Goal: Task Accomplishment & Management: Manage account settings

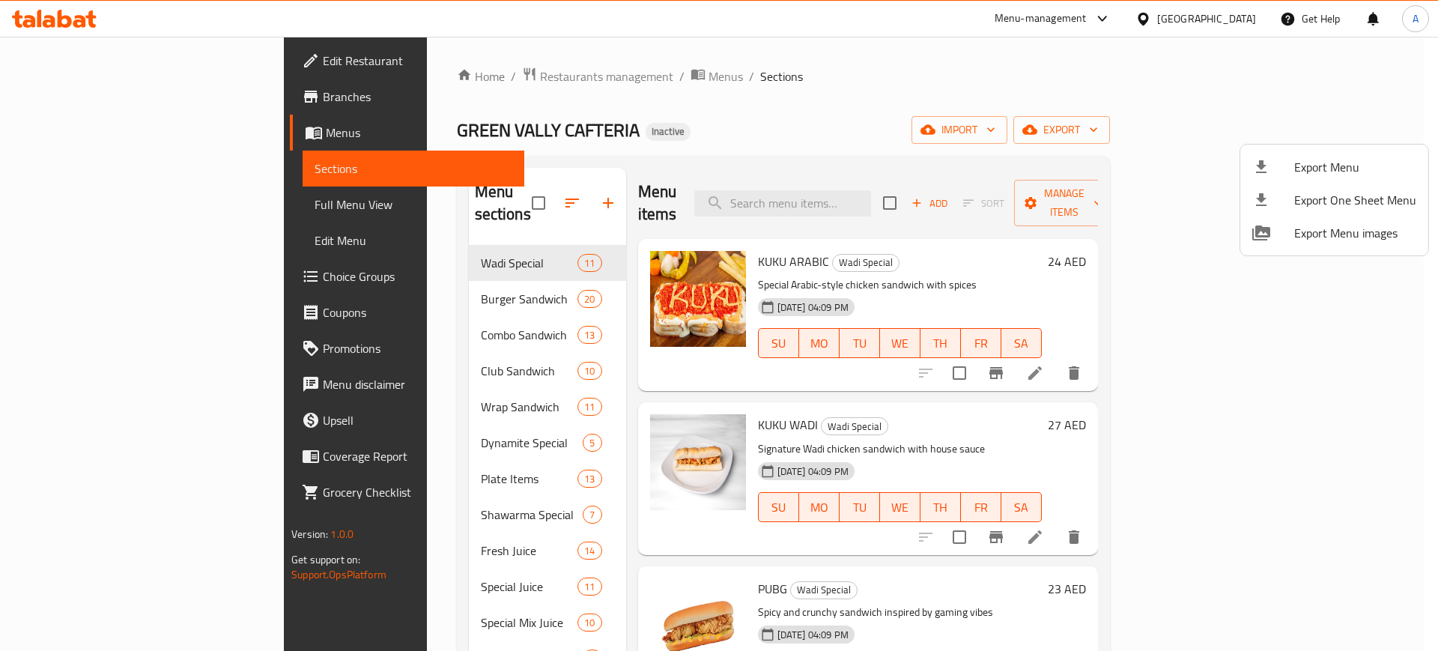
click at [854, 189] on div at bounding box center [719, 325] width 1438 height 651
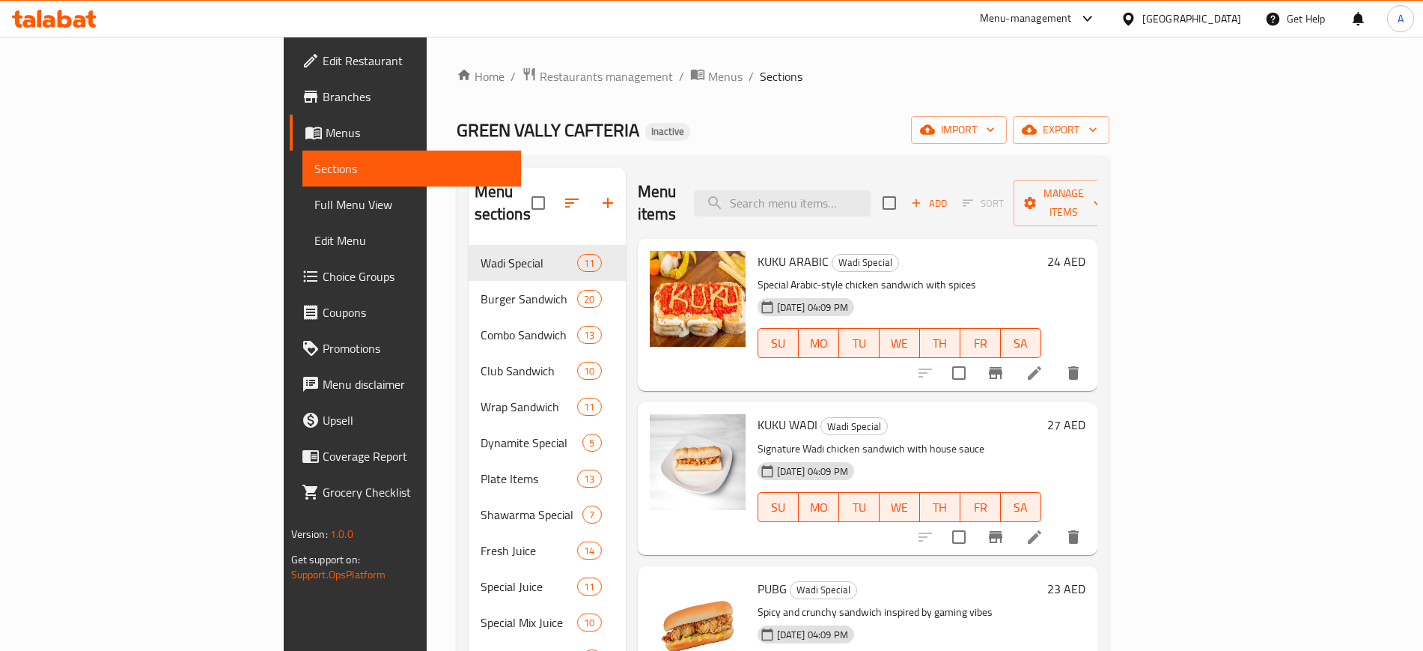
click at [854, 190] on input "search" at bounding box center [782, 203] width 177 height 26
paste input "مصافى قلب"
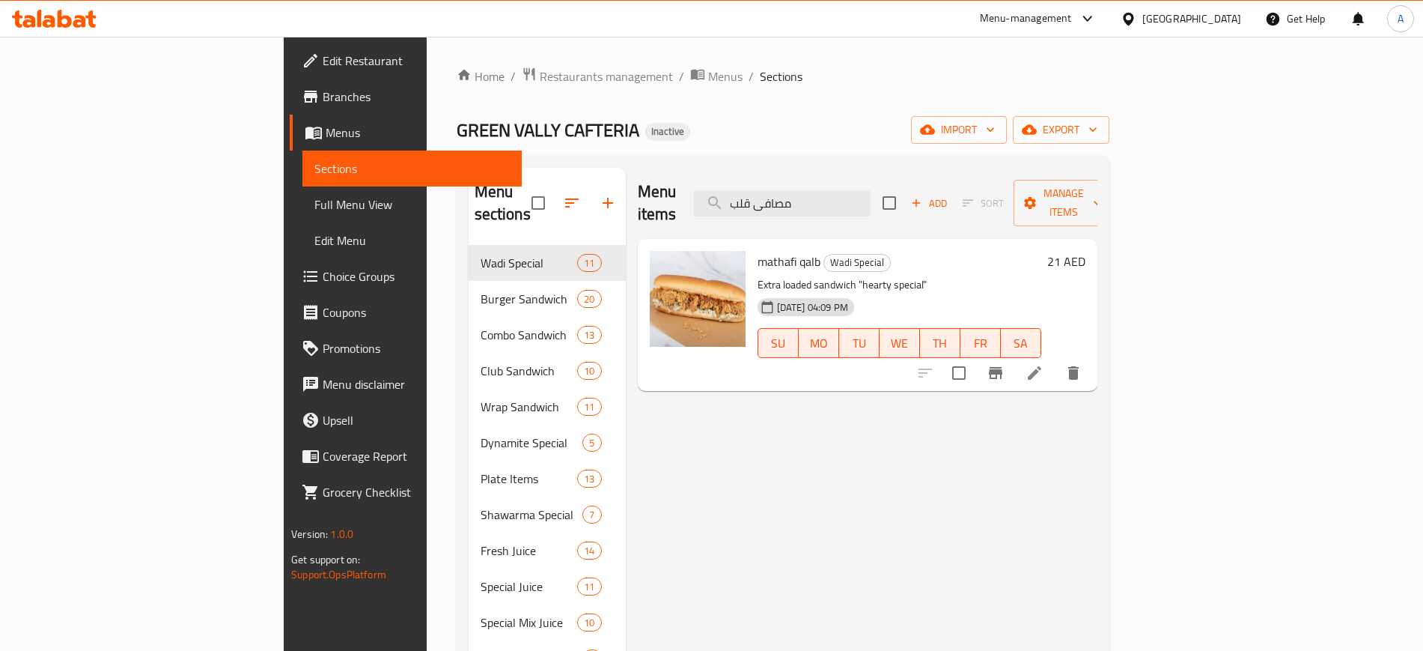
type input "مصافى قلب"
click at [1042, 366] on icon at bounding box center [1034, 372] width 13 height 13
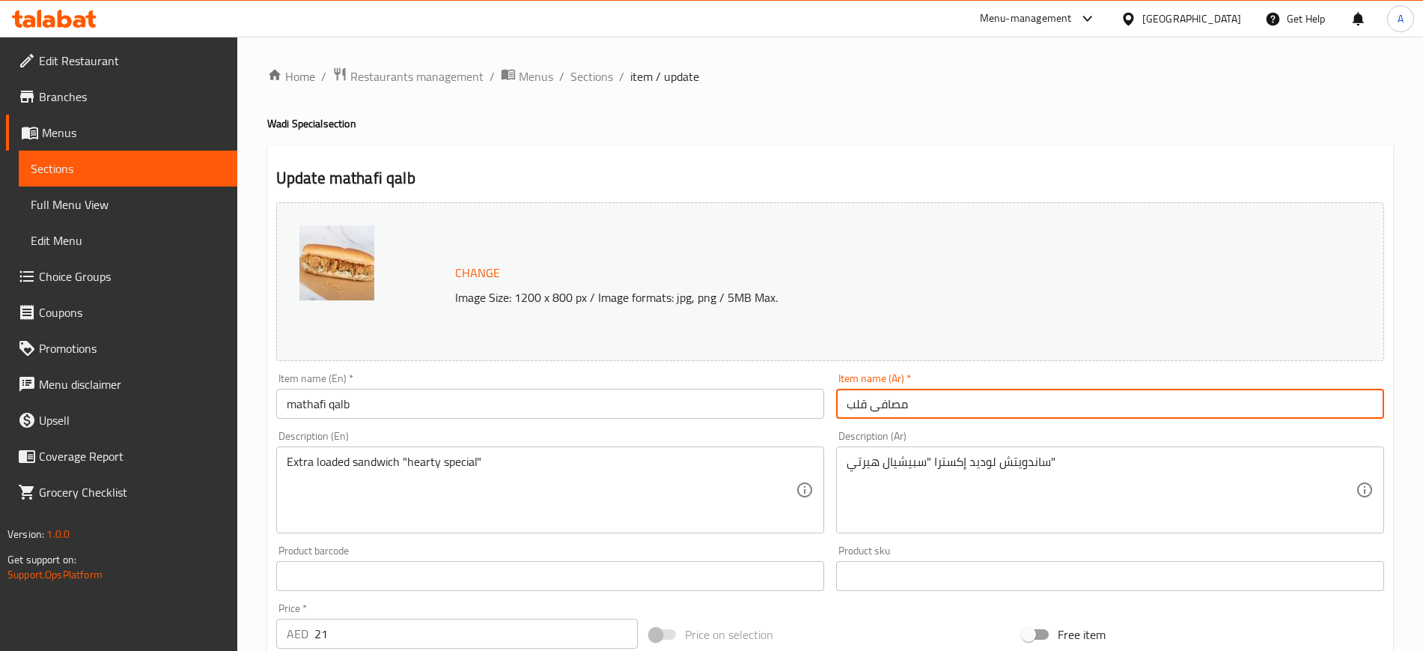
click at [892, 404] on input "مصافى قلب" at bounding box center [1110, 404] width 548 height 30
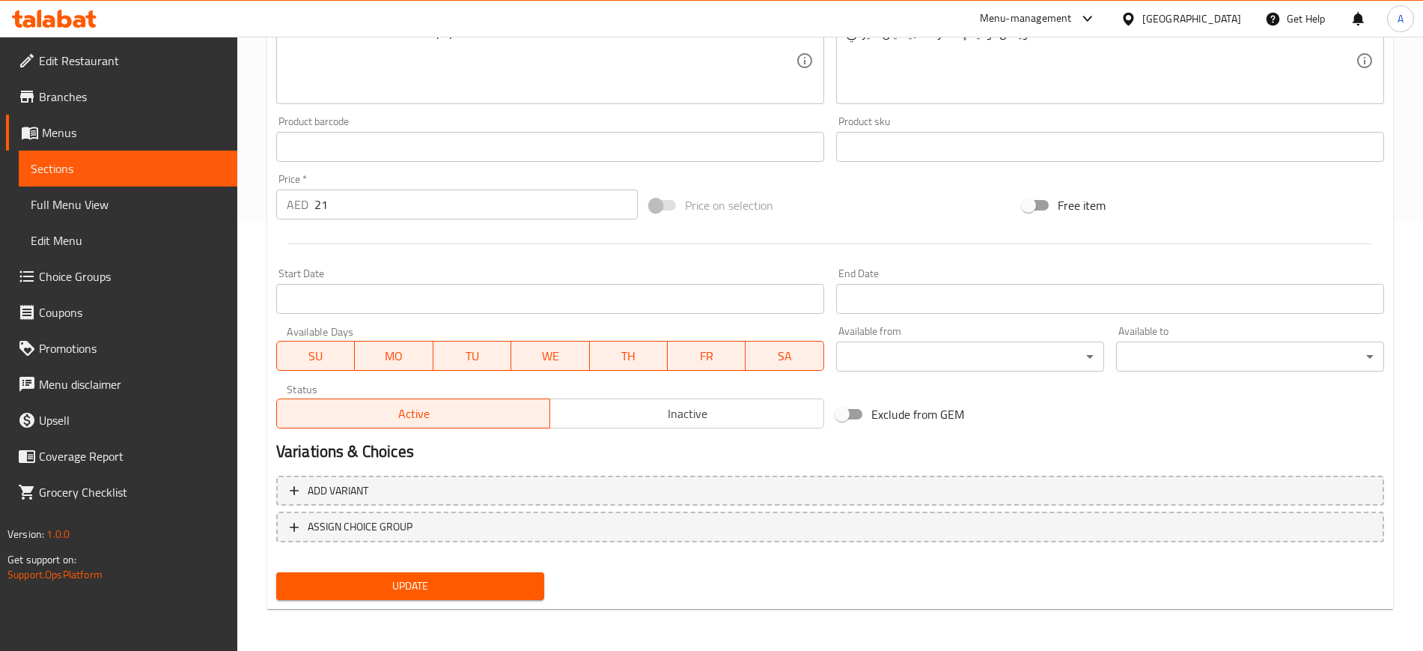
type input "مطافى قلب"
click at [390, 588] on span "Update" at bounding box center [410, 586] width 244 height 19
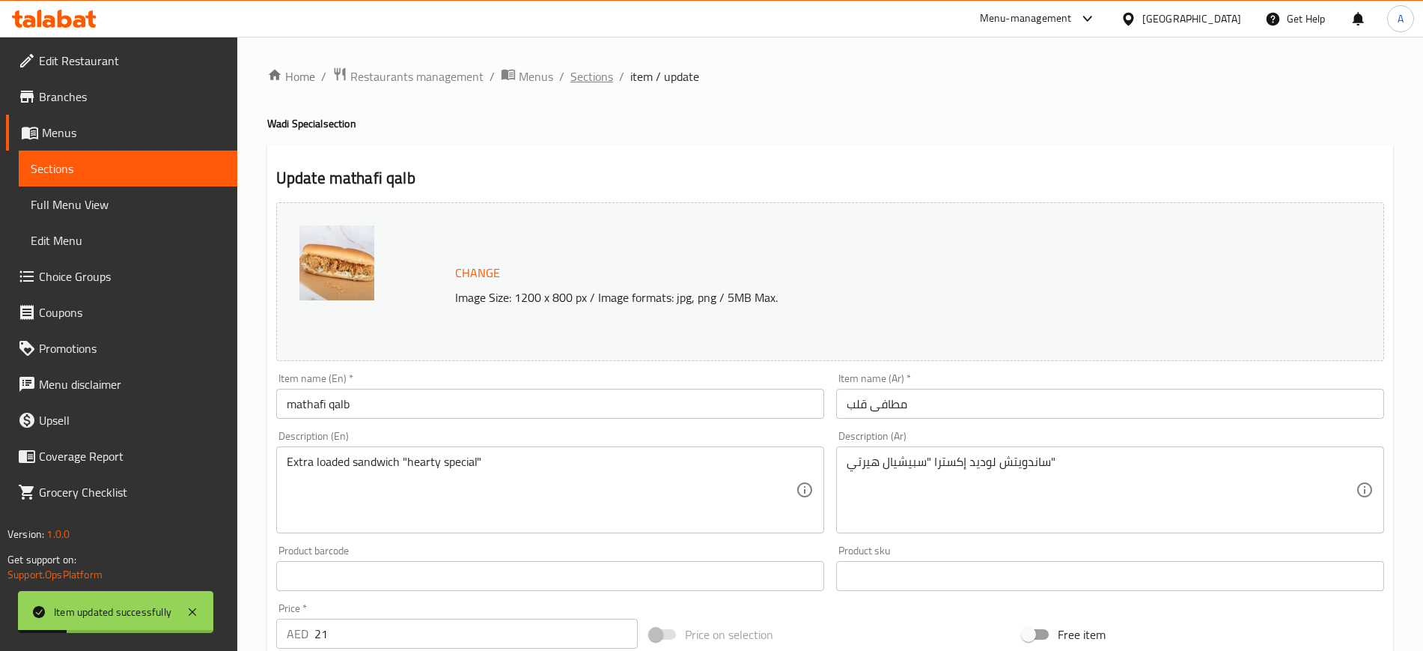
click at [593, 76] on span "Sections" at bounding box center [592, 76] width 43 height 18
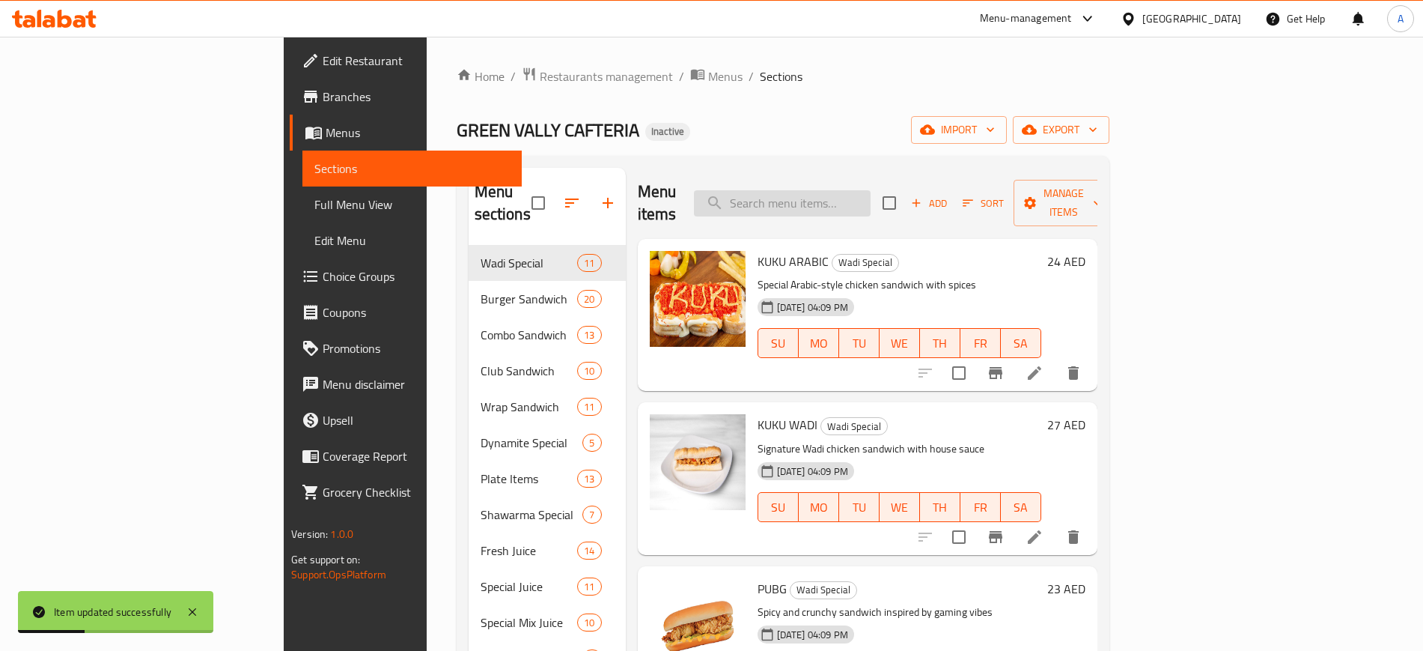
paste input "Shawarma inspired by “Sharookh” flavor"
click at [835, 190] on input "Shawarma inspired by “Sharookh” flavor" at bounding box center [782, 203] width 177 height 26
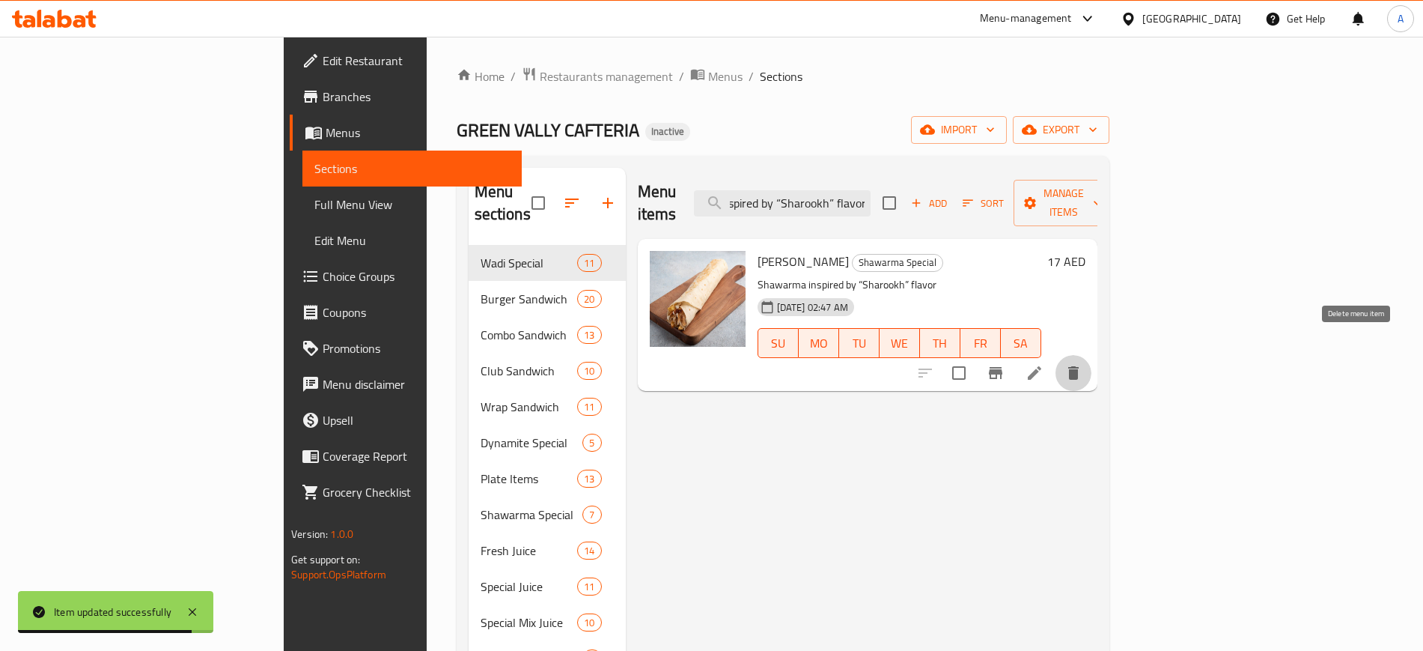
scroll to position [0, 0]
click at [1079, 366] on icon "delete" at bounding box center [1074, 372] width 10 height 13
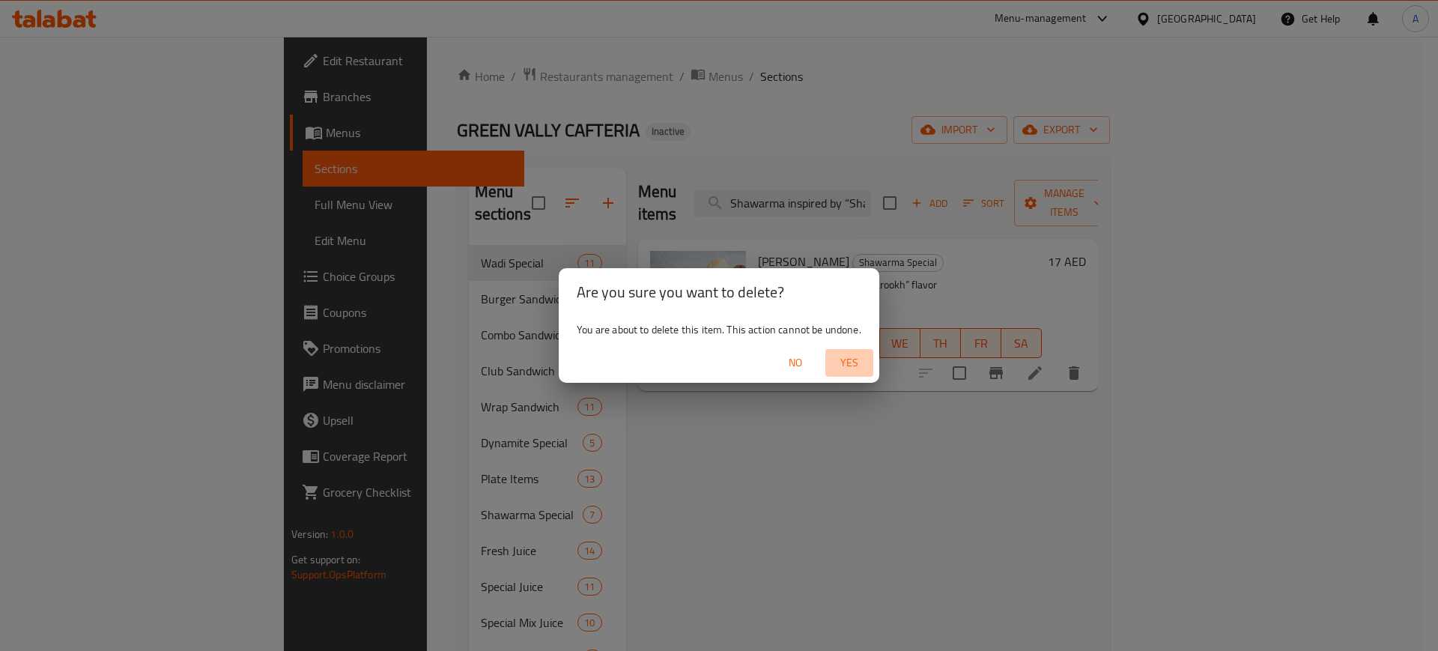
click at [854, 361] on span "Yes" at bounding box center [849, 362] width 36 height 19
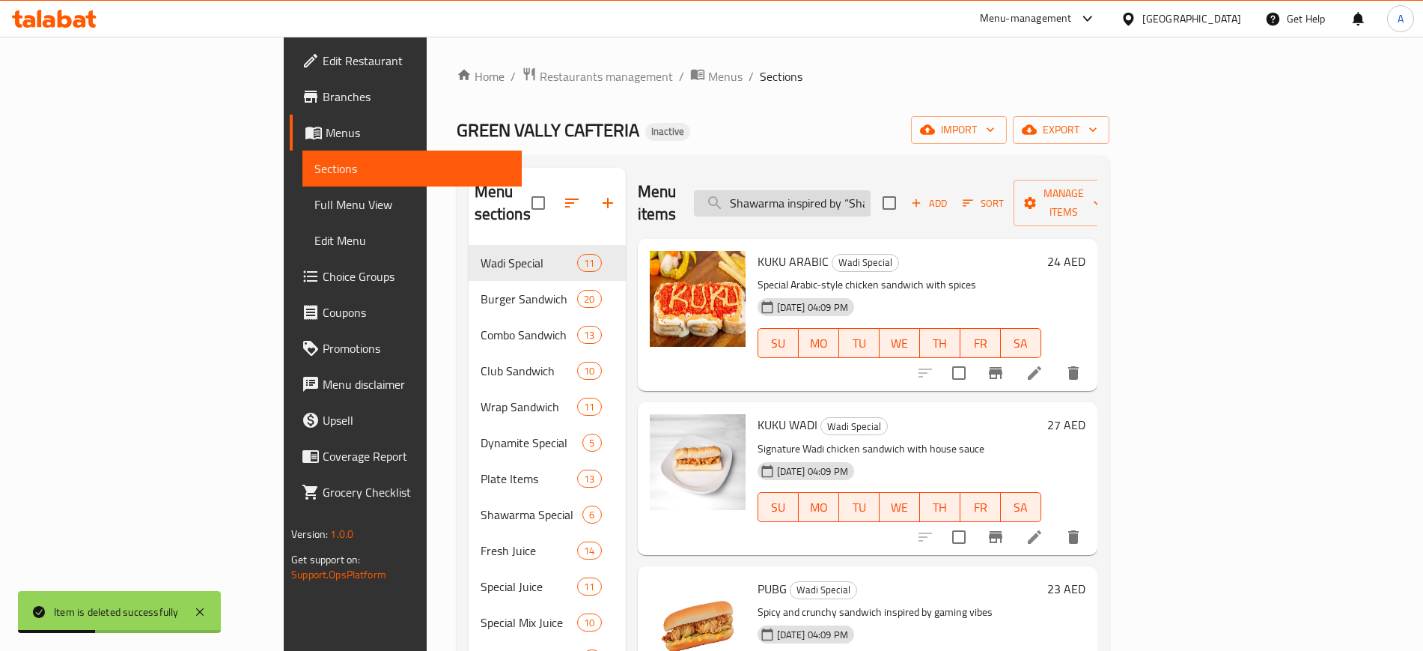
click at [868, 190] on input "Shawarma inspired by “Sharookh” flavor" at bounding box center [782, 203] width 177 height 26
paste input "رويل"
click at [868, 190] on input "رويل" at bounding box center [782, 203] width 177 height 26
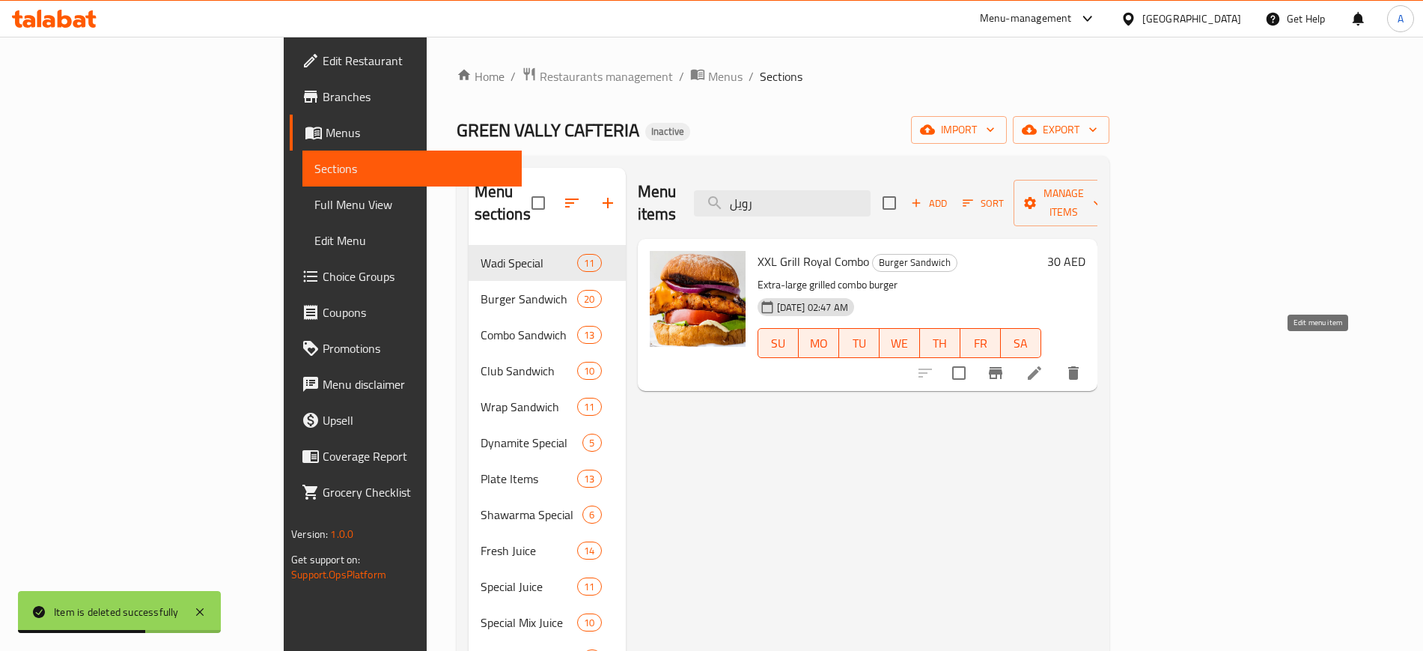
type input "رويل"
click at [1044, 364] on icon at bounding box center [1035, 373] width 18 height 18
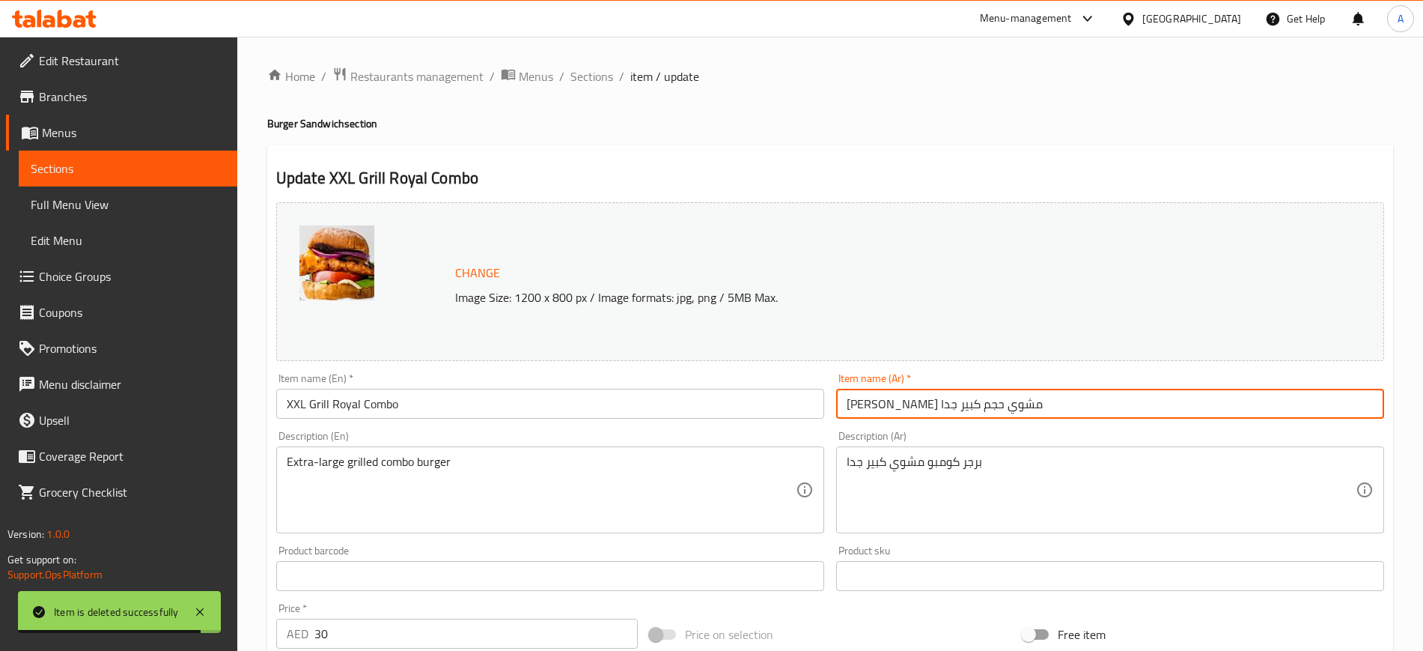
click at [986, 403] on input "رويل كومبو مشوي حجم كبير جدا" at bounding box center [1110, 404] width 548 height 30
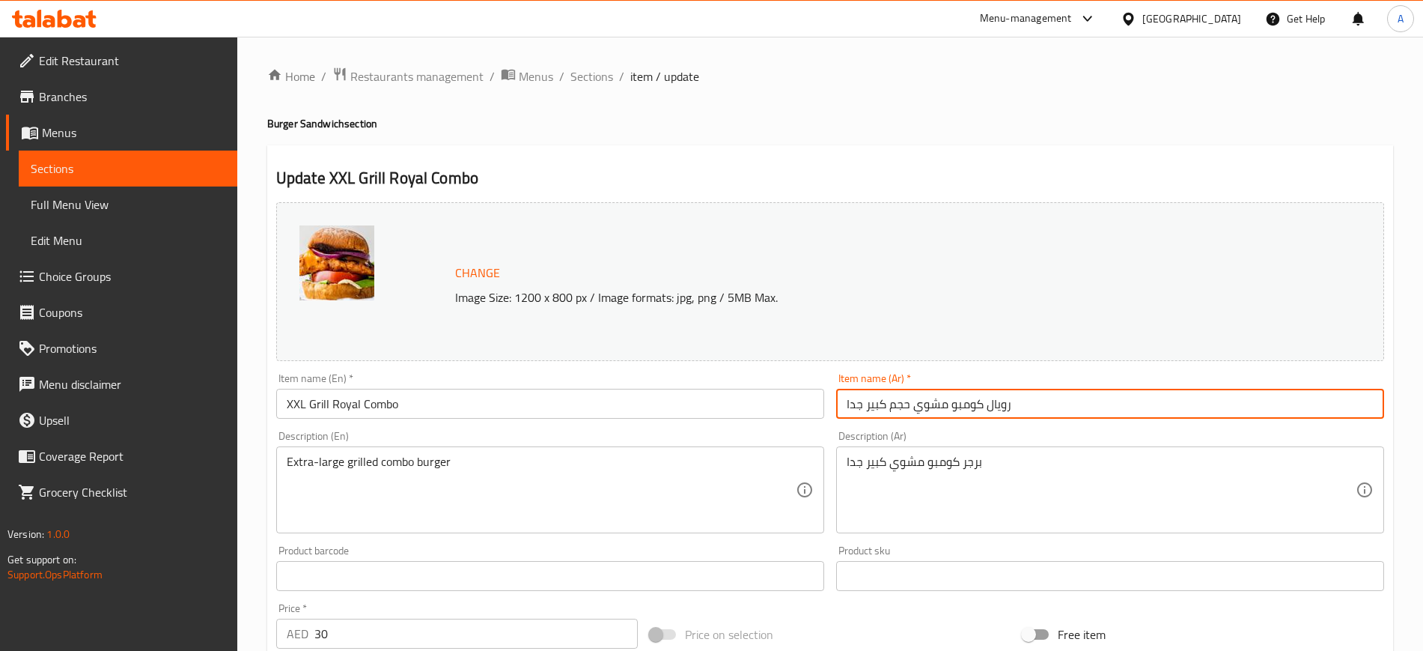
scroll to position [429, 0]
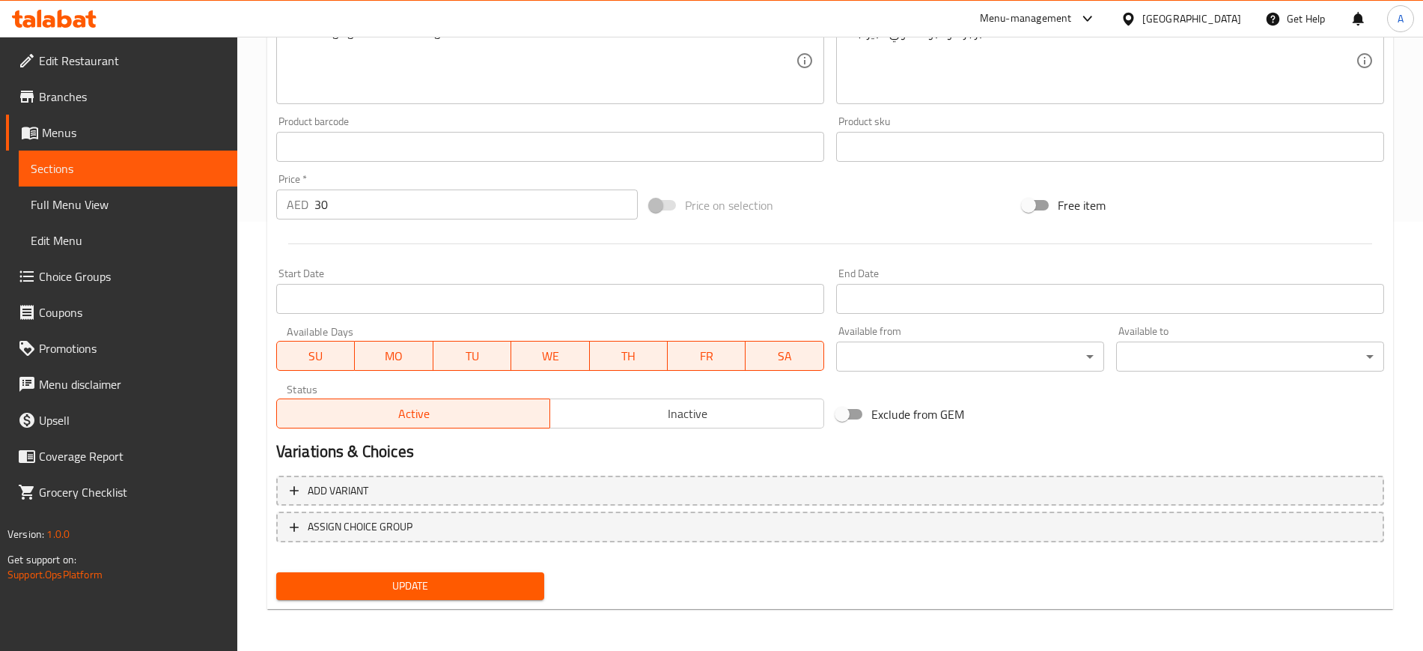
type input "رويال كومبو مشوي حجم كبير جدا"
click at [405, 585] on span "Update" at bounding box center [410, 586] width 244 height 19
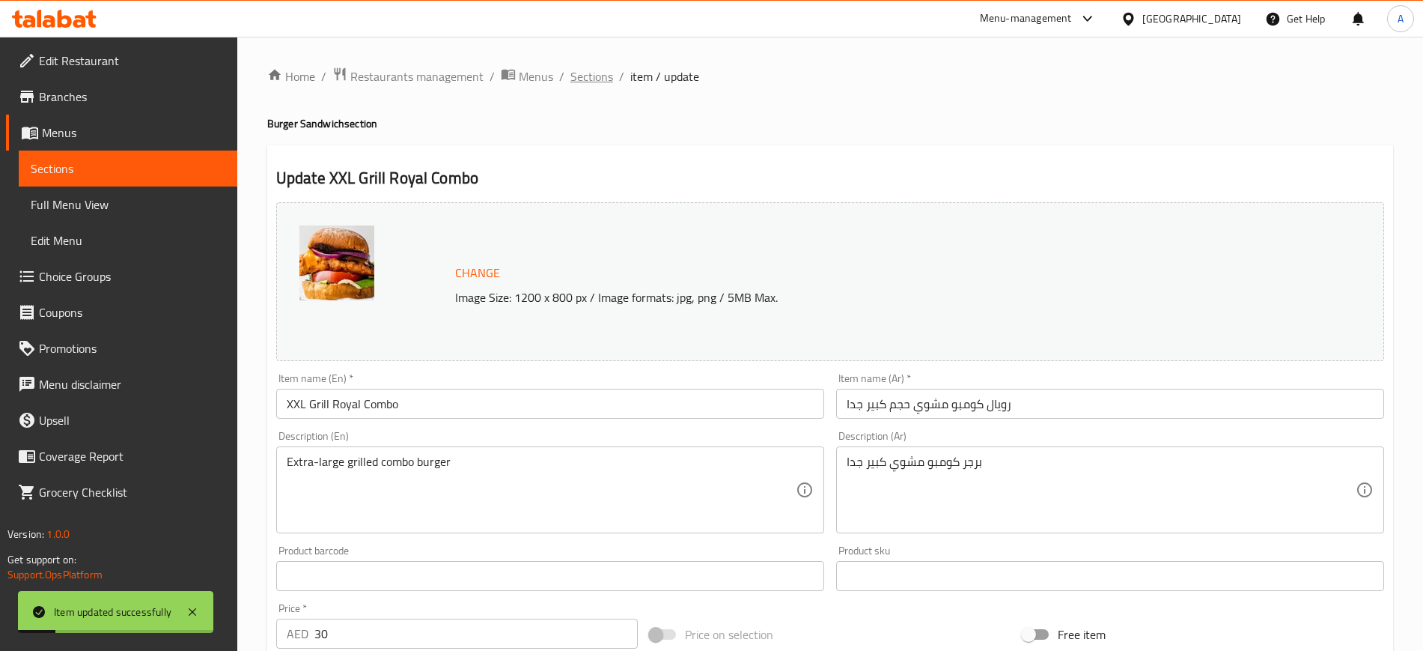
click at [600, 73] on span "Sections" at bounding box center [592, 76] width 43 height 18
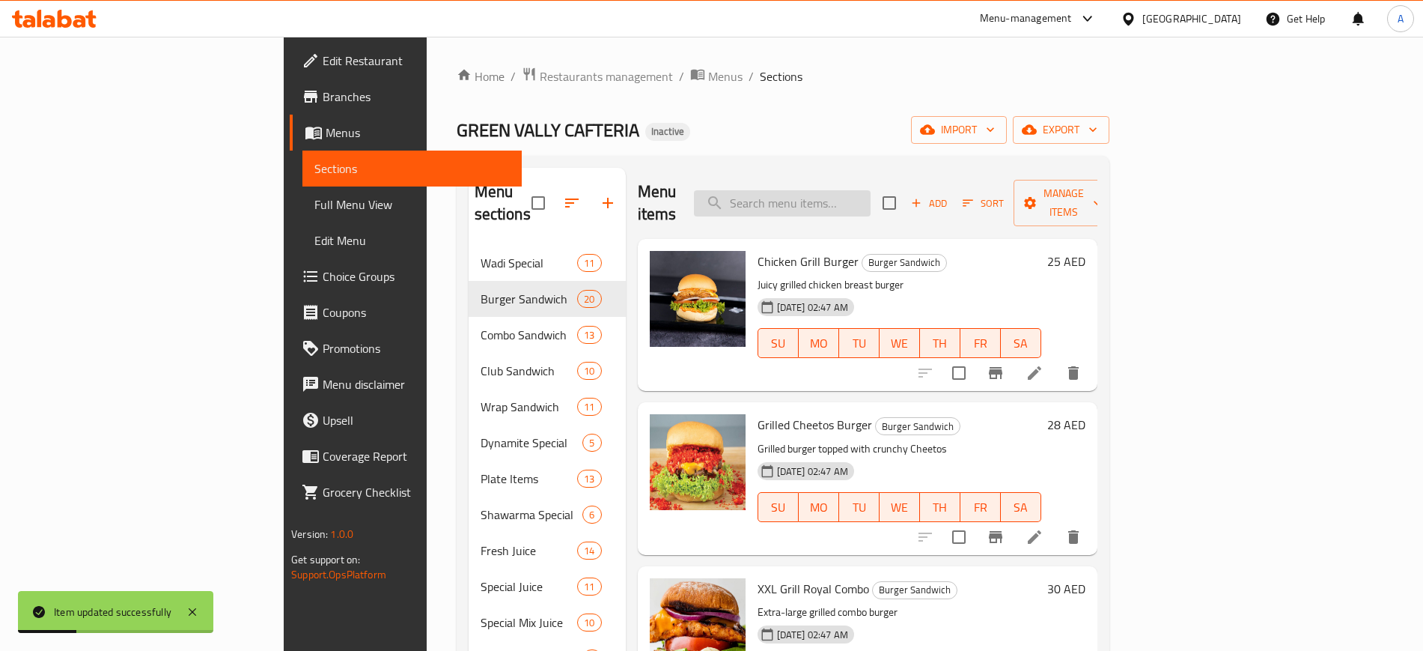
paste input "فيلية"
click at [871, 195] on input "فيلية" at bounding box center [782, 203] width 177 height 26
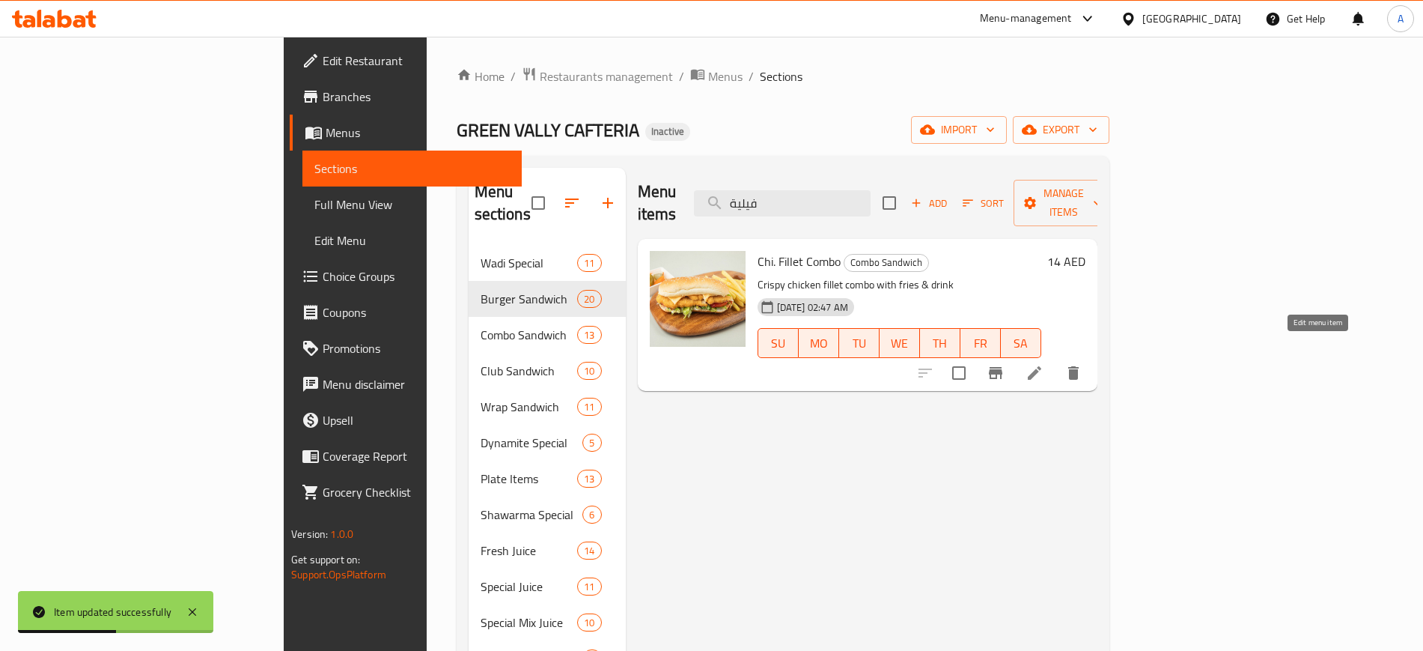
type input "فيلية"
click at [1044, 364] on icon at bounding box center [1035, 373] width 18 height 18
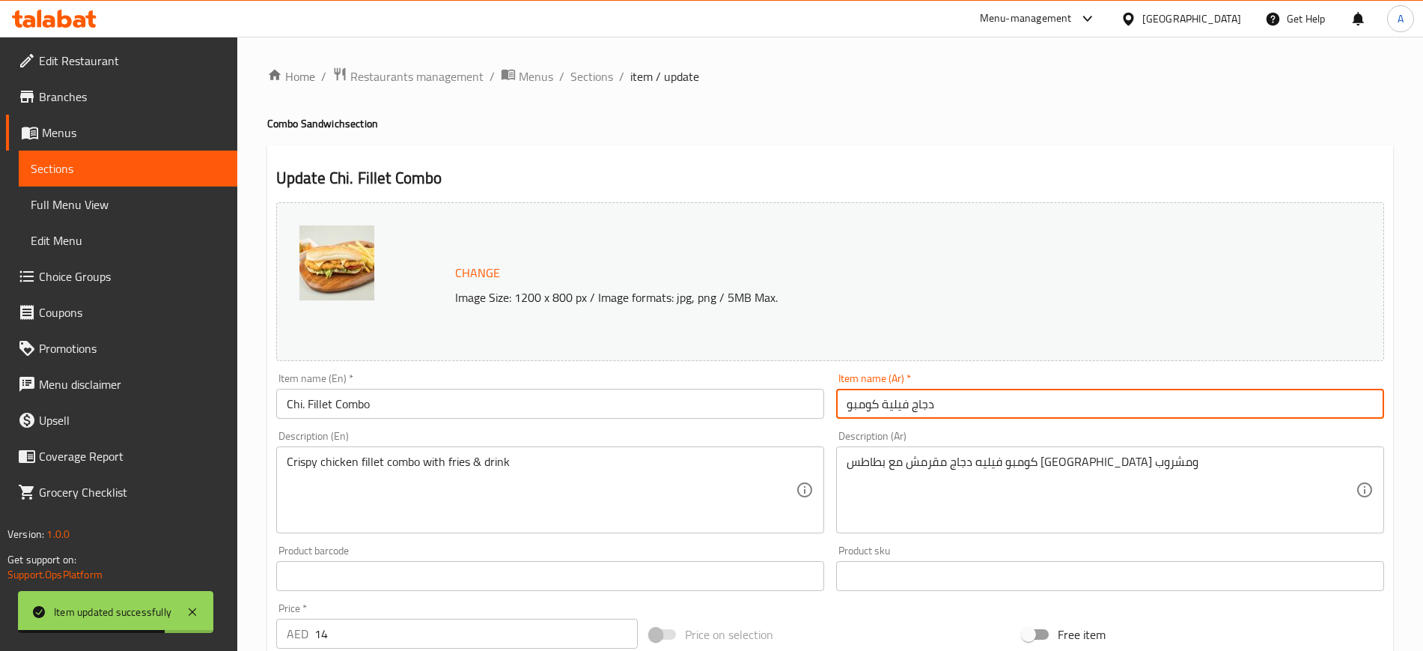
click at [881, 407] on input "دجاج فيلية كومبو" at bounding box center [1110, 404] width 548 height 30
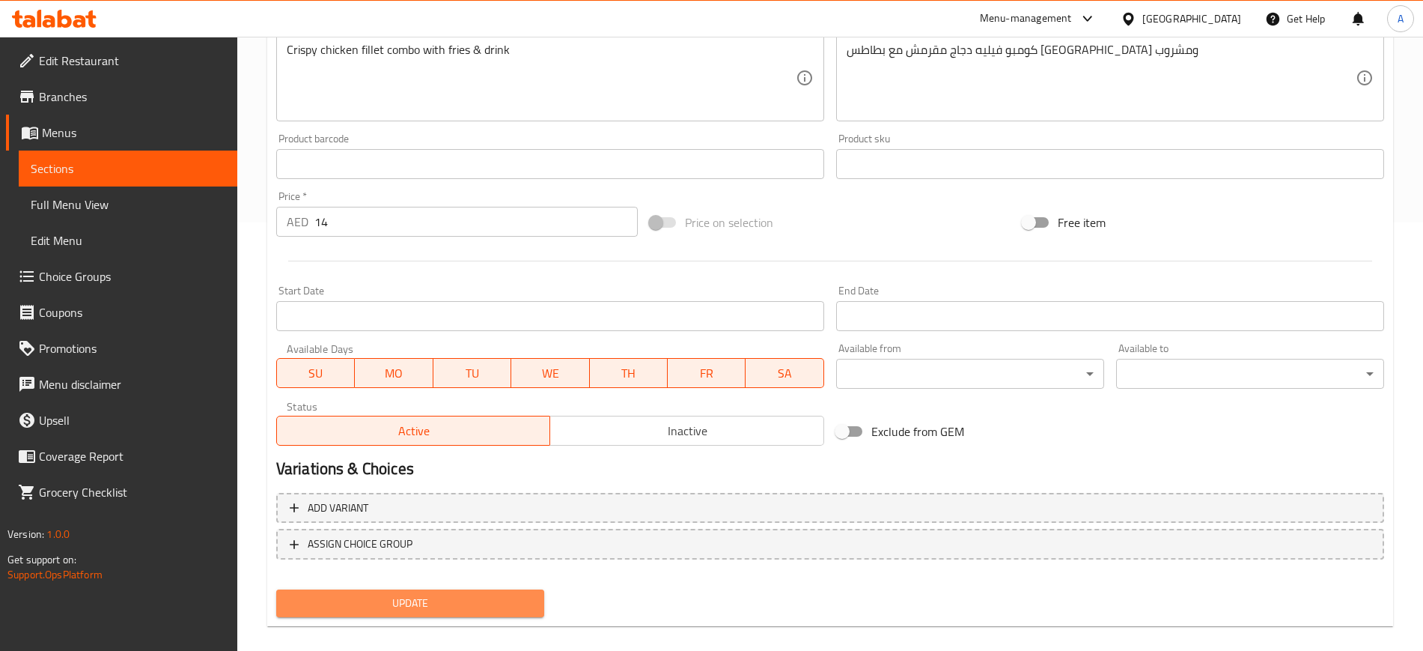
click at [469, 595] on span "Update" at bounding box center [410, 603] width 244 height 19
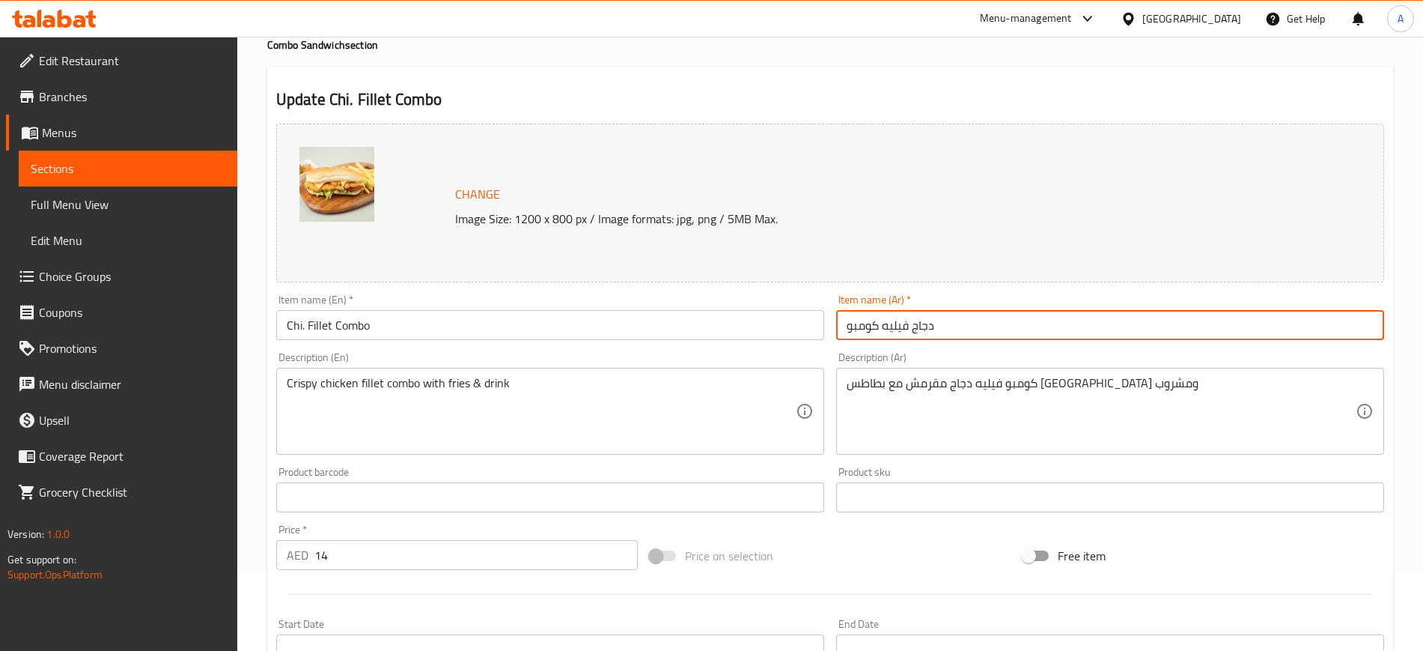
scroll to position [429, 0]
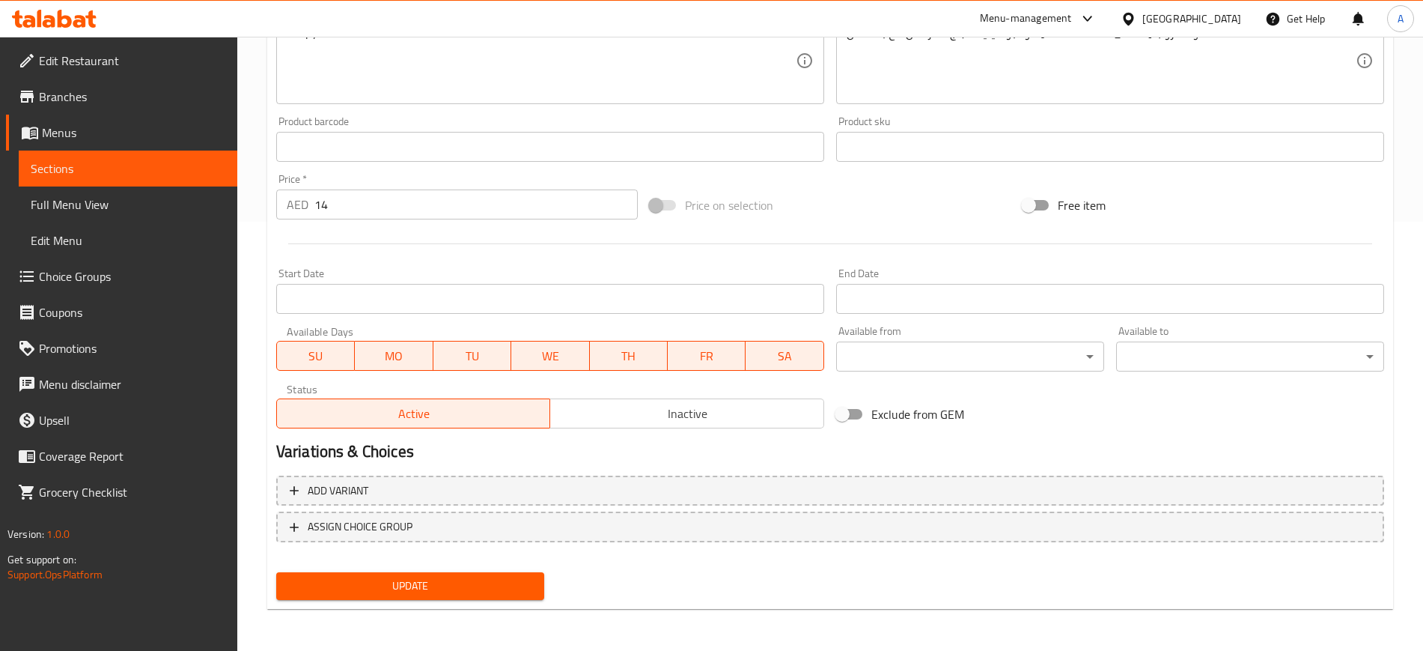
type input "دجاج فيليه كومبو"
click at [382, 591] on span "Update" at bounding box center [410, 586] width 244 height 19
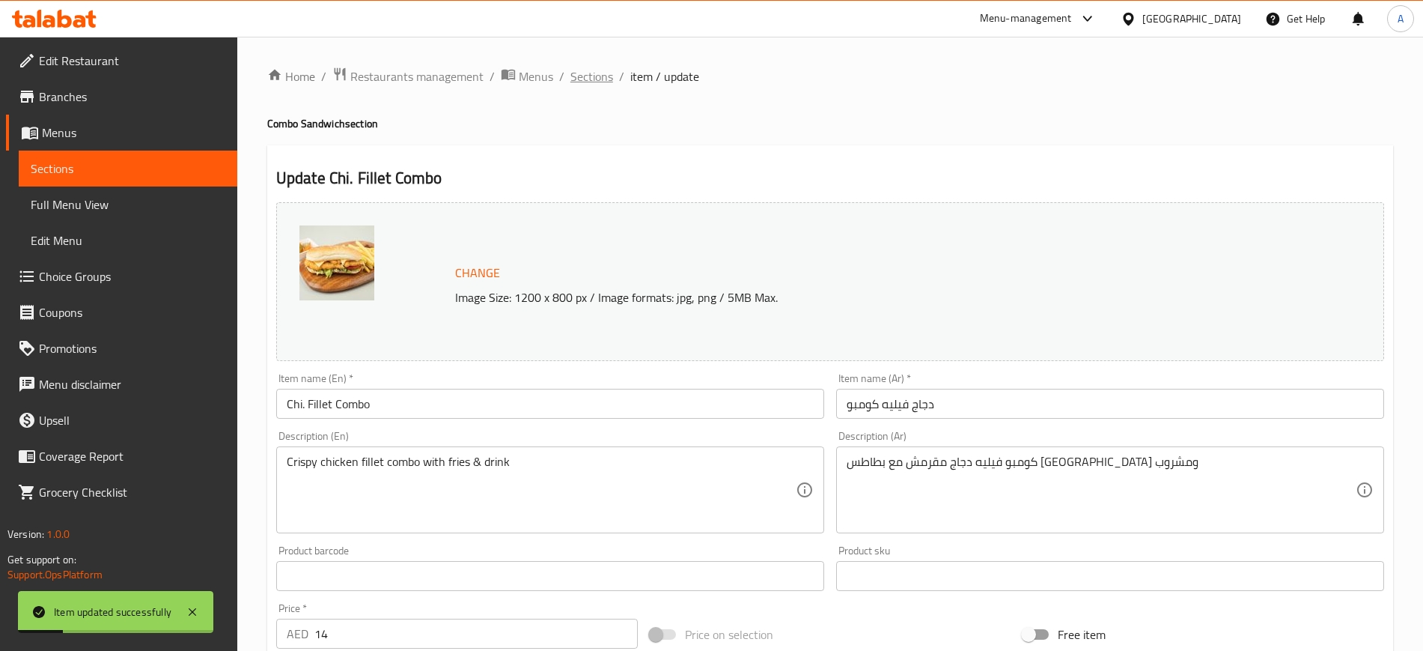
click at [594, 79] on span "Sections" at bounding box center [592, 76] width 43 height 18
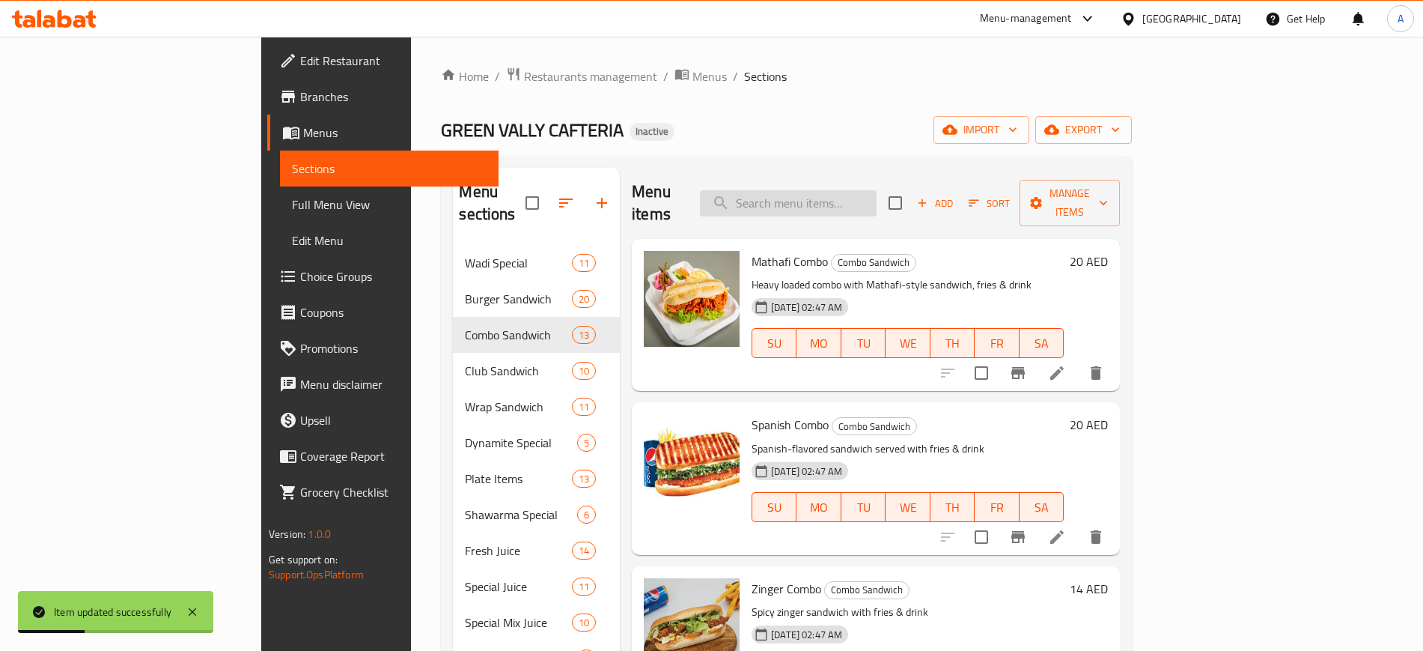
click at [867, 190] on input "search" at bounding box center [788, 203] width 177 height 26
paste input "Chi."
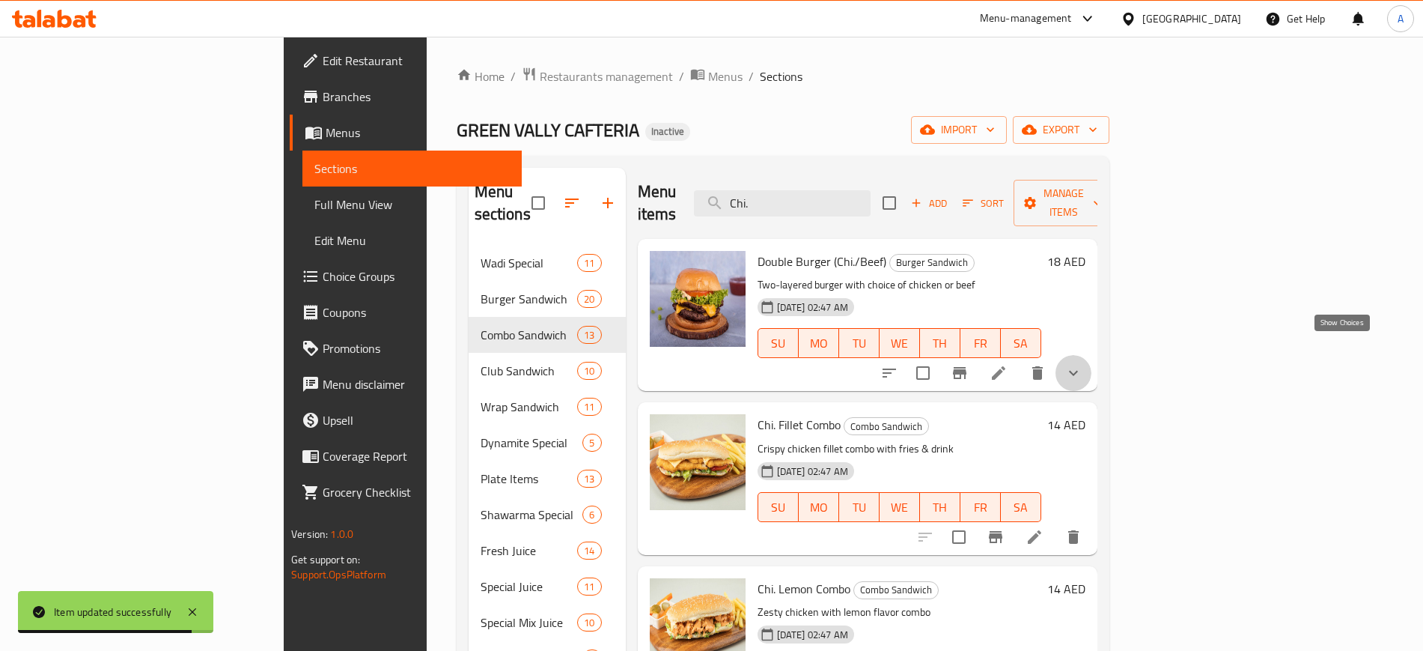
click at [1083, 364] on icon "show more" at bounding box center [1074, 373] width 18 height 18
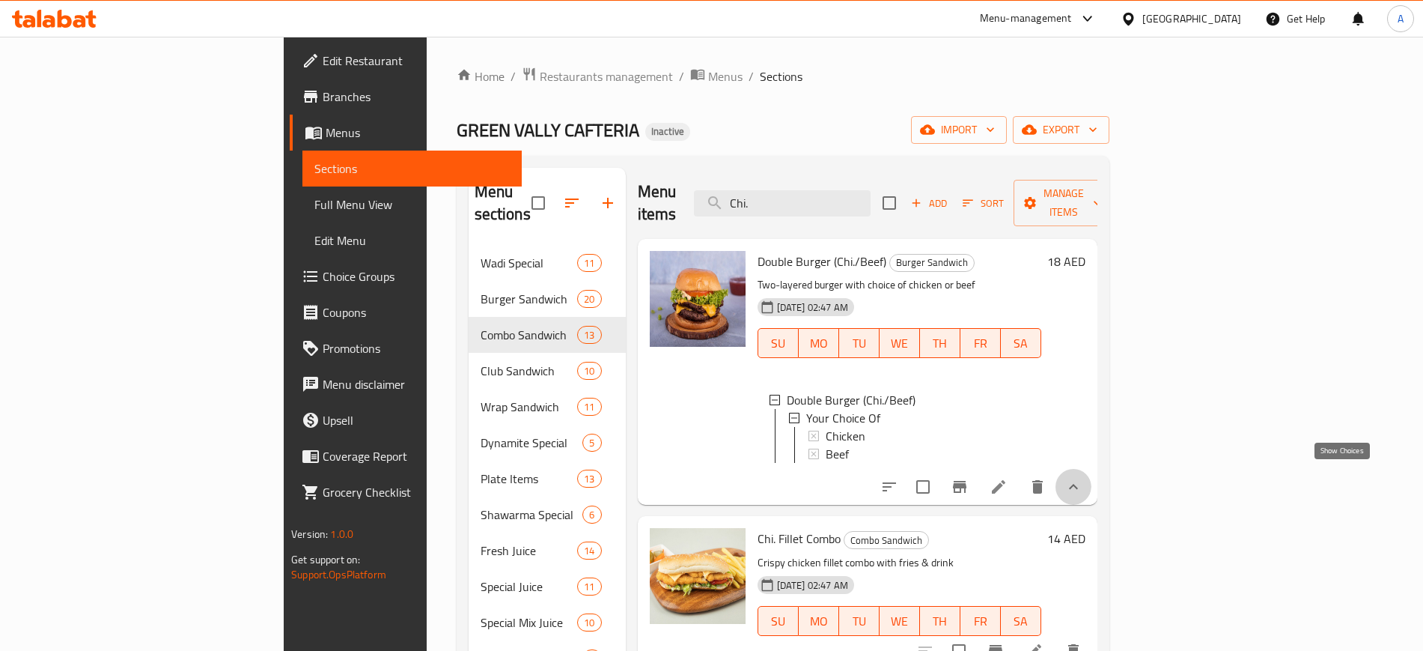
click at [1078, 484] on icon "show more" at bounding box center [1073, 486] width 9 height 5
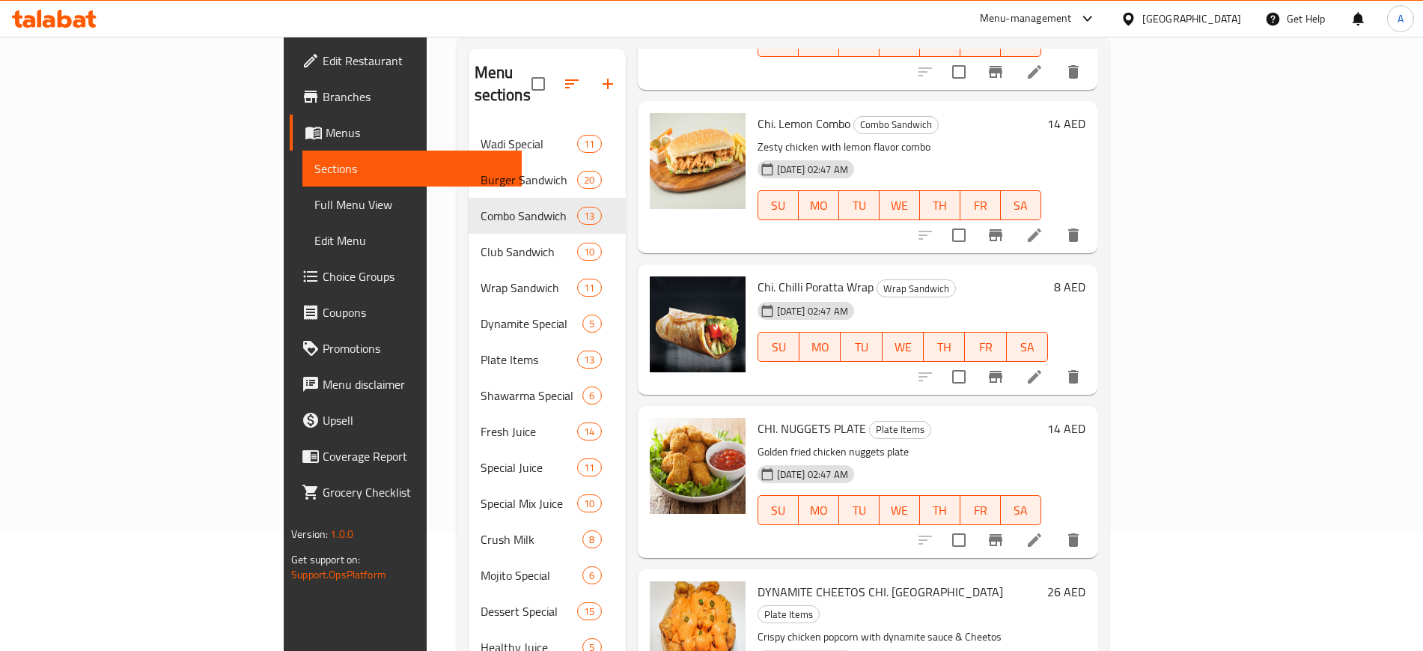
scroll to position [122, 0]
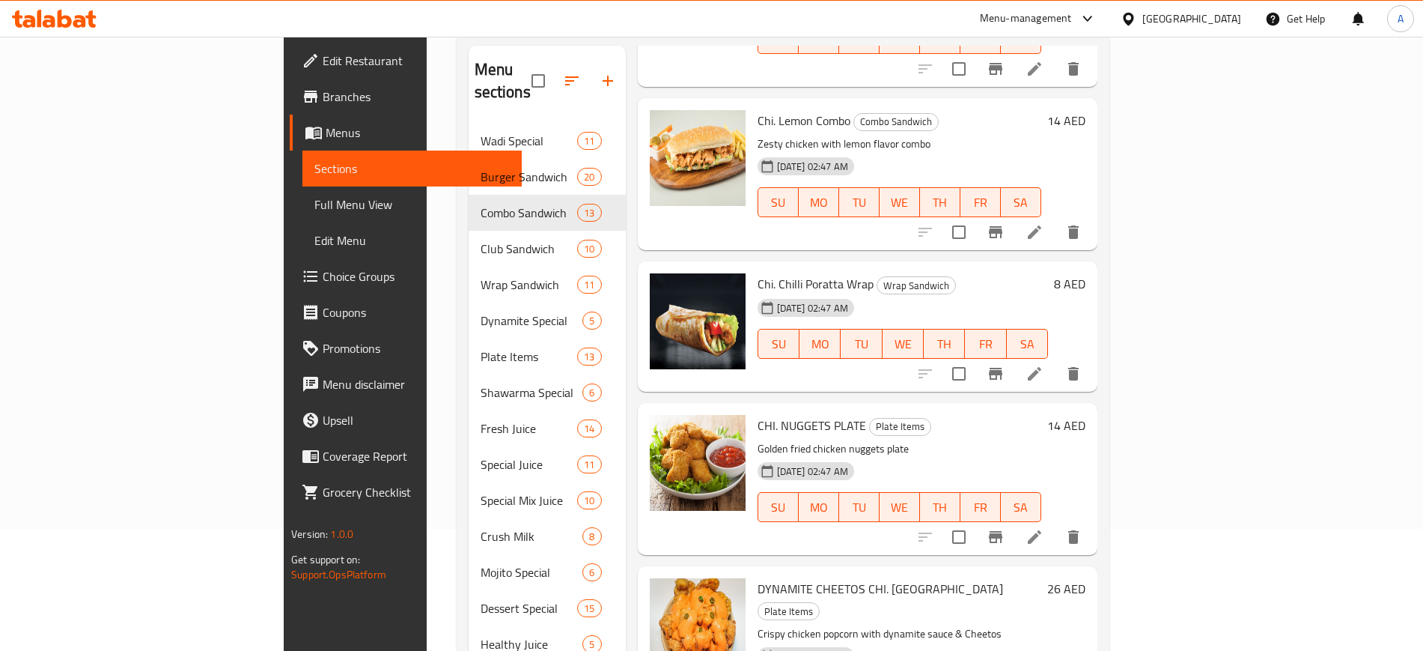
drag, startPoint x: 1316, startPoint y: 361, endPoint x: 1273, endPoint y: 435, distance: 85.5
click at [1048, 456] on div "31-08-2025 02:47 AM SU MO TU WE TH FR SA" at bounding box center [900, 496] width 296 height 81
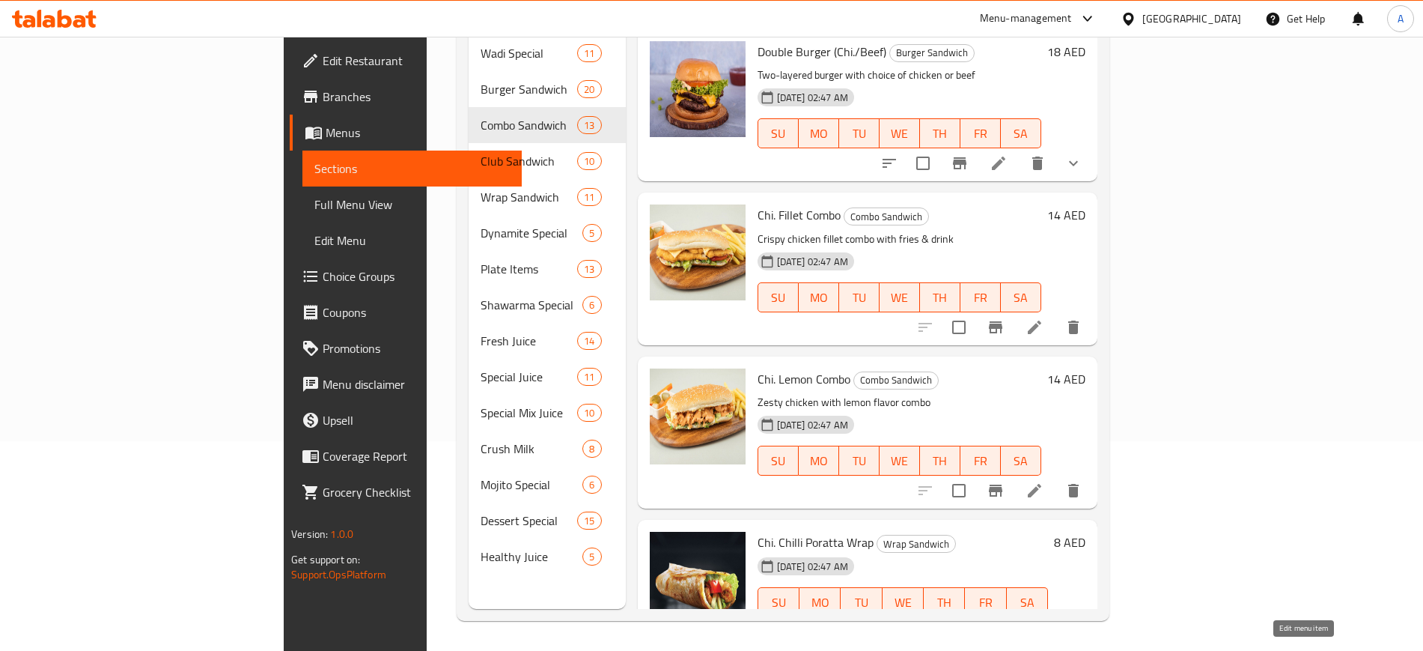
scroll to position [0, 0]
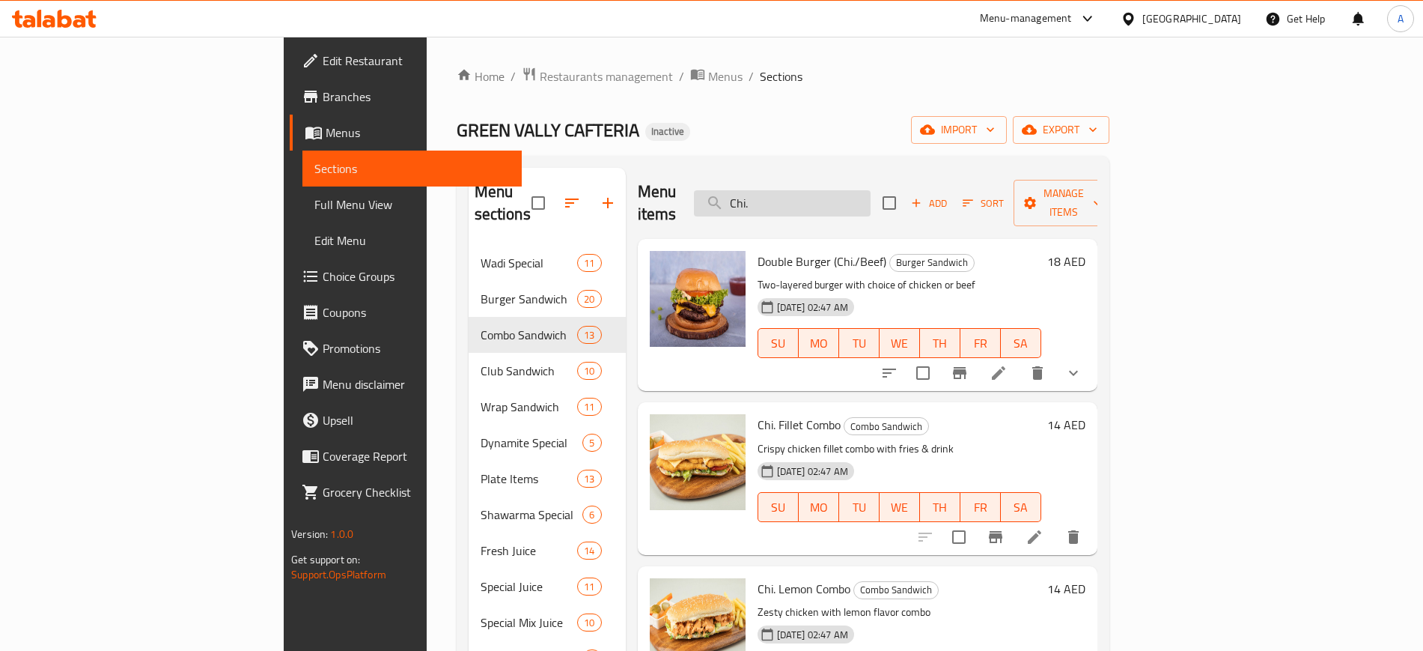
click at [846, 190] on input "Chi." at bounding box center [782, 203] width 177 height 26
paste input "Turky"
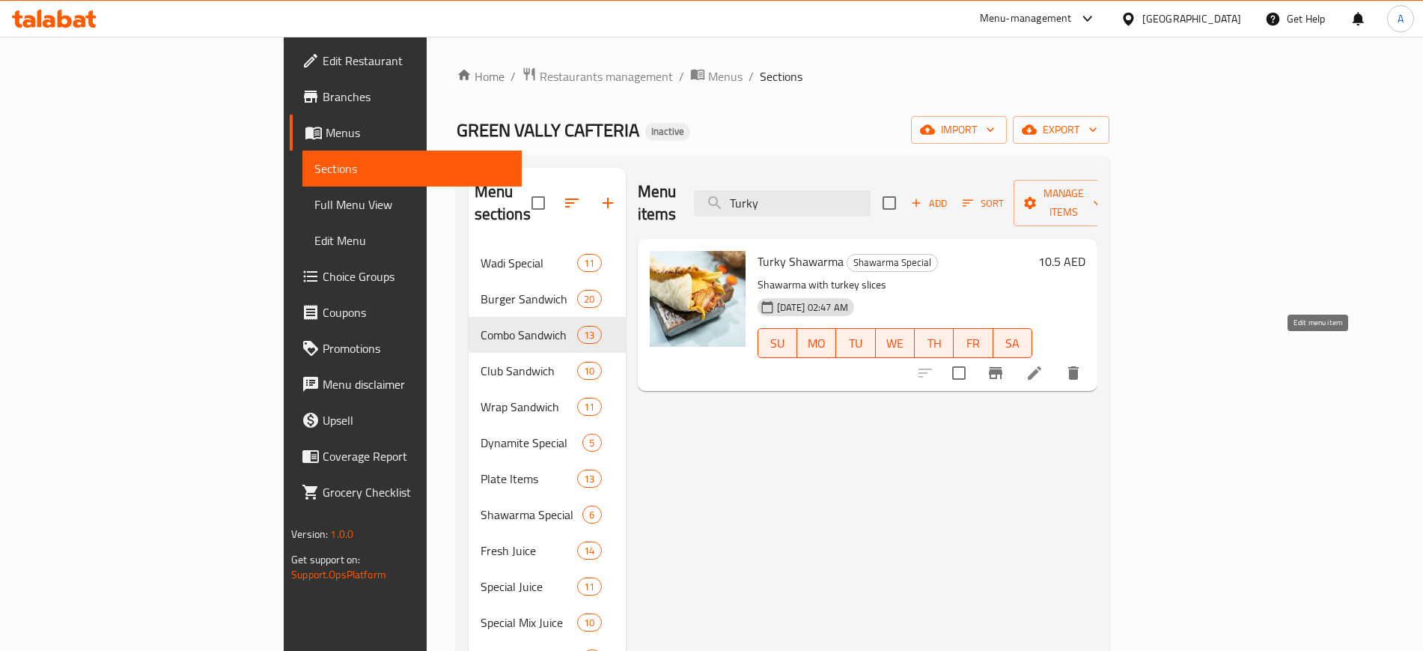
type input "Turky"
click at [1044, 364] on icon at bounding box center [1035, 373] width 18 height 18
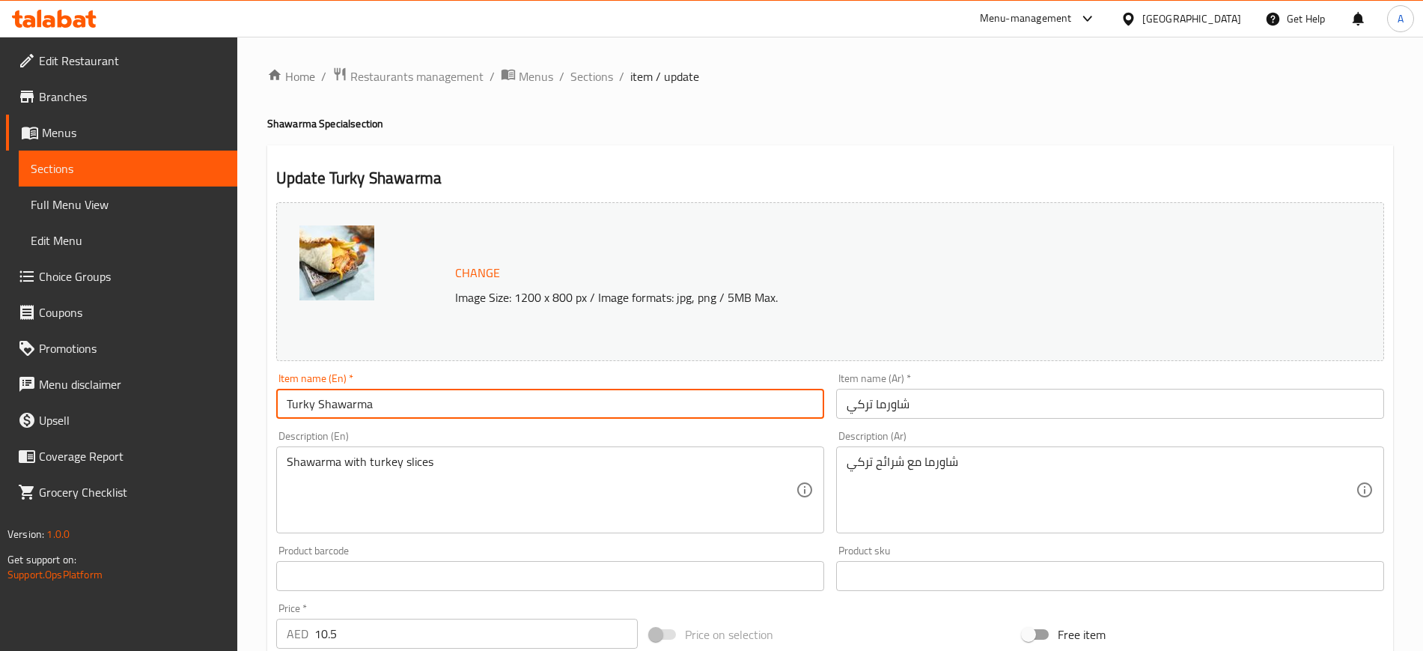
click at [401, 401] on input "Turky Shawarma" at bounding box center [550, 404] width 548 height 30
type input "Turkis Shawarma"
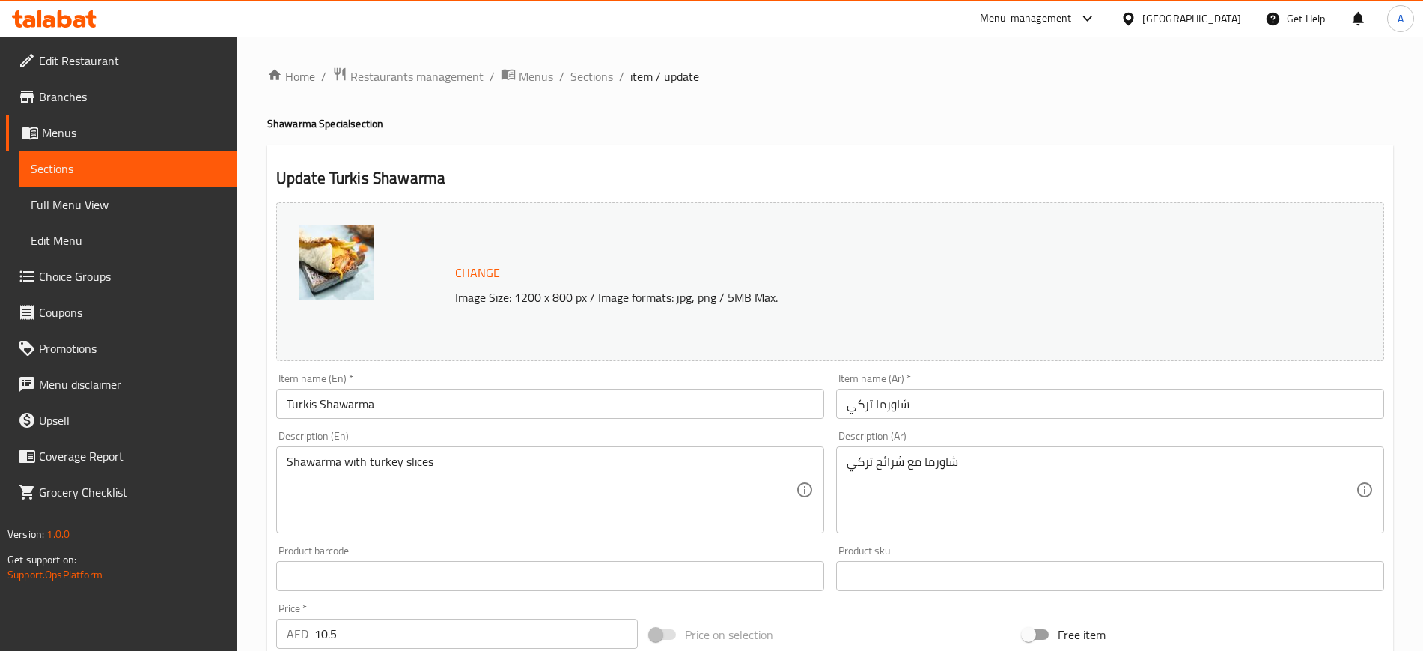
click at [591, 77] on span "Sections" at bounding box center [592, 76] width 43 height 18
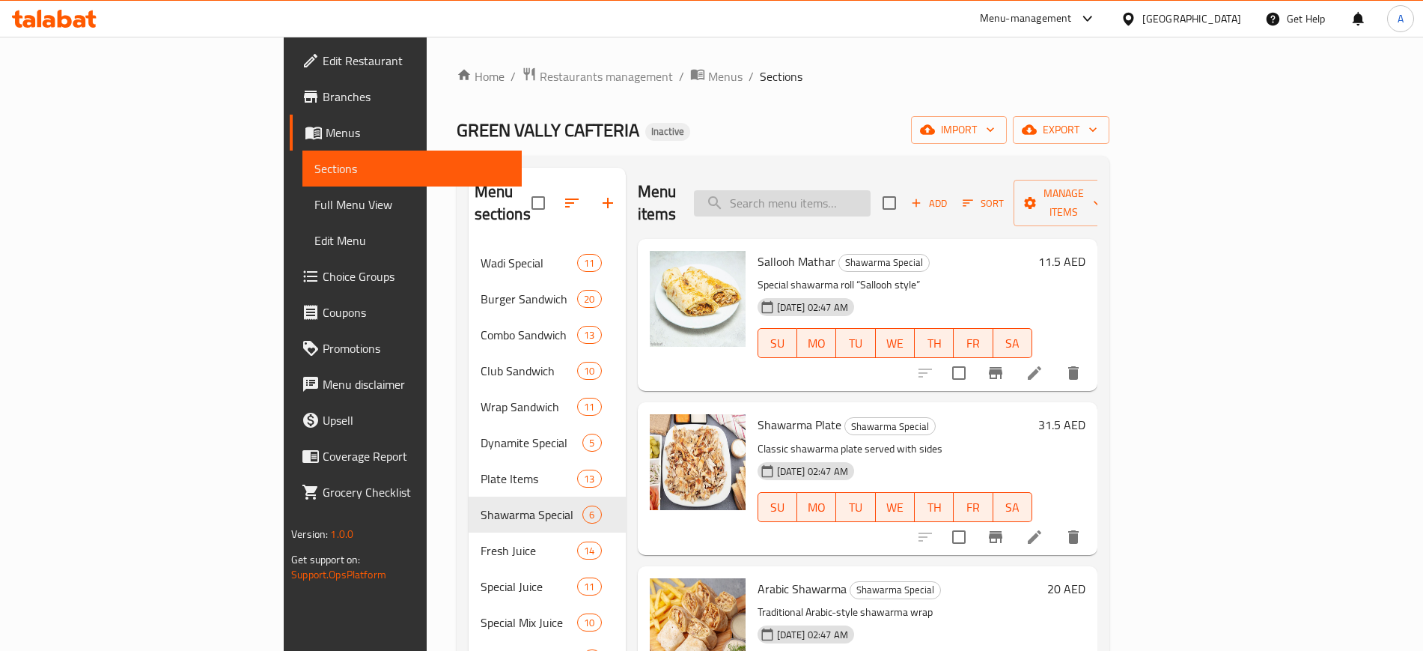
paste input "KuwaiTY"
click at [856, 197] on input "KuwaiTY" at bounding box center [782, 203] width 177 height 26
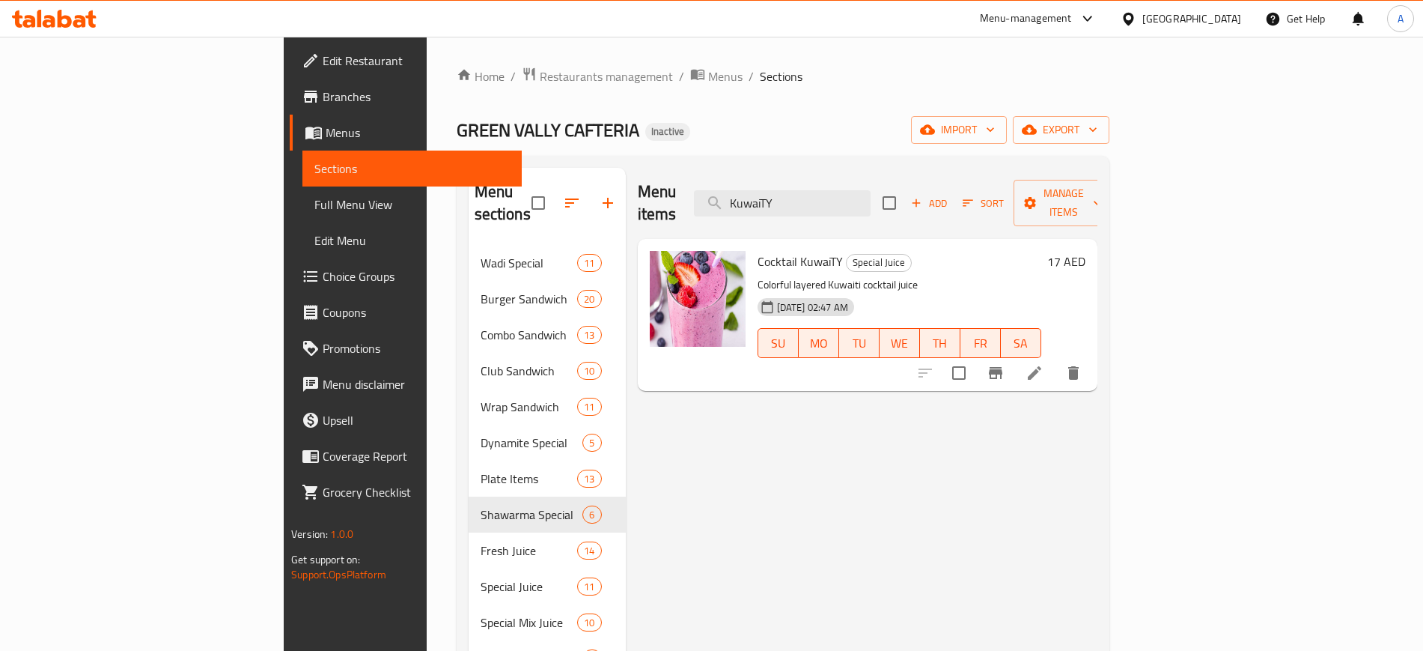
type input "KuwaiTY"
click at [1092, 365] on div at bounding box center [1000, 373] width 184 height 36
click at [1044, 364] on icon at bounding box center [1035, 373] width 18 height 18
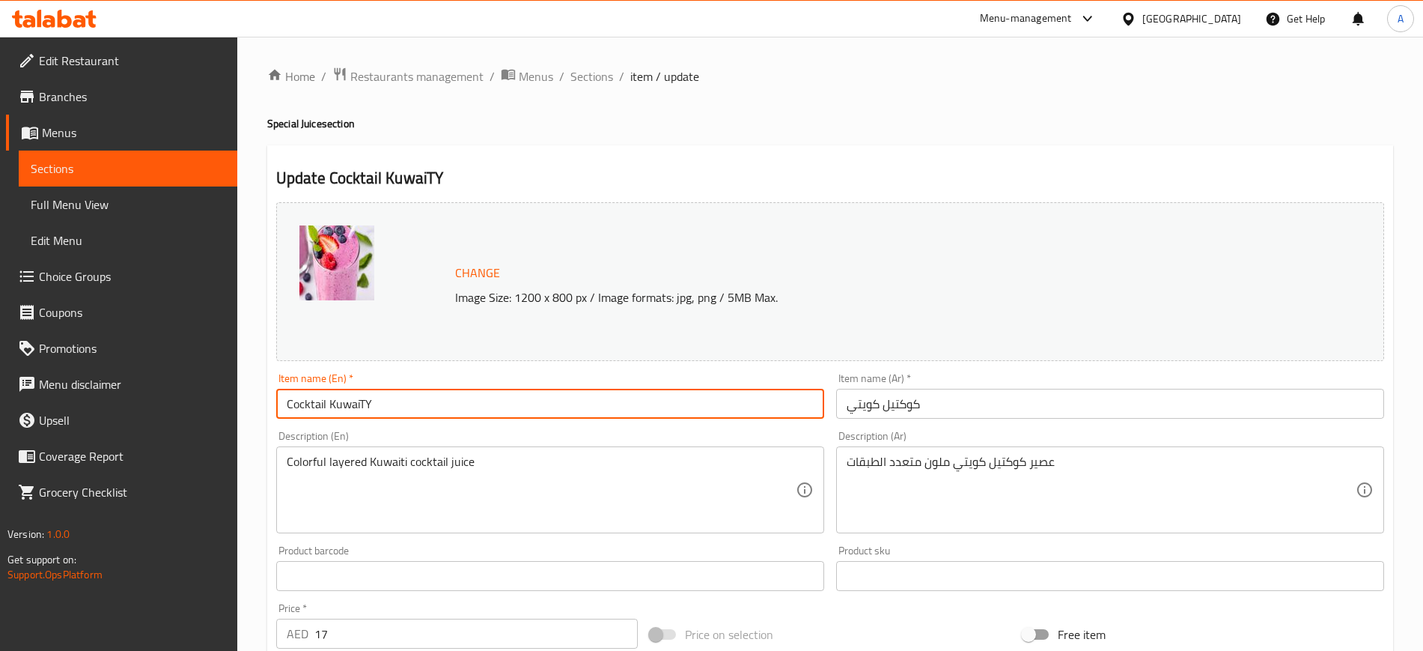
click at [425, 414] on input "Cocktail KuwaiTY" at bounding box center [550, 404] width 548 height 30
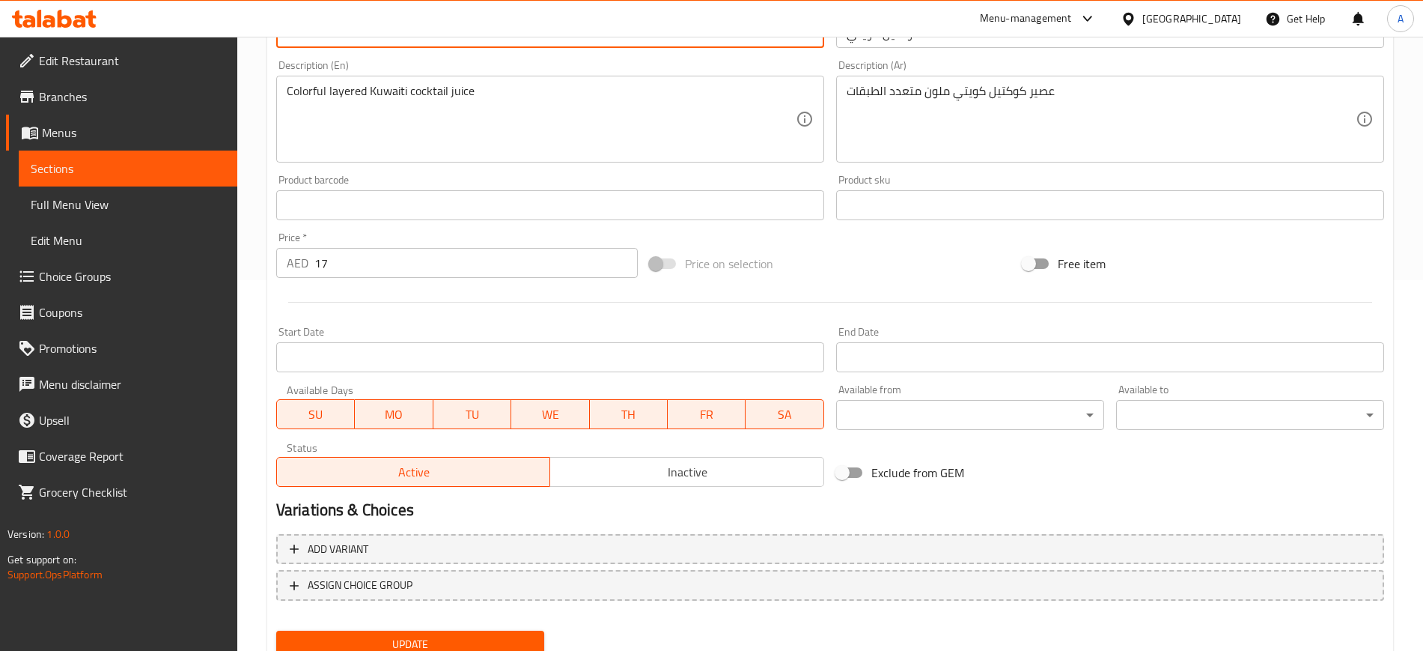
scroll to position [429, 0]
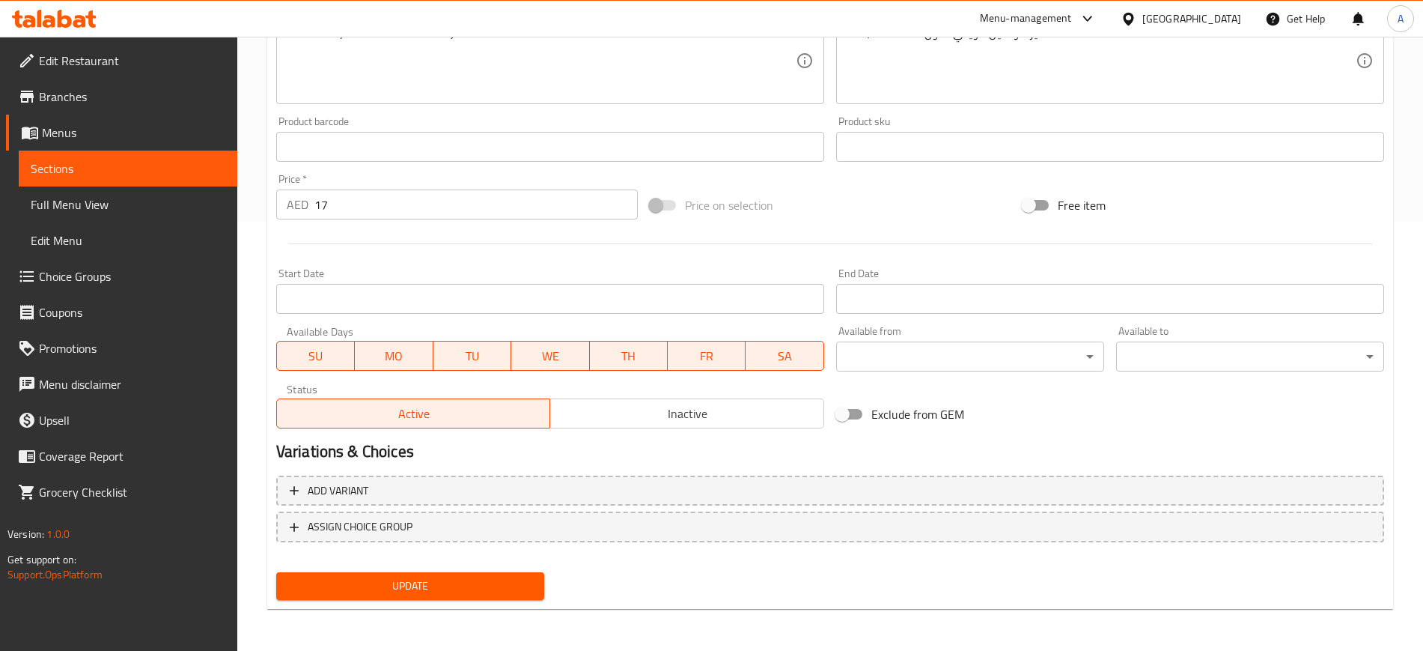
type input "Cocktail Kuwaiti"
click at [398, 600] on div "Update" at bounding box center [410, 586] width 280 height 40
click at [445, 585] on span "Update" at bounding box center [410, 586] width 244 height 19
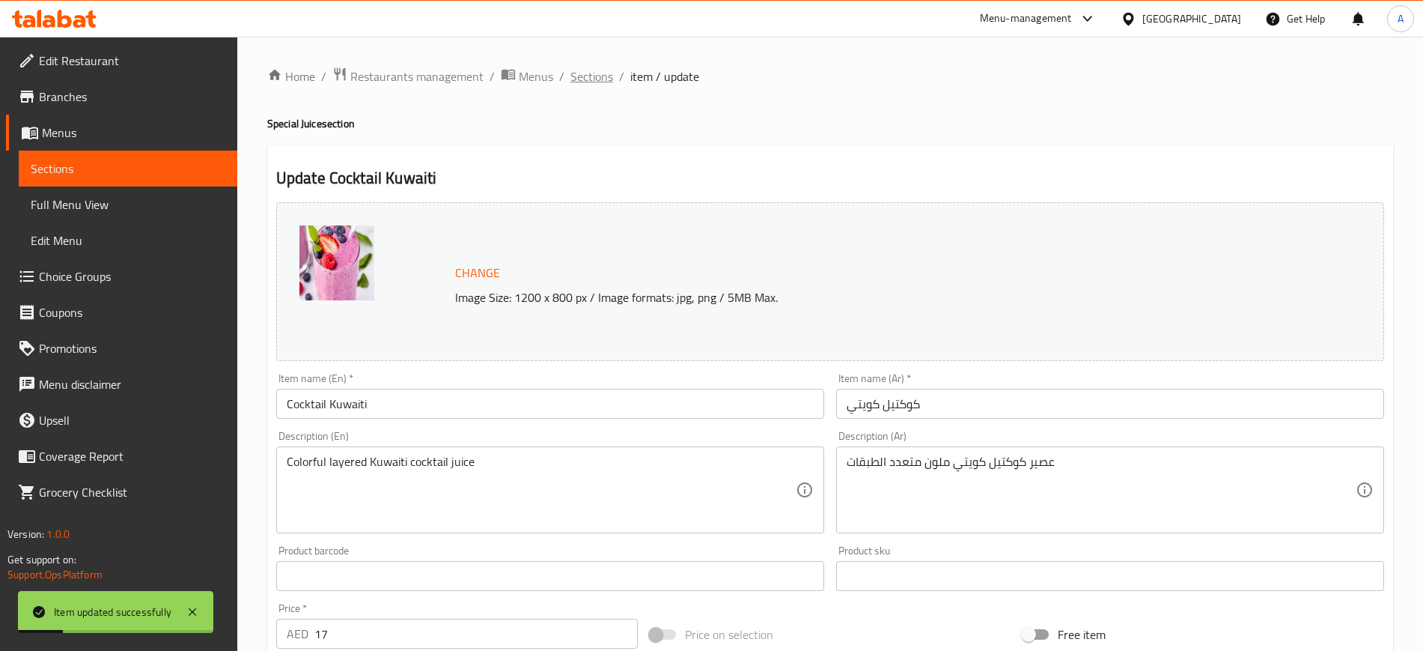
click at [586, 77] on span "Sections" at bounding box center [592, 76] width 43 height 18
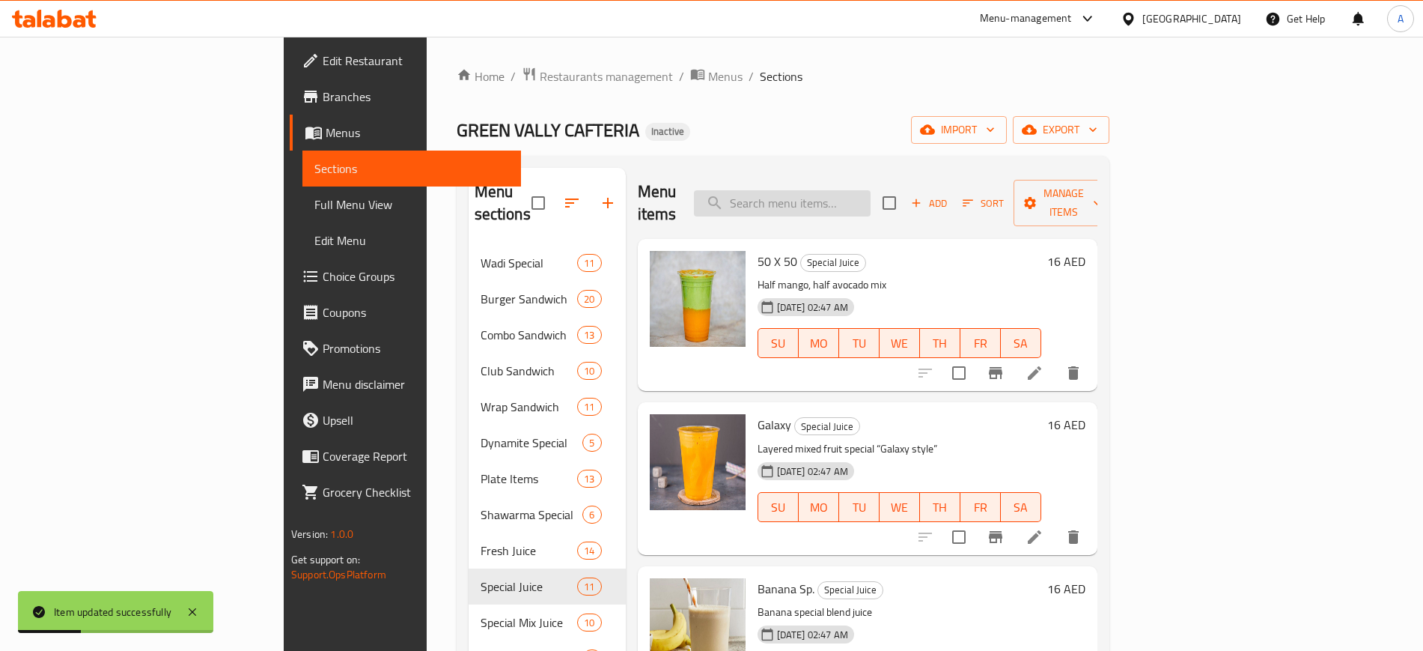
paste input "Fruit w. Ice Crea"
click at [867, 192] on input "Fruit w. Ice Crea" at bounding box center [782, 203] width 177 height 26
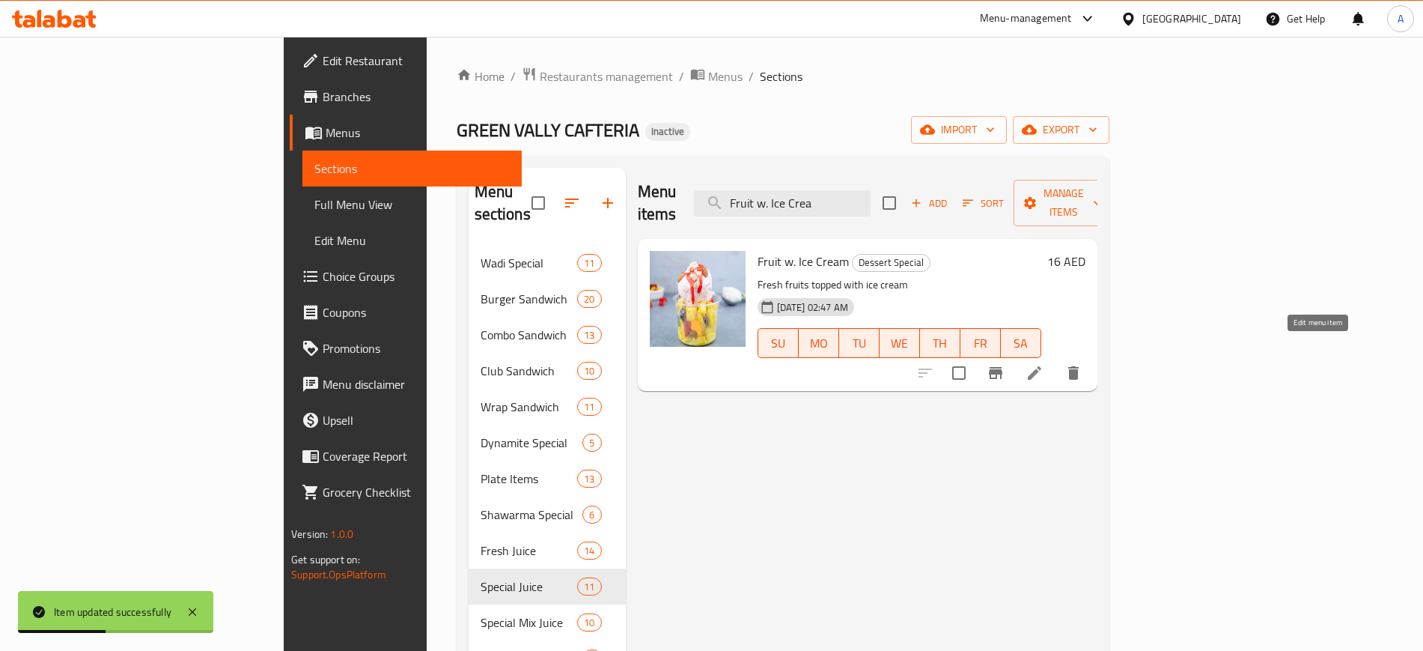
type input "Fruit w. Ice Crea"
click at [1042, 366] on icon at bounding box center [1034, 372] width 13 height 13
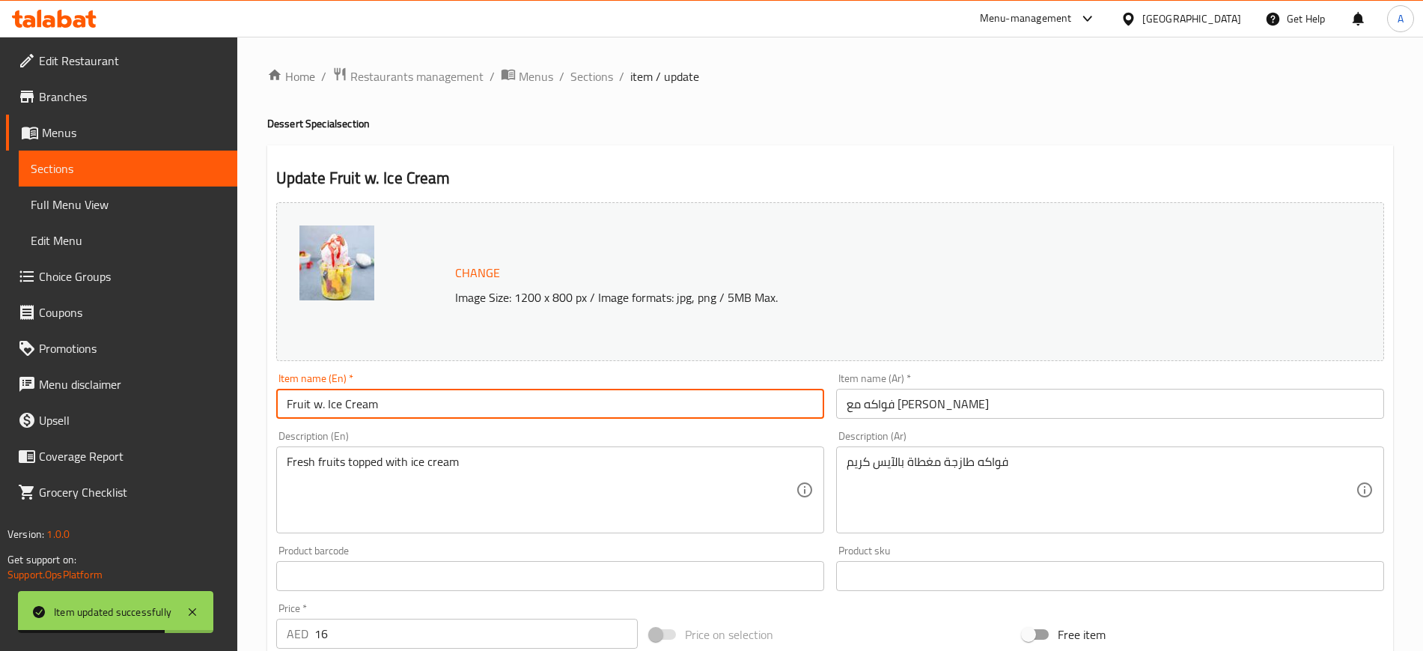
click at [318, 398] on input "Fruit w. Ice Cream" at bounding box center [550, 404] width 548 height 30
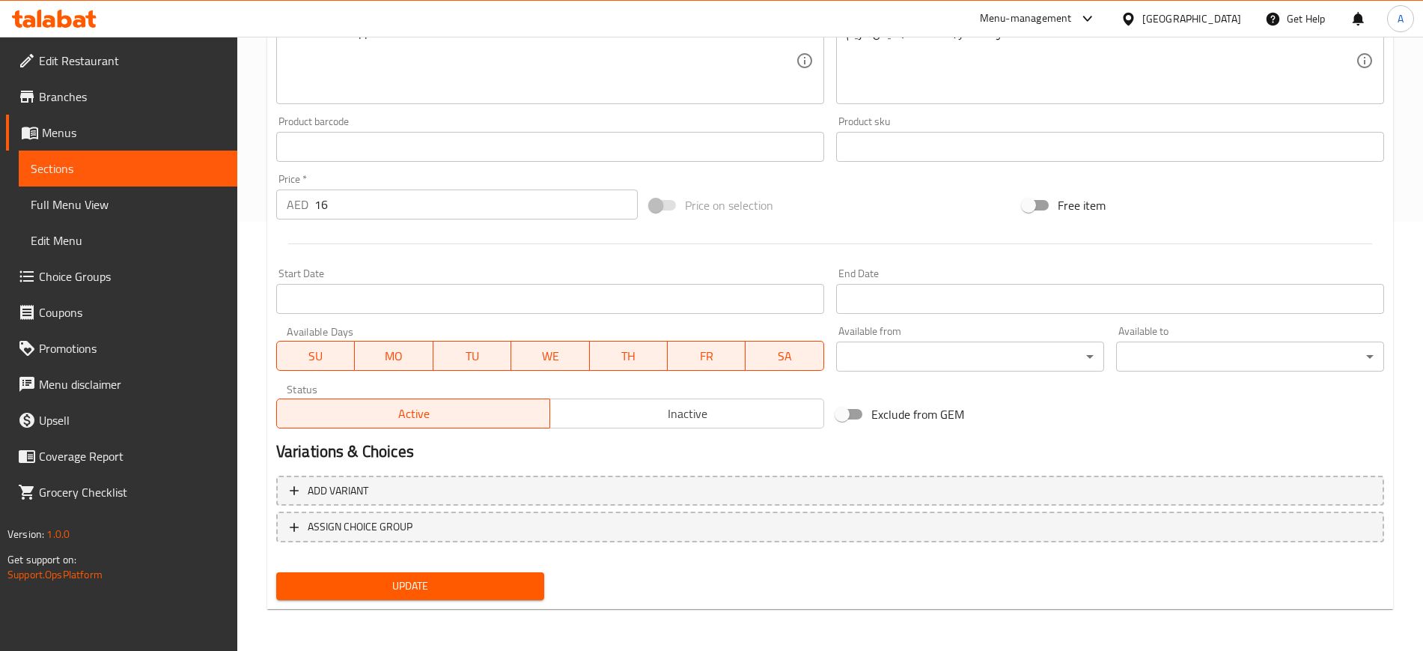
type input "Fruit with Ice Cream"
click at [401, 585] on span "Update" at bounding box center [410, 586] width 244 height 19
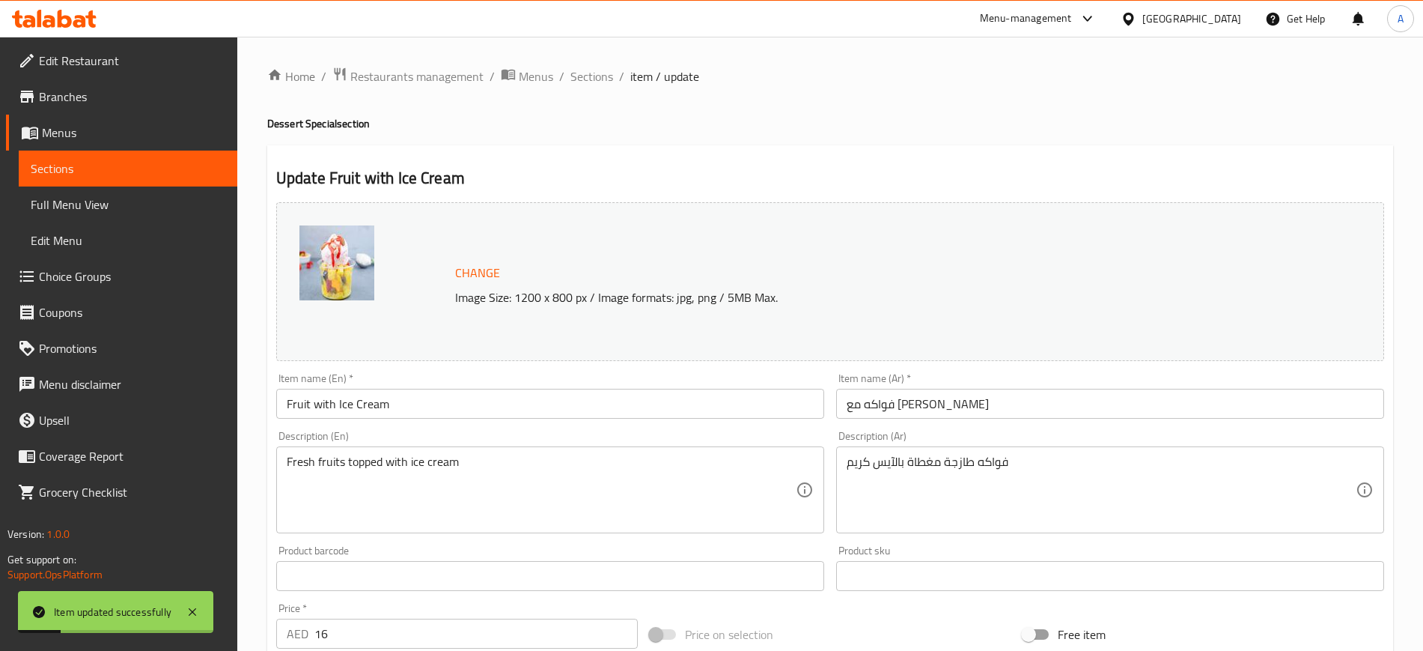
click at [568, 73] on ol "Home / Restaurants management / Menus / Sections / item / update" at bounding box center [830, 76] width 1126 height 19
click at [582, 78] on span "Sections" at bounding box center [592, 76] width 43 height 18
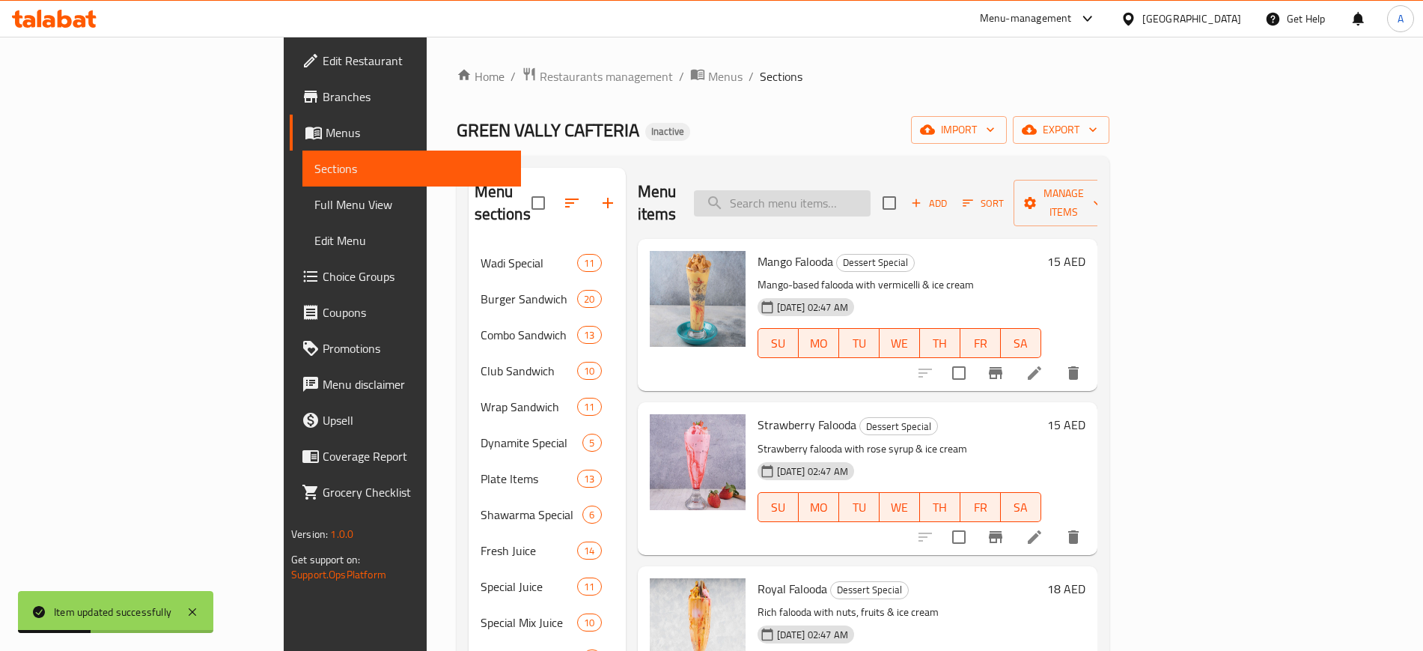
click at [871, 198] on input "search" at bounding box center [782, 203] width 177 height 26
paste input "تكة"
click at [865, 204] on input "تكة" at bounding box center [782, 203] width 177 height 26
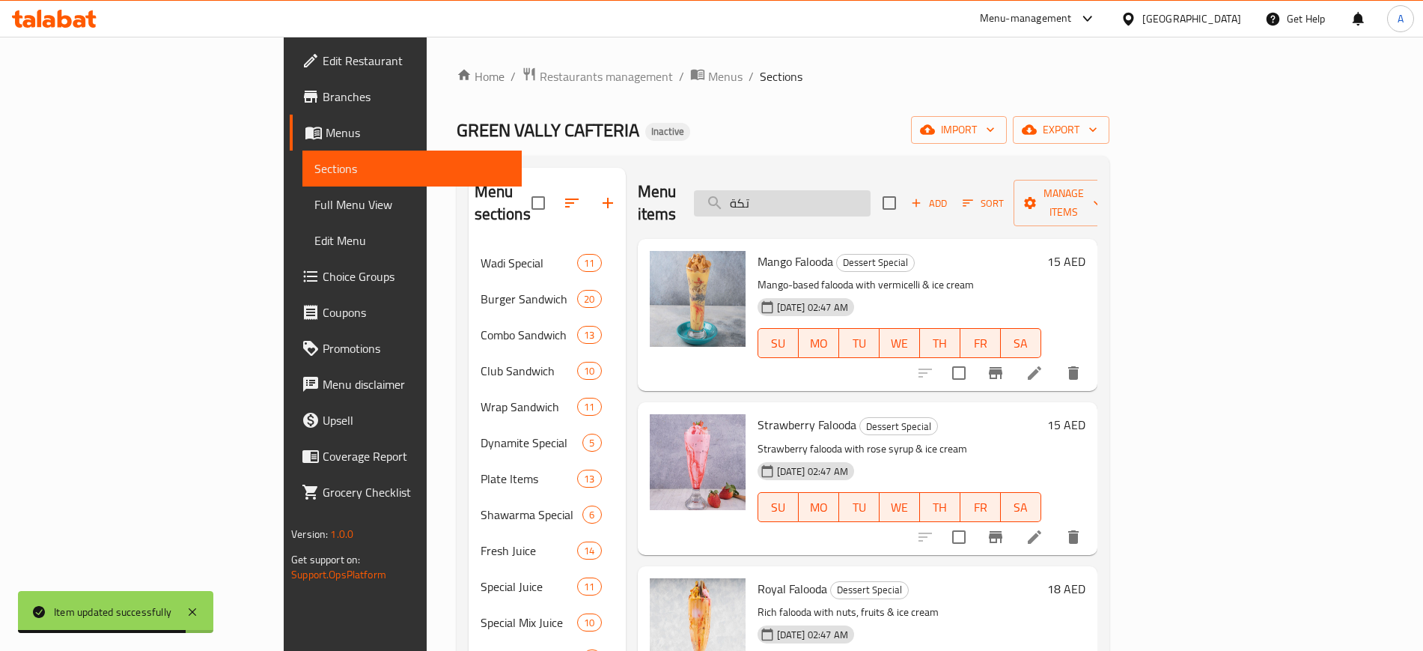
paste input "فيثي"
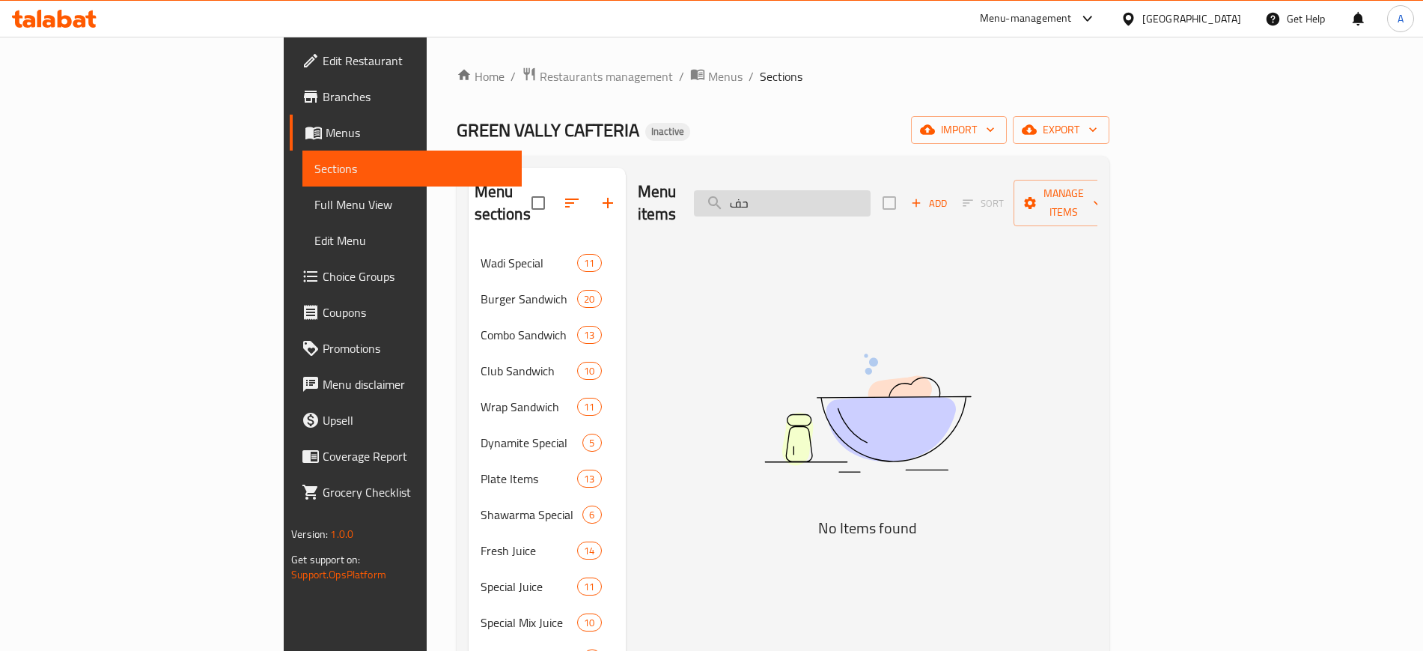
type input "ح"
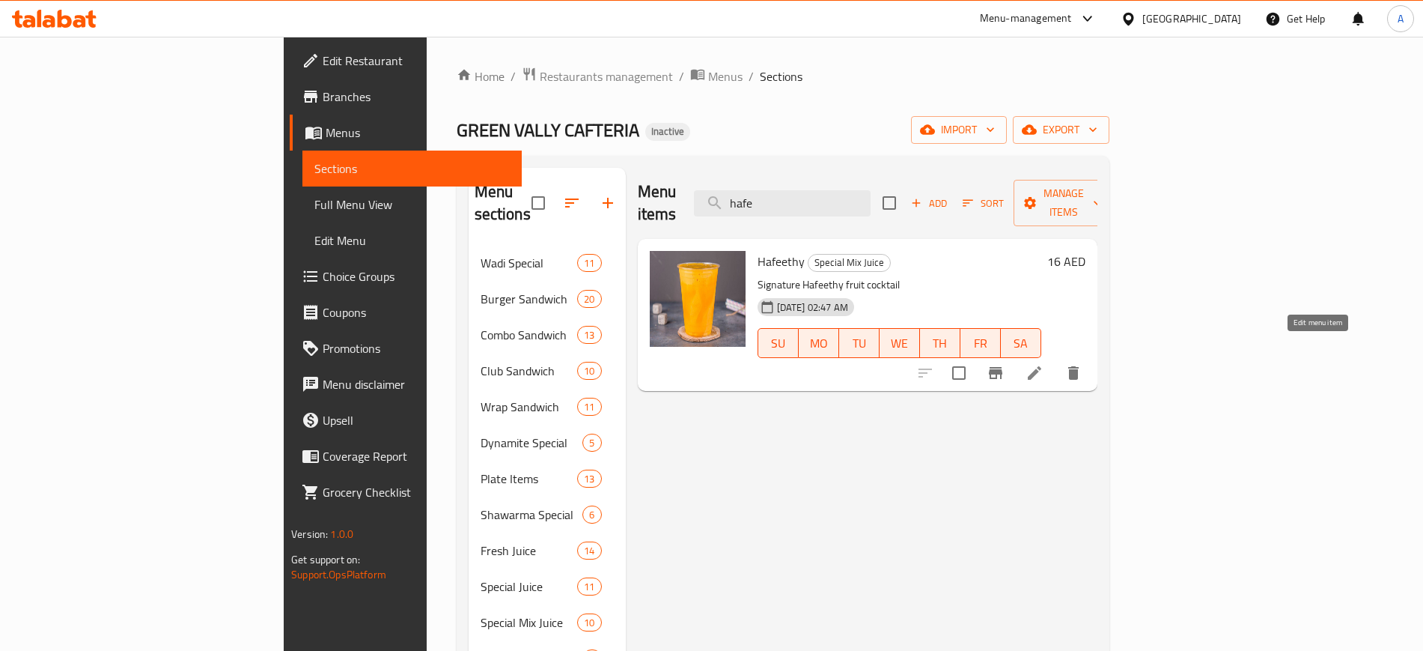
type input "hafe"
click at [1042, 366] on icon at bounding box center [1034, 372] width 13 height 13
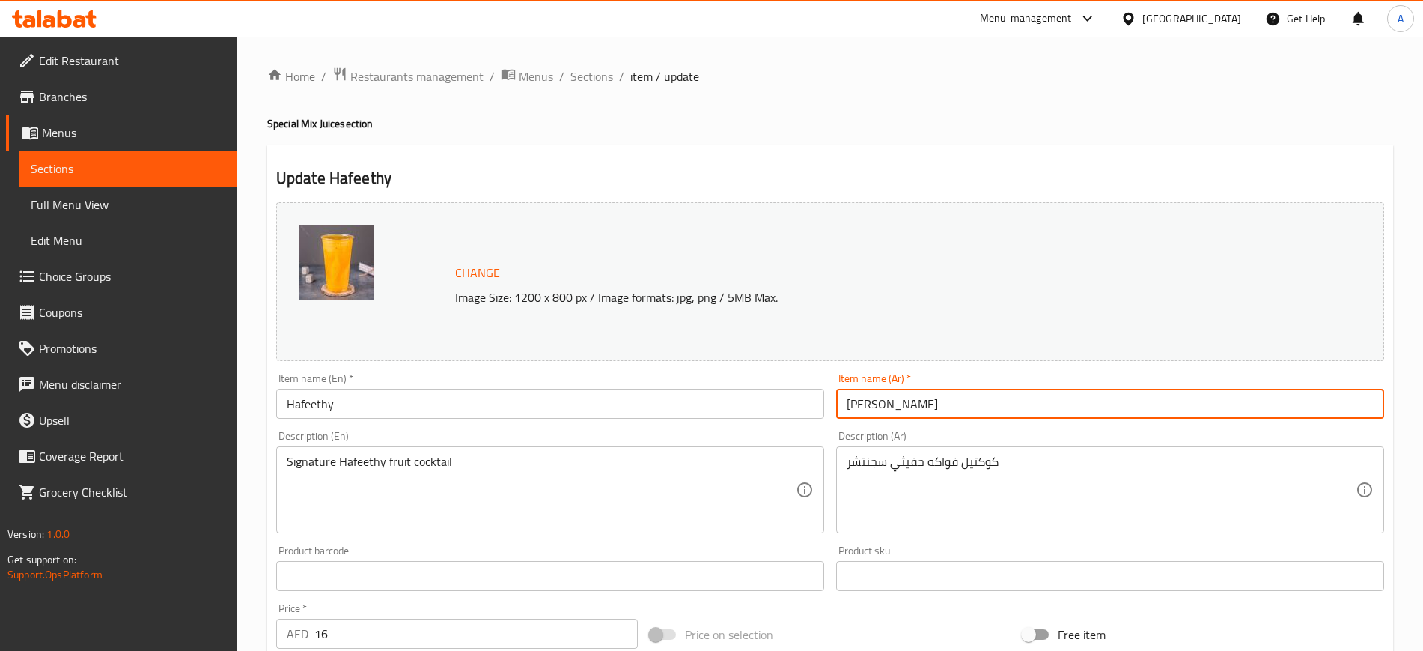
click at [855, 404] on input "حفيتي" at bounding box center [1110, 404] width 548 height 30
type input "حفيظي"
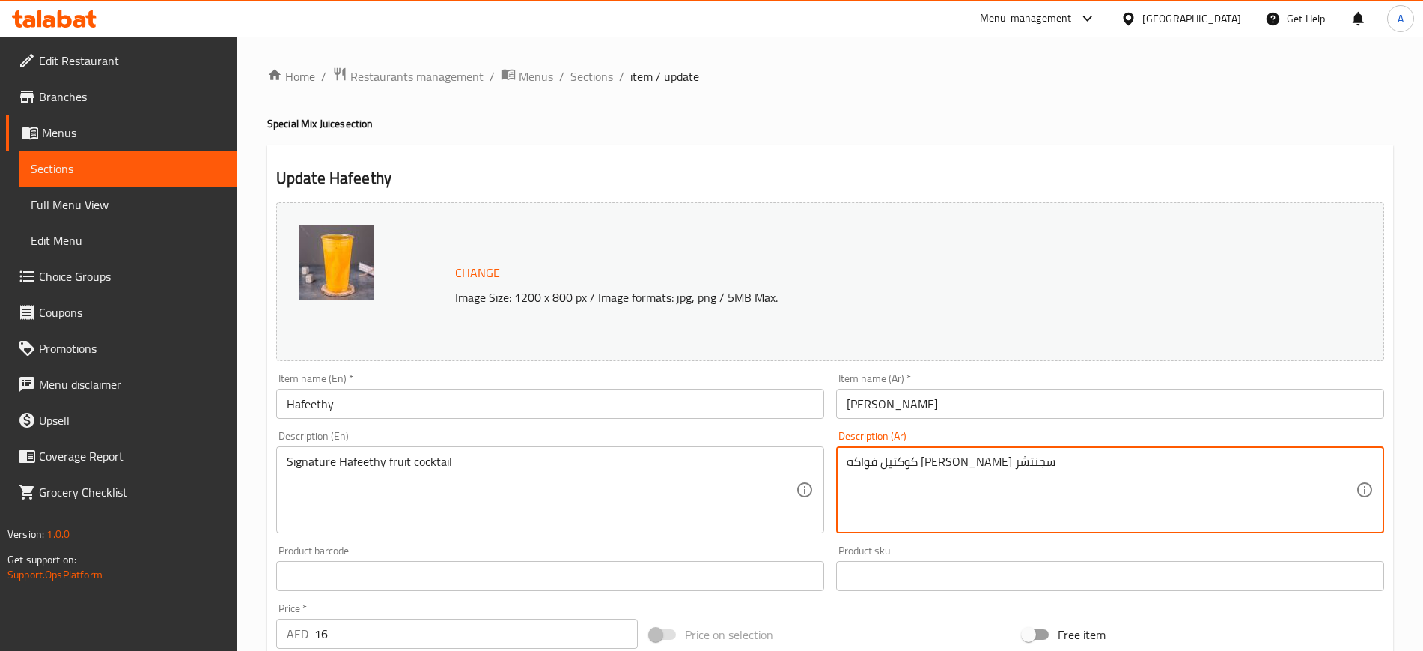
scroll to position [429, 0]
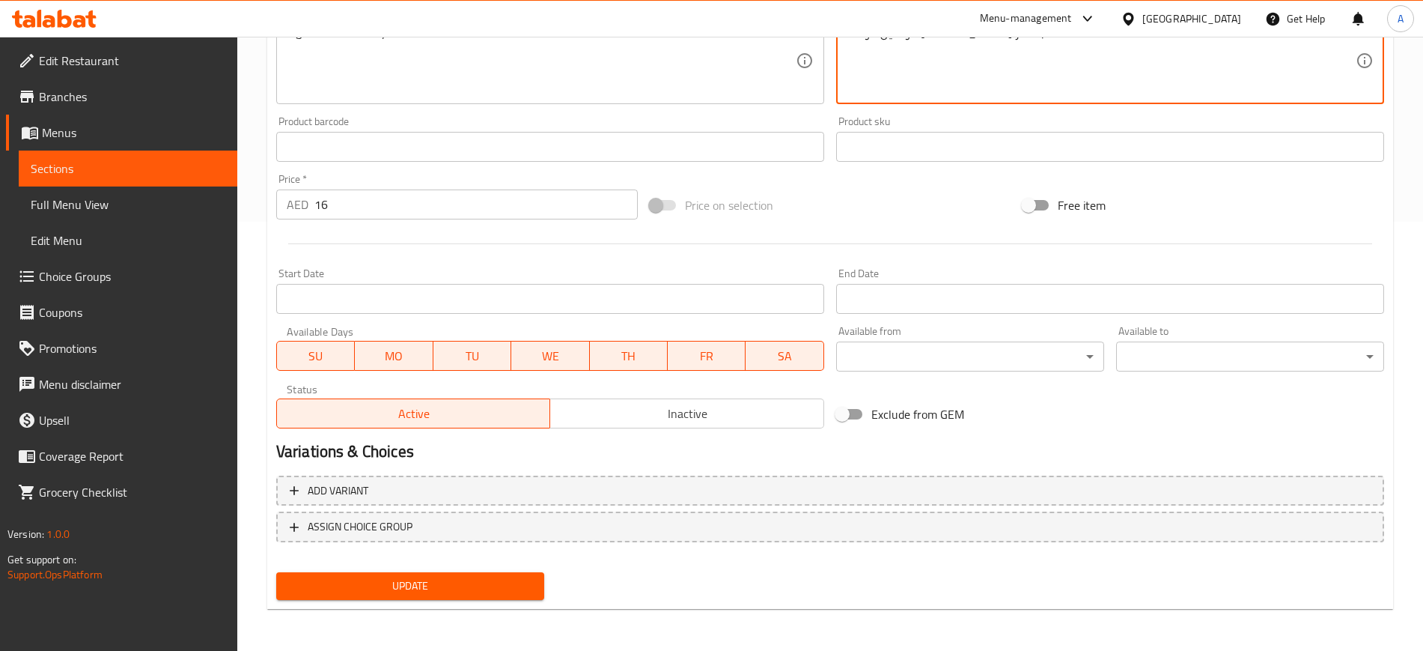
type textarea "كوكتيل فواكه حفيظي سجنتشر"
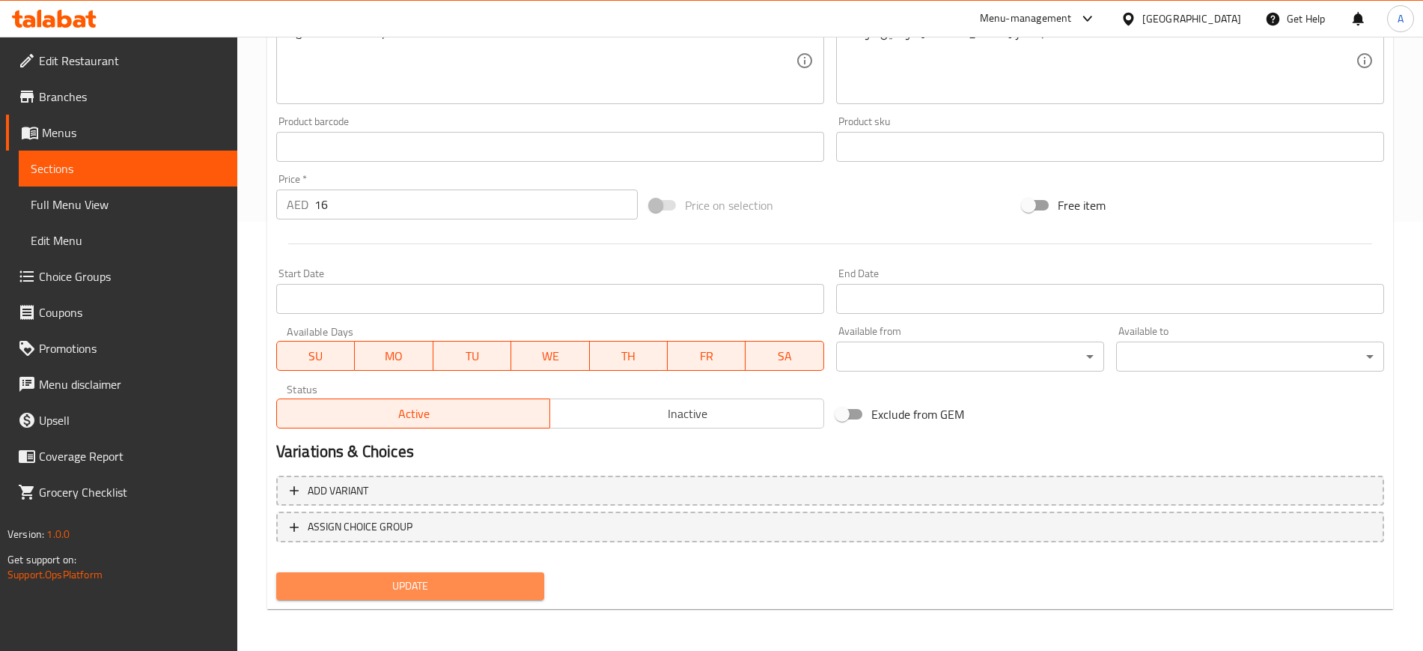
click at [400, 583] on span "Update" at bounding box center [410, 586] width 244 height 19
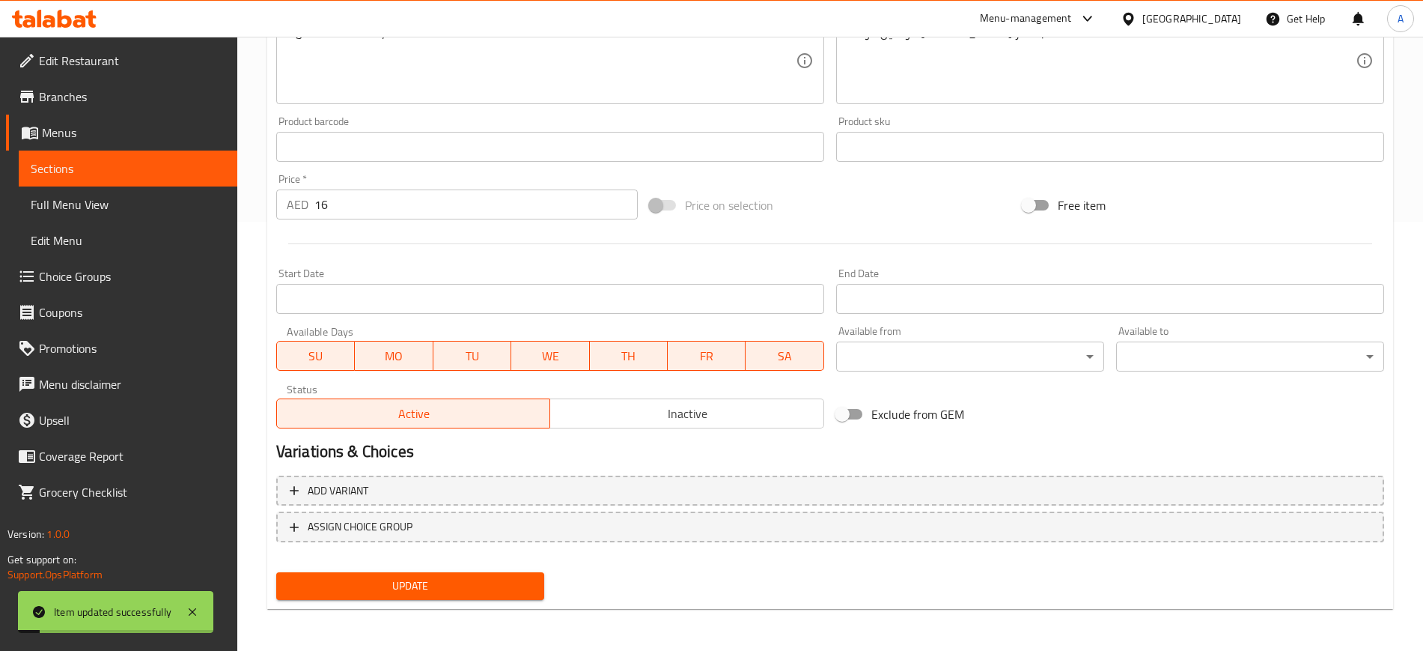
scroll to position [0, 0]
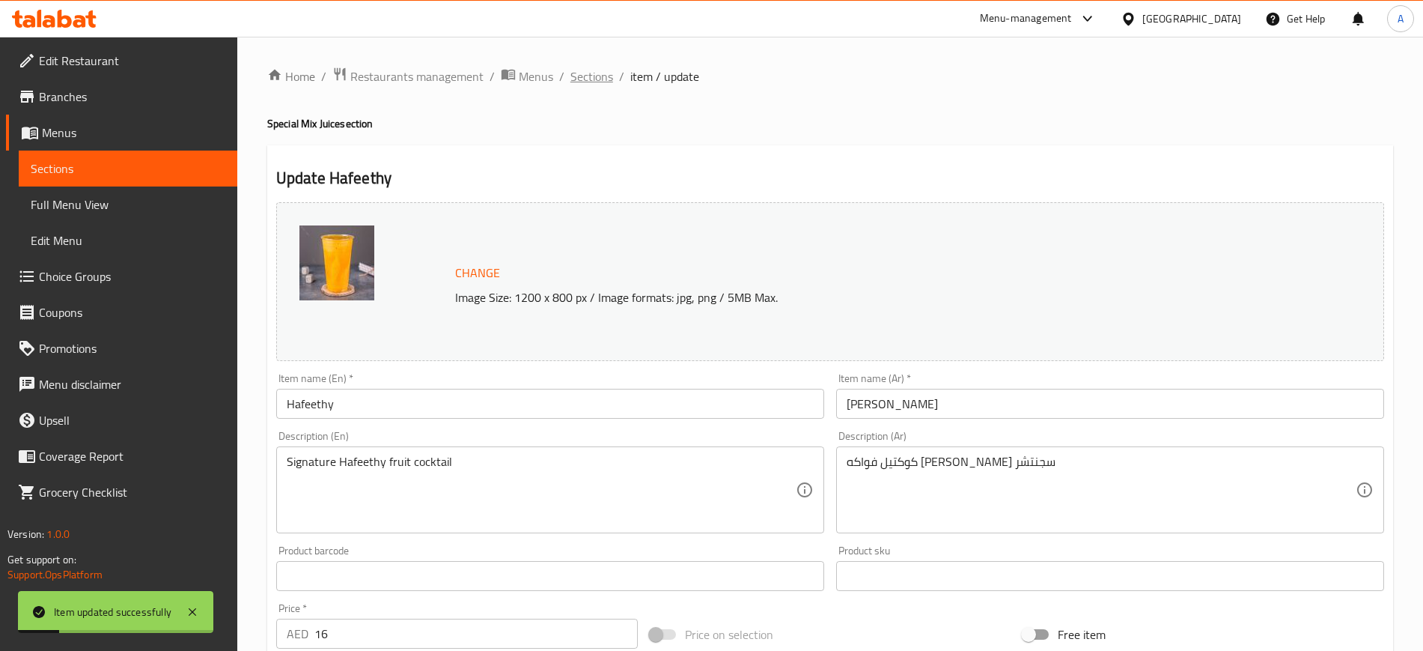
click at [602, 70] on span "Sections" at bounding box center [592, 76] width 43 height 18
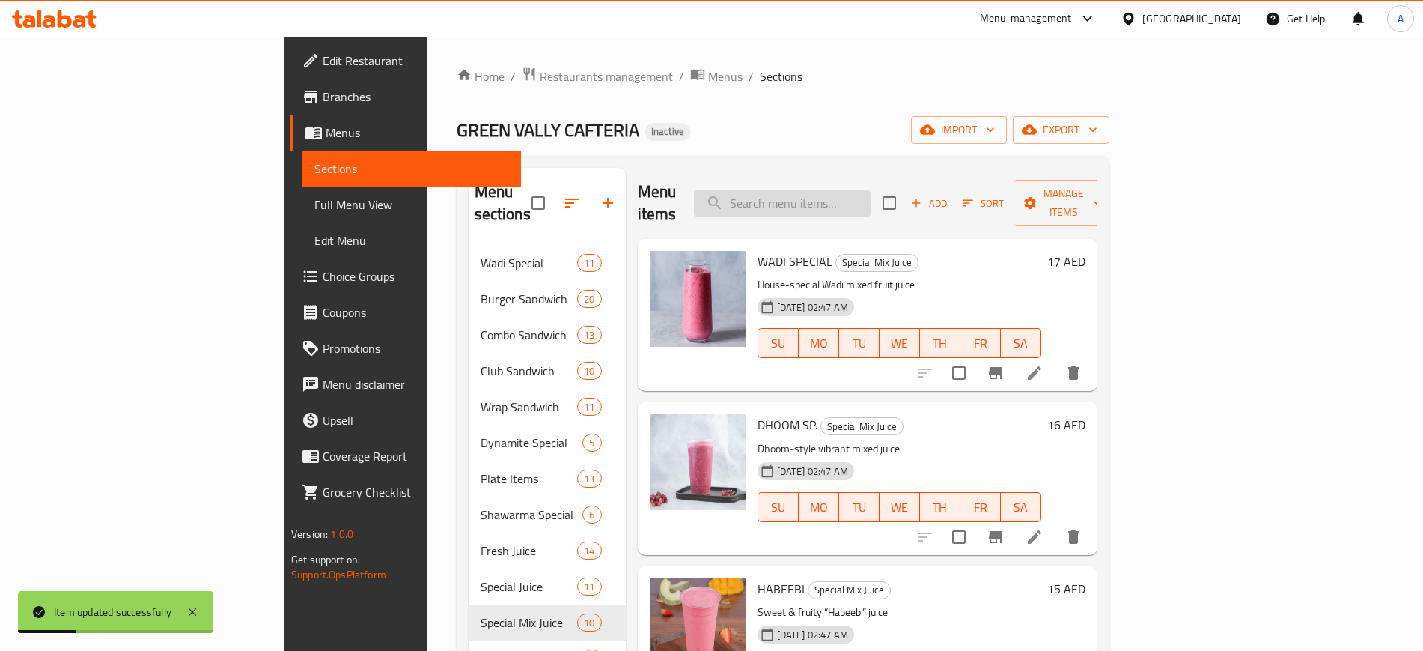
paste input "Maka Veli"
click at [871, 191] on input "search" at bounding box center [782, 203] width 177 height 26
type input "Maka Veli"
paste input "Maka Veli"
type input "Maka Veli"
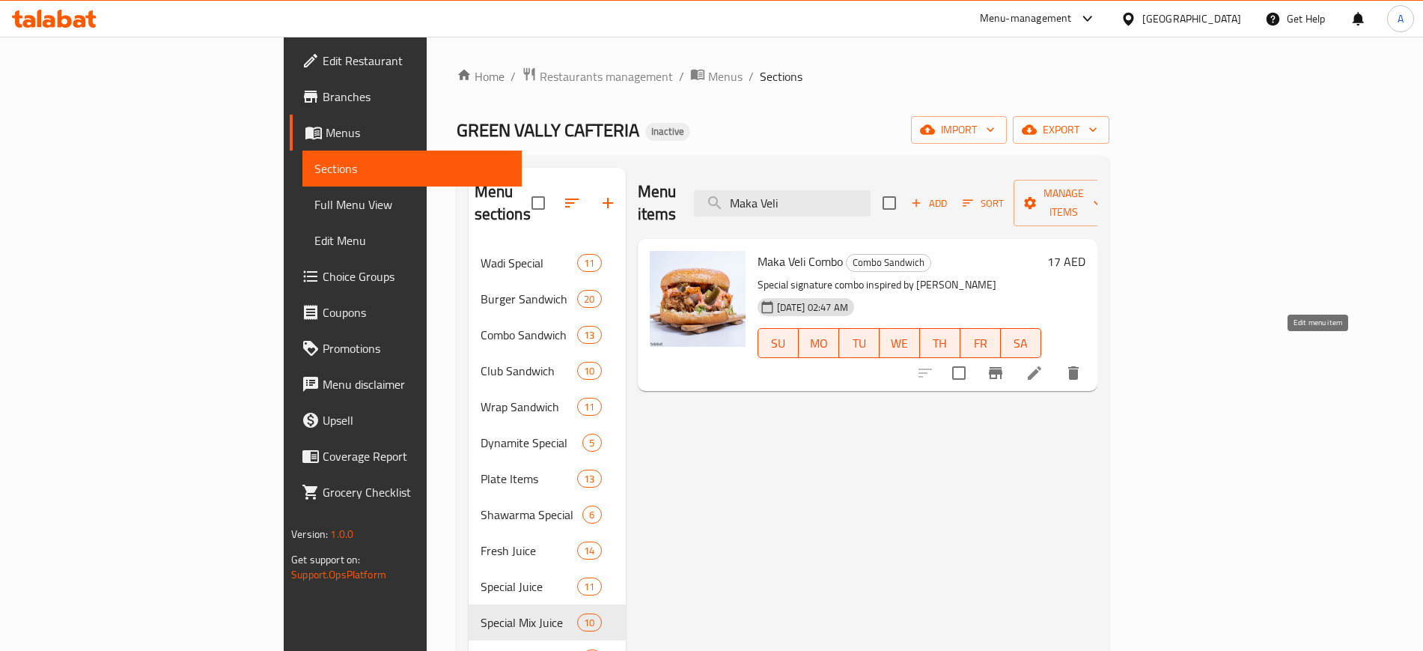
click at [1044, 364] on icon at bounding box center [1035, 373] width 18 height 18
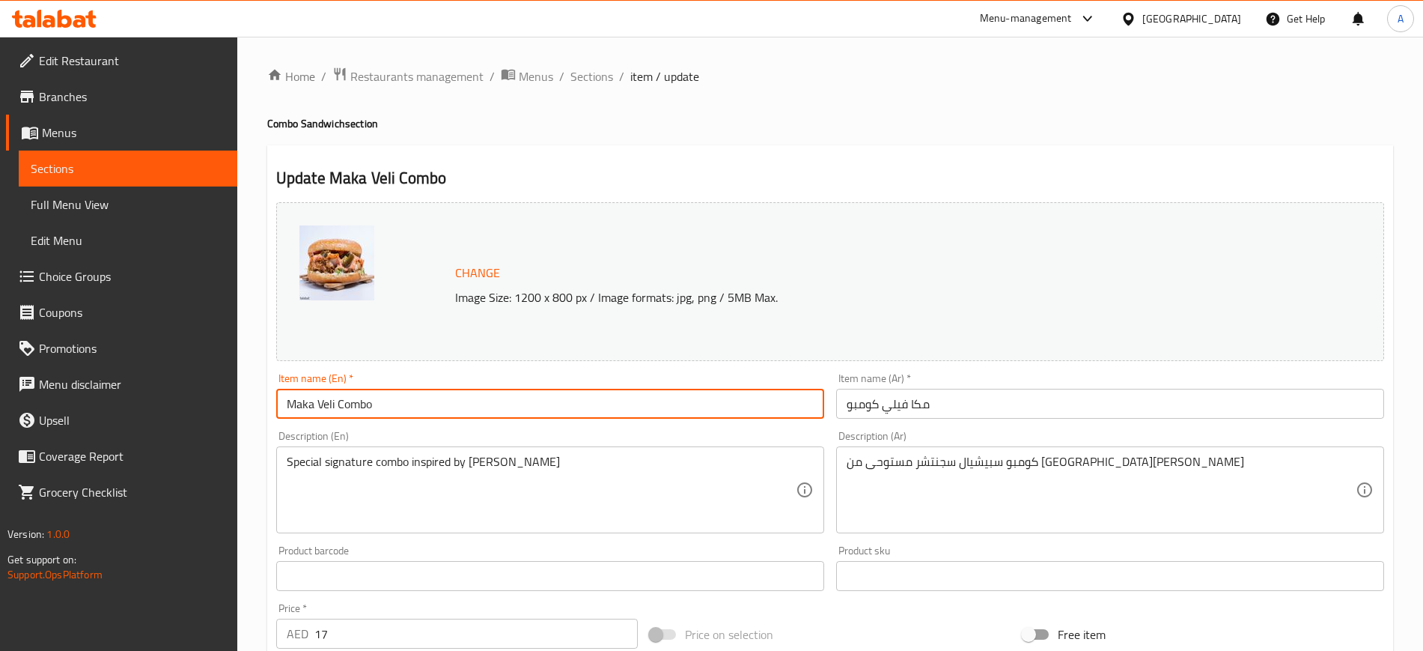
drag, startPoint x: 334, startPoint y: 400, endPoint x: 242, endPoint y: 395, distance: 92.3
click at [242, 395] on div "Home / Restaurants management / Menus / Sections / item / update Combo Sandwich…" at bounding box center [830, 558] width 1186 height 1043
paste input "Makaveli"
type input "Makaveli Combo"
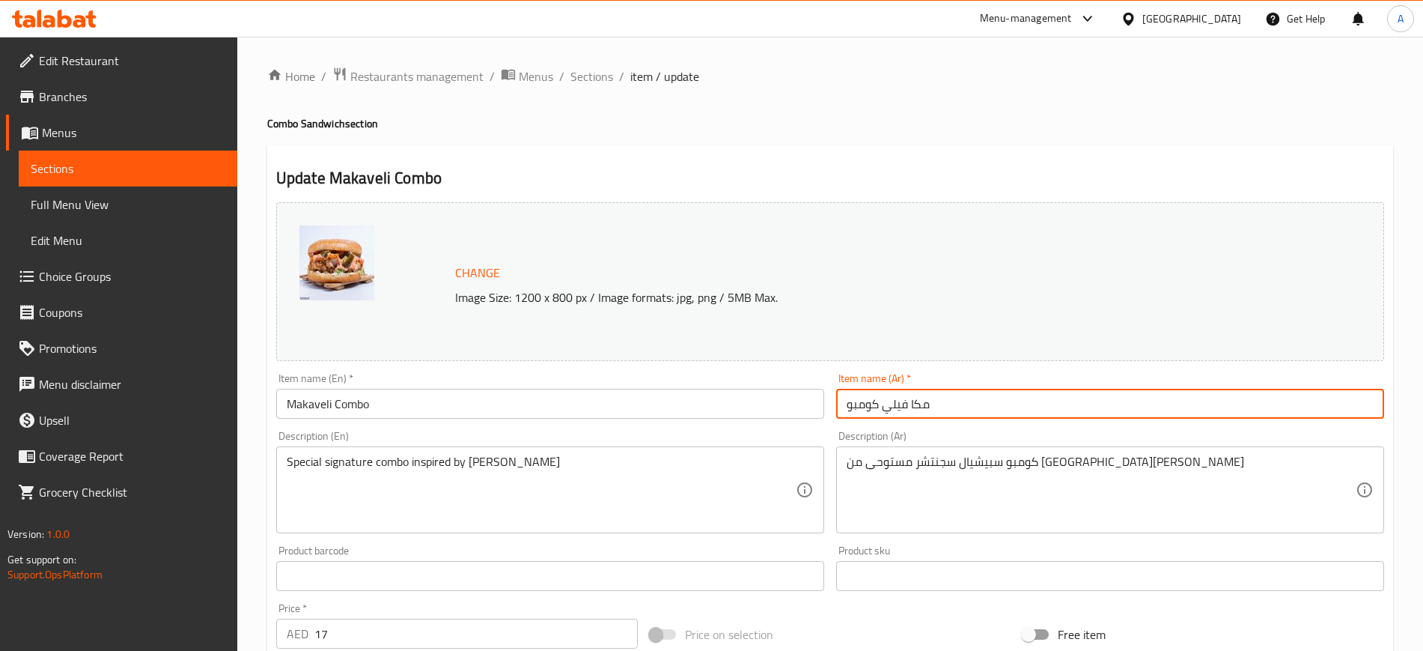
click at [911, 399] on input "مكا فيلي كومبو" at bounding box center [1110, 404] width 548 height 30
type input "مكافيلي كومبو"
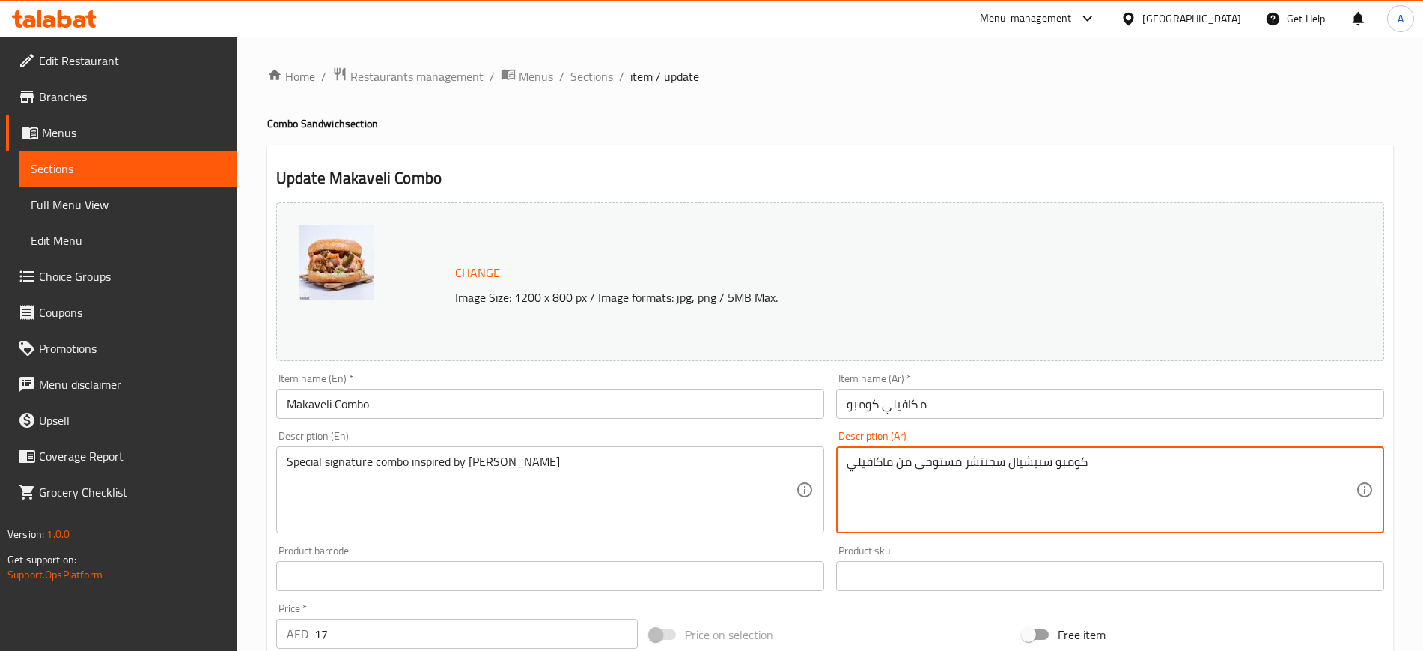
type textarea "كومبو سبيشيال سجنتشر مستوحى من ماكافيلي"
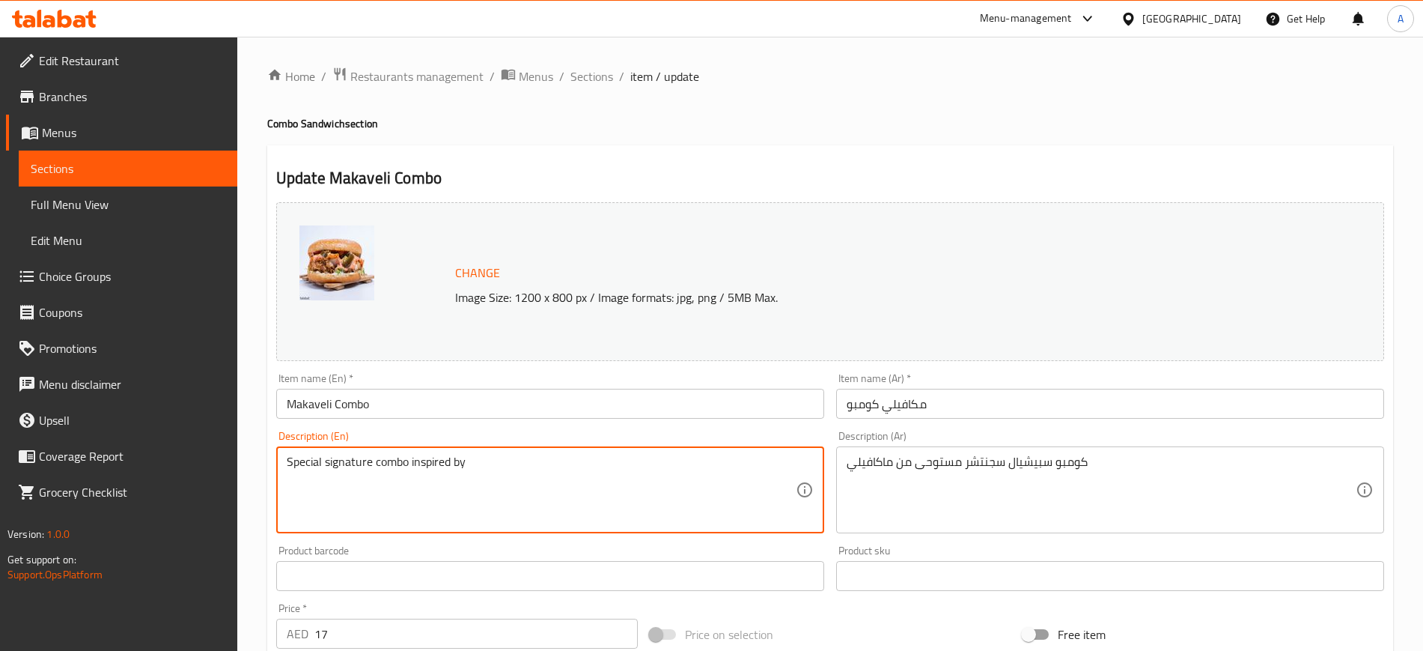
paste textarea "Makaveli"
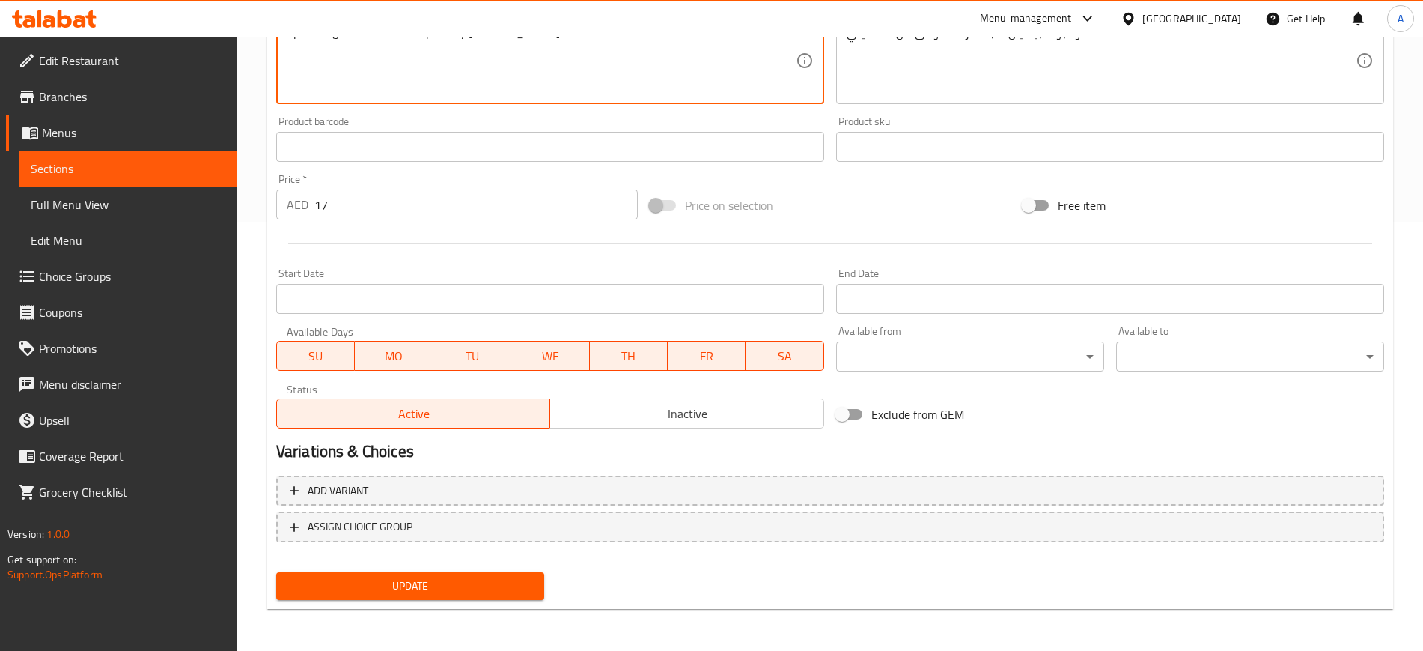
type textarea "Special signature combo inspired by Makaveli"
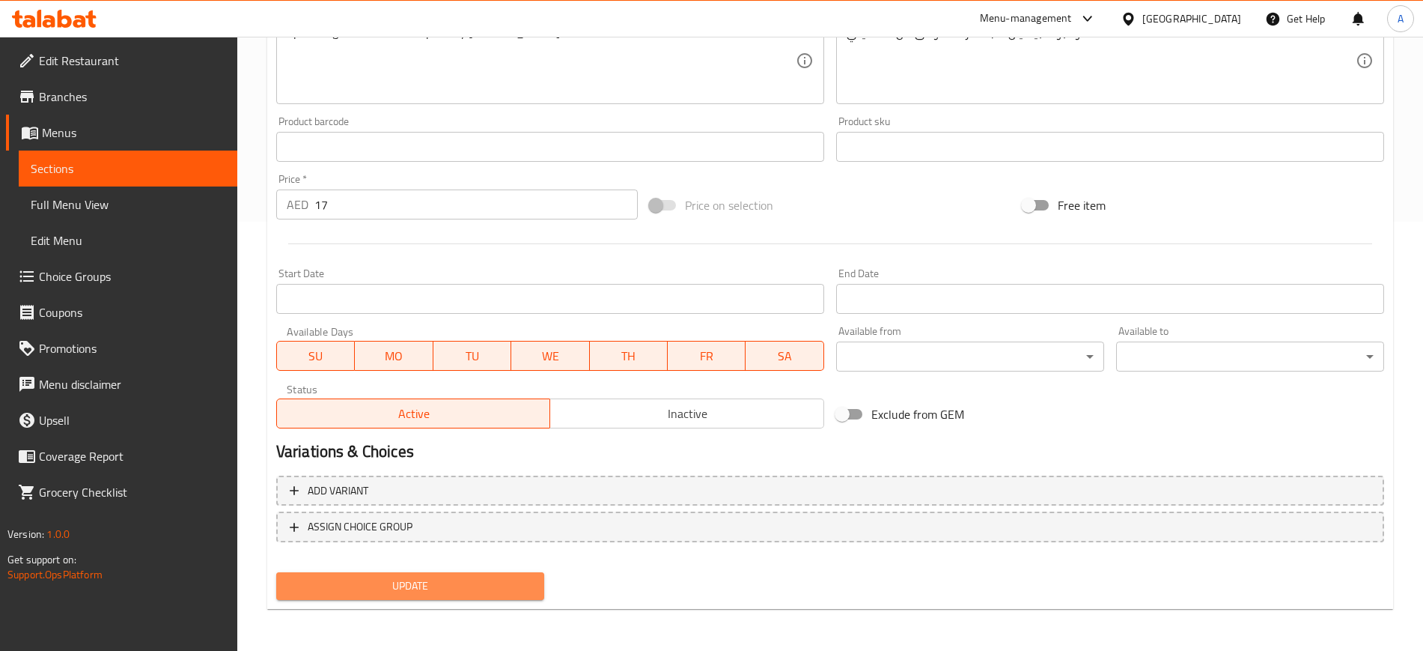
click at [416, 586] on span "Update" at bounding box center [410, 586] width 244 height 19
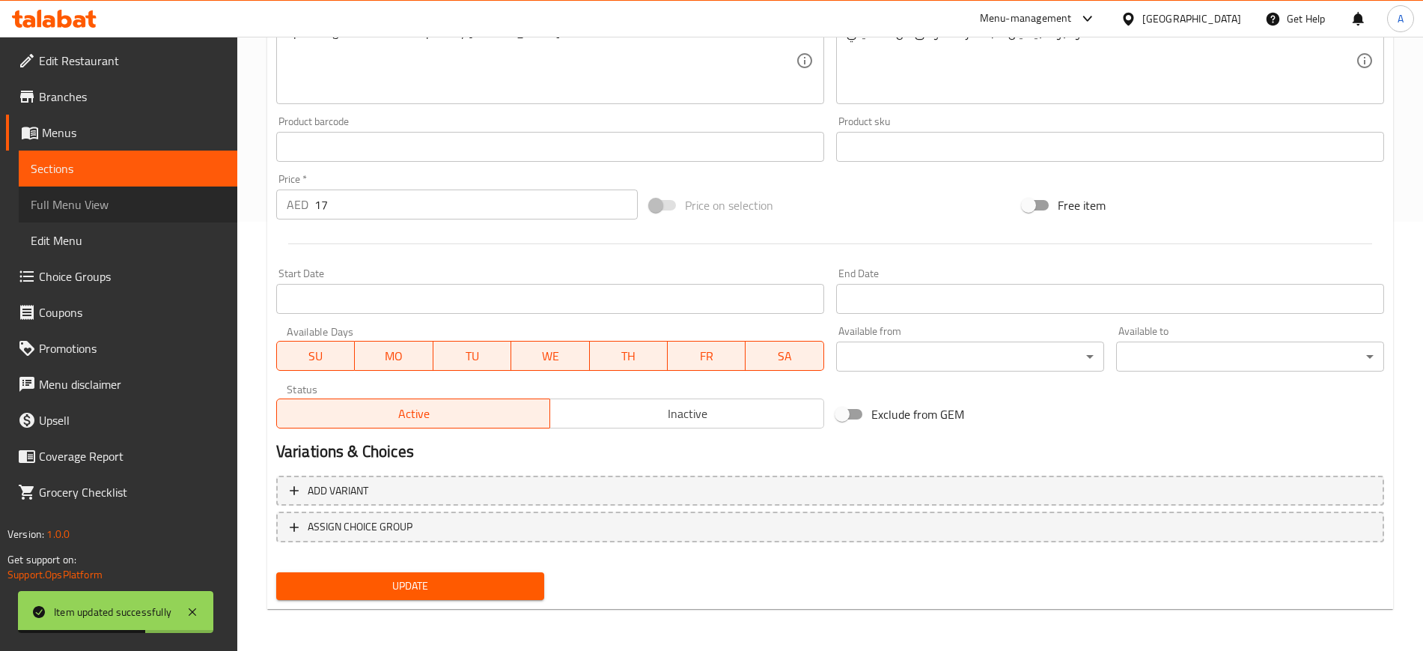
click at [86, 201] on span "Full Menu View" at bounding box center [128, 204] width 195 height 18
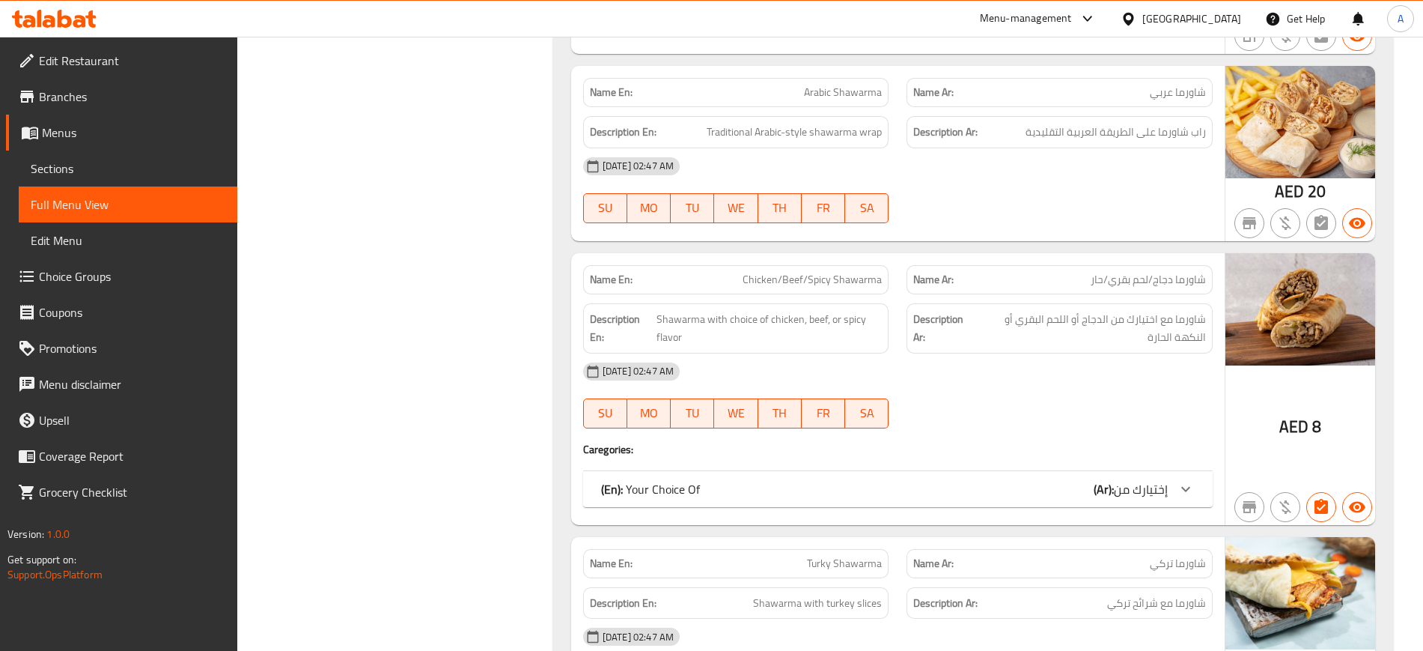
scroll to position [17202, 0]
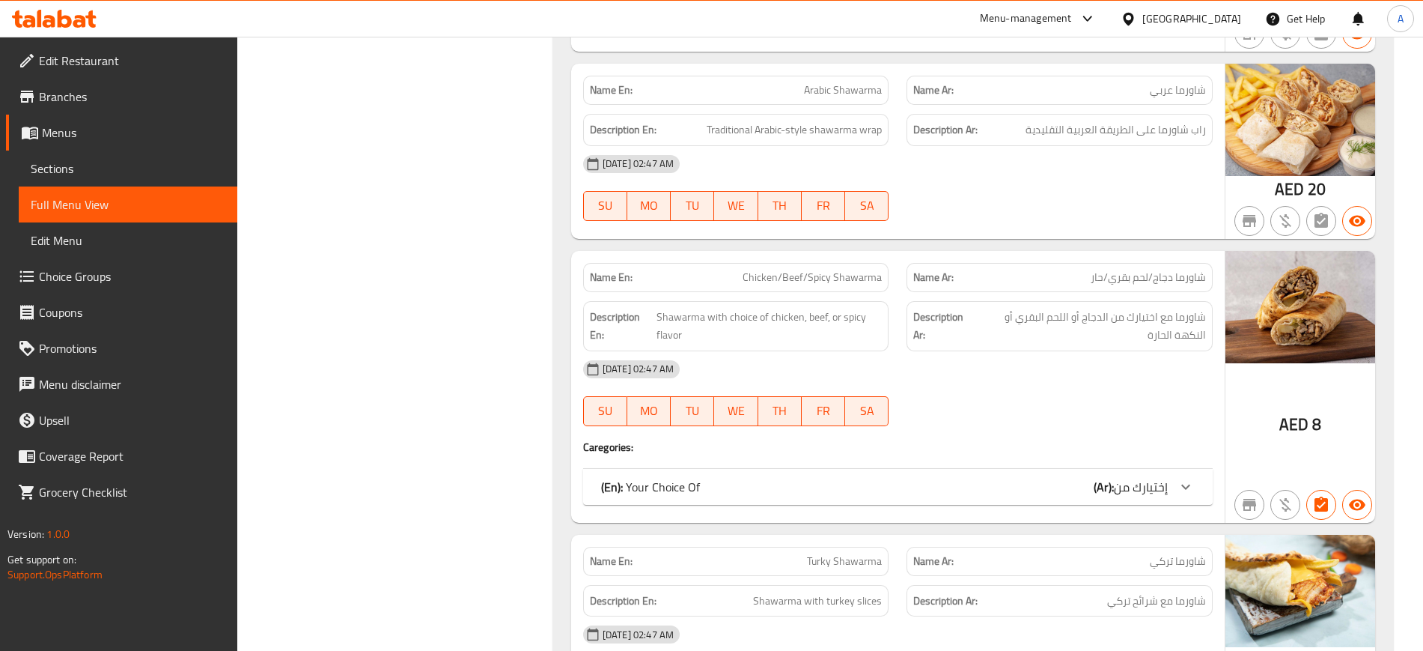
click at [765, 469] on div "(En): Your Choice Of (Ar): إختيارك من" at bounding box center [898, 487] width 630 height 36
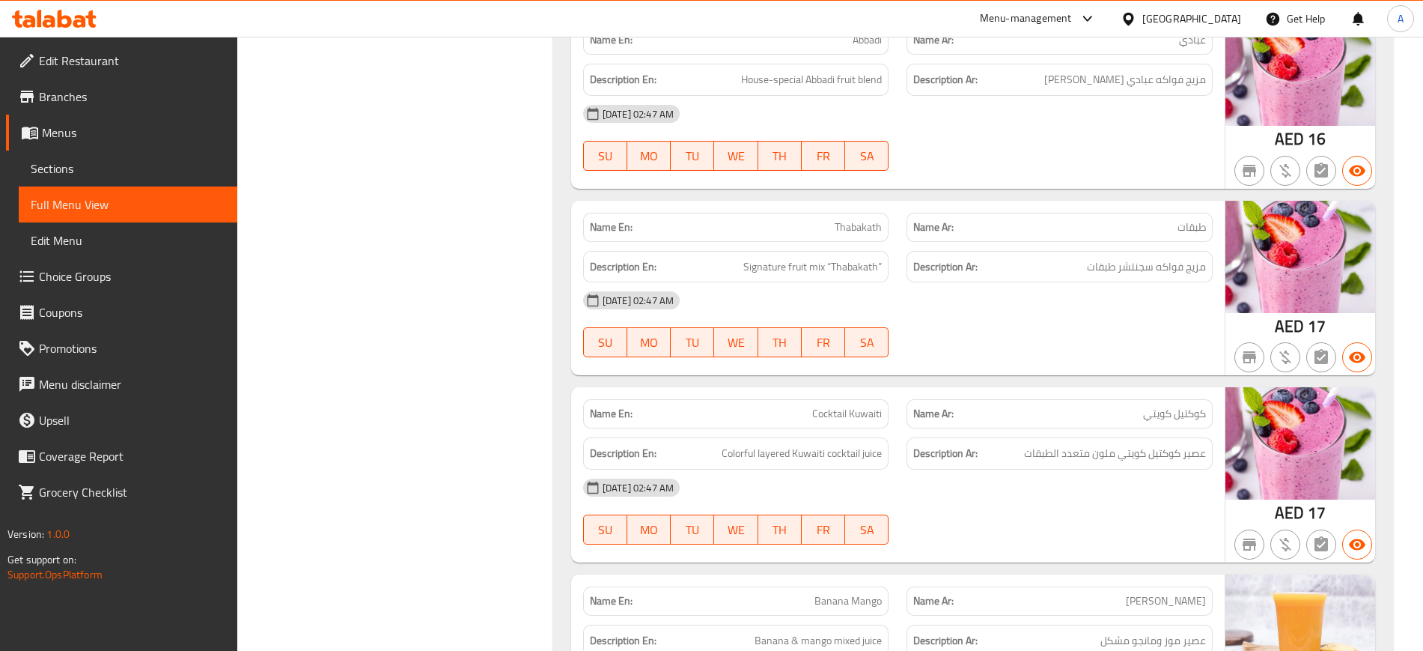
scroll to position [23267, 0]
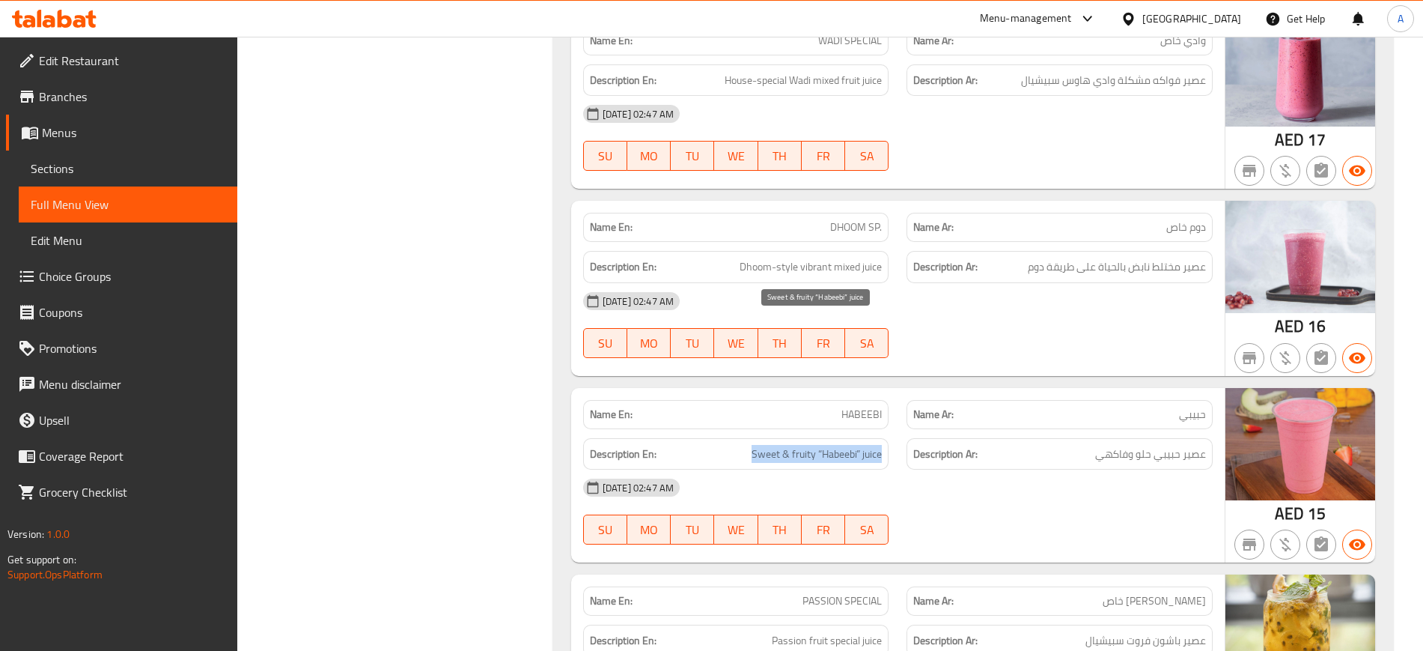
click at [760, 445] on span "Sweet & fruity “Habeebi” juice" at bounding box center [817, 454] width 130 height 19
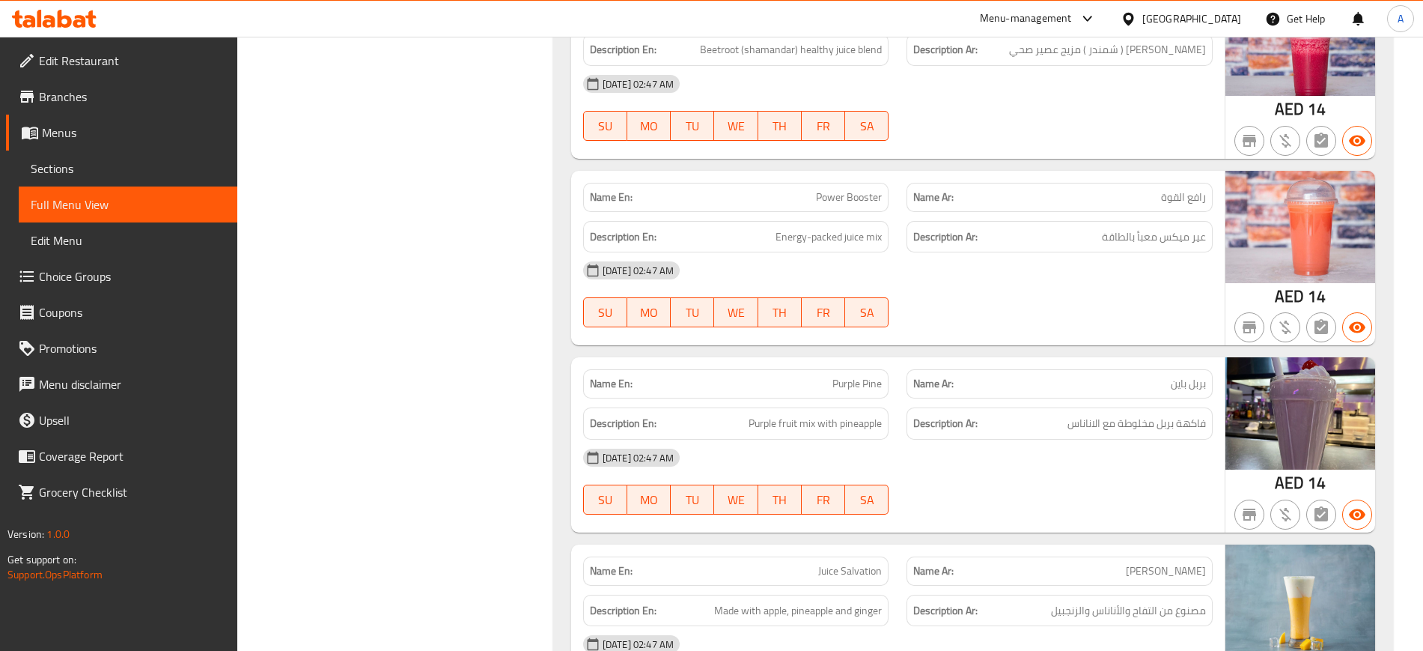
scroll to position [31160, 0]
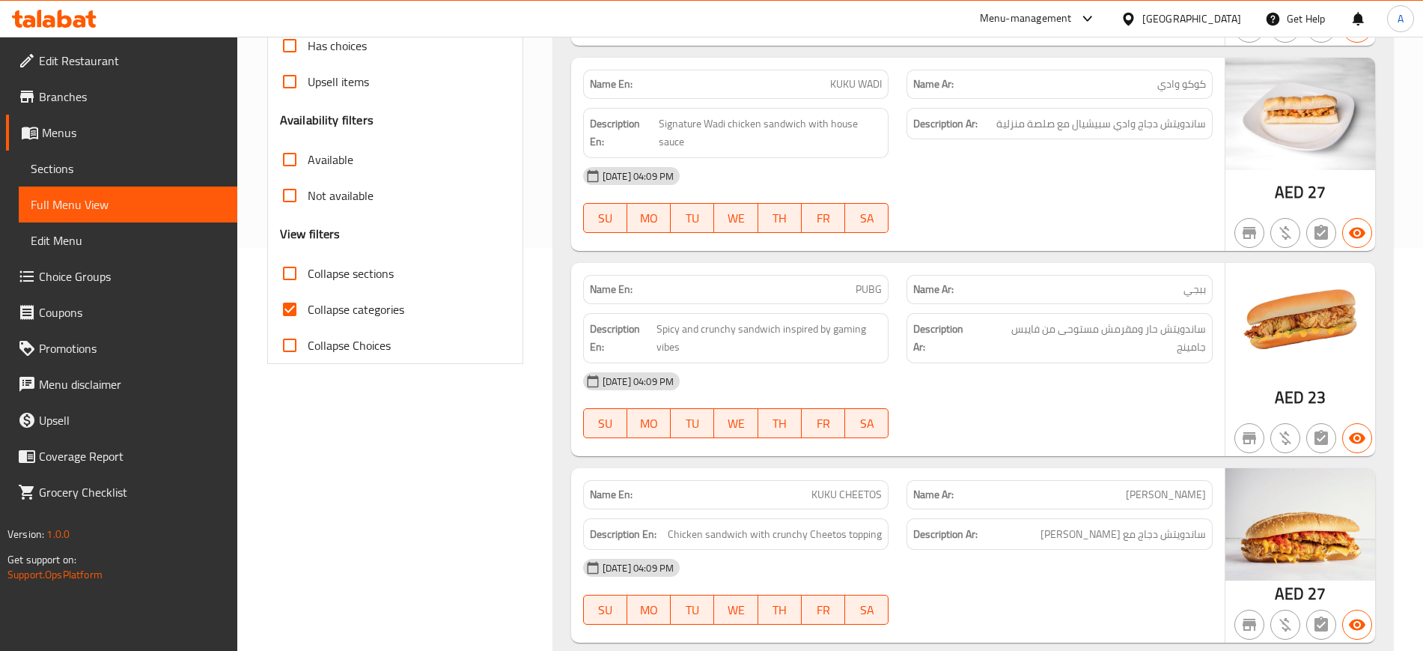
scroll to position [407, 0]
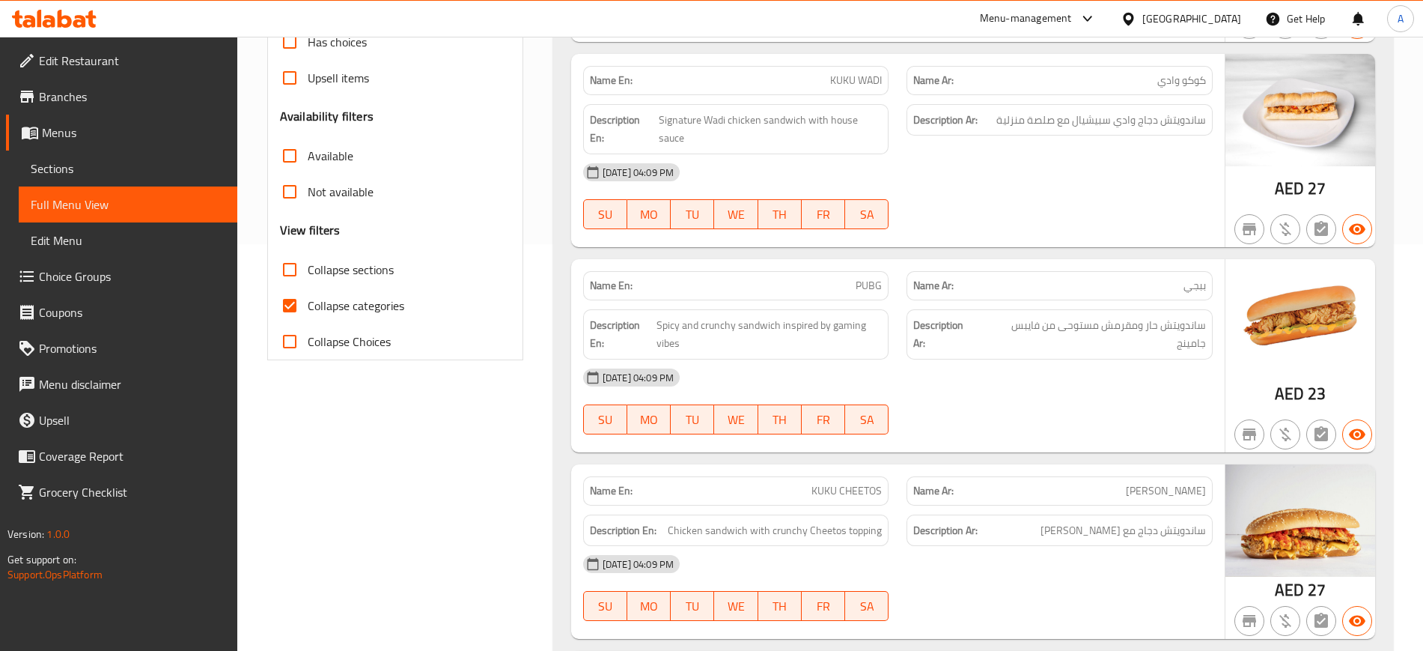
click at [285, 304] on input "Collapse categories" at bounding box center [290, 306] width 36 height 36
checkbox input "false"
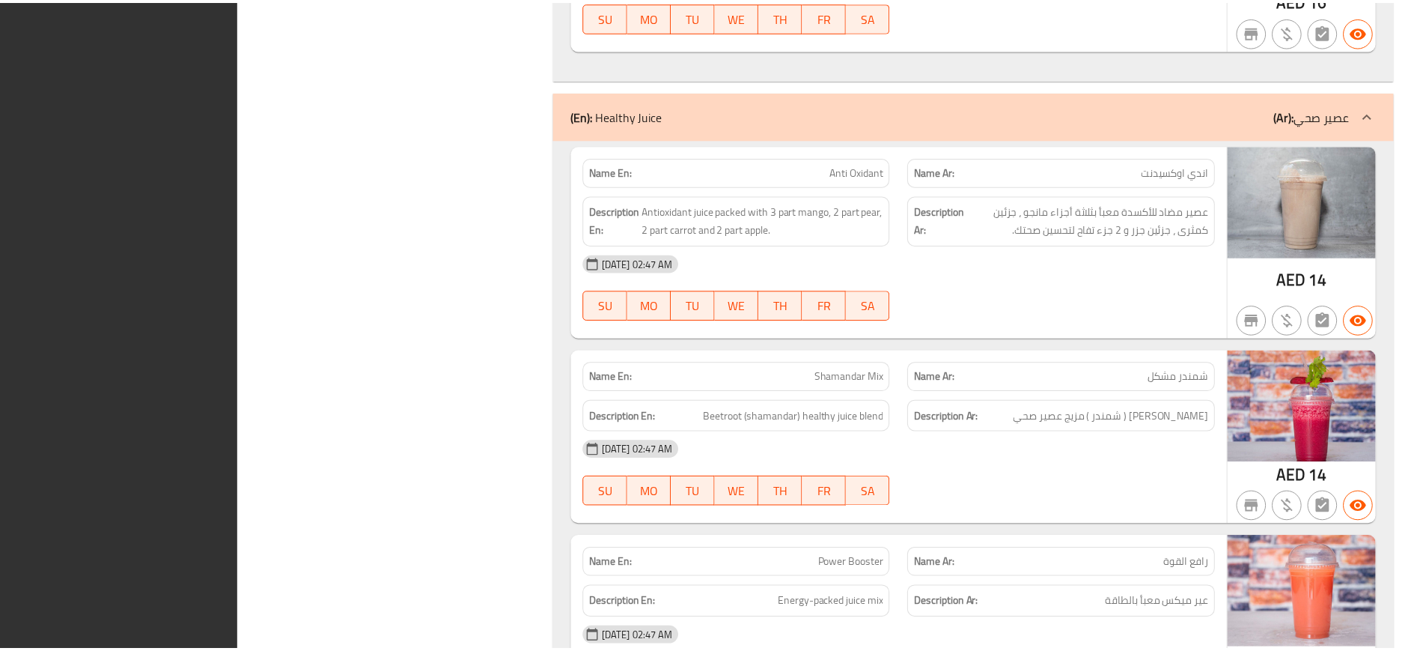
scroll to position [31415, 0]
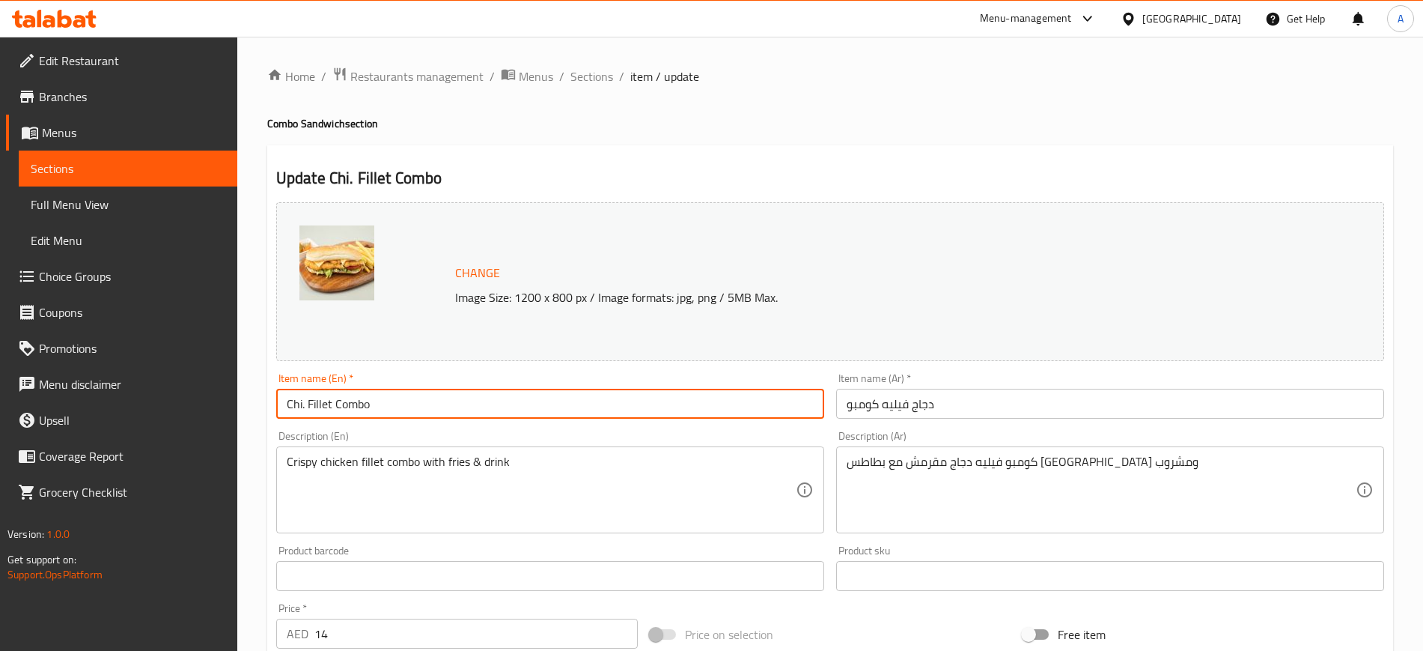
click at [308, 398] on input "Chi. Fillet Combo" at bounding box center [550, 404] width 548 height 30
click at [308, 398] on input "Chicken Fillet Combo" at bounding box center [550, 404] width 548 height 30
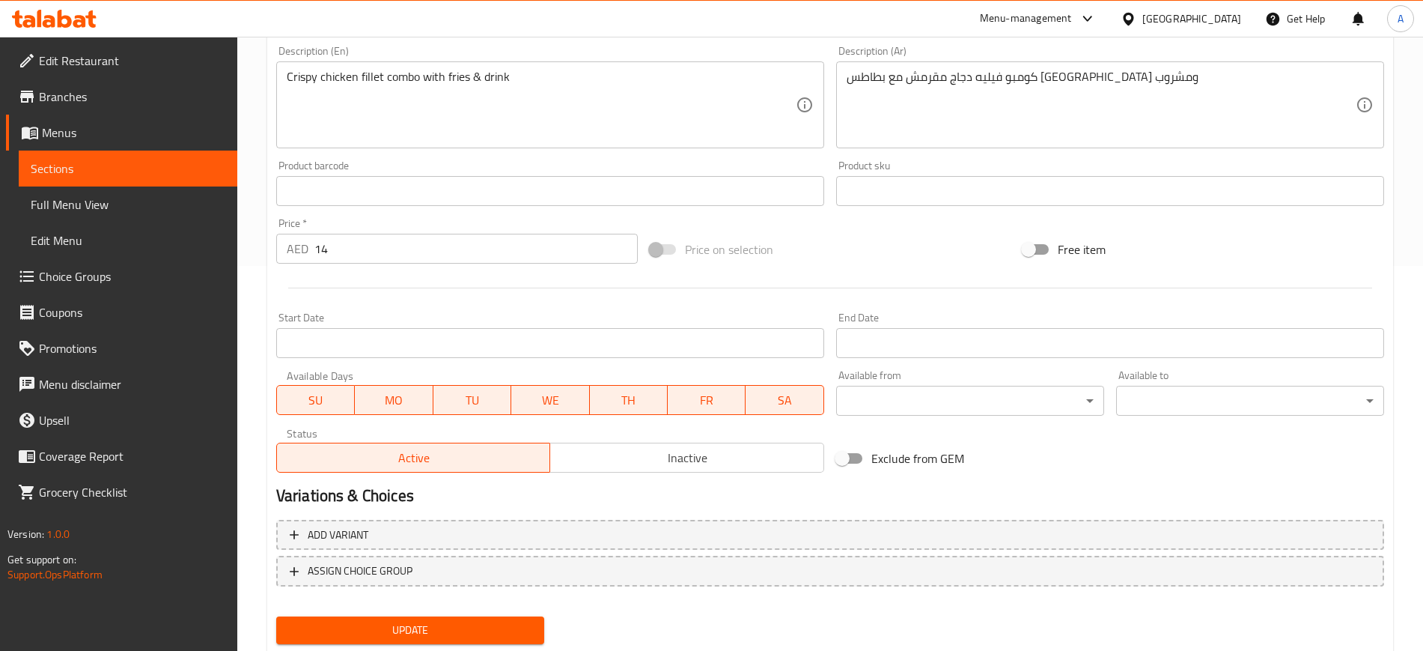
scroll to position [429, 0]
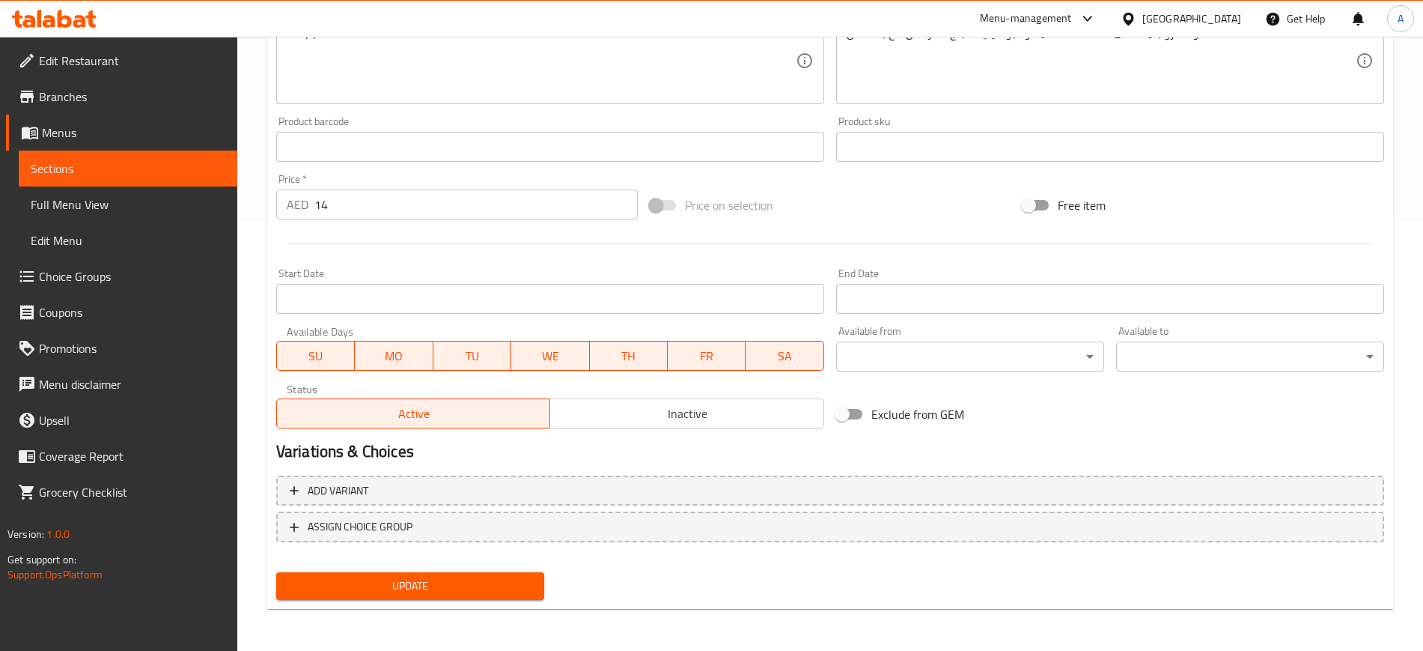
type input "Chicken Fillet Combo"
click at [416, 577] on span "Update" at bounding box center [410, 586] width 244 height 19
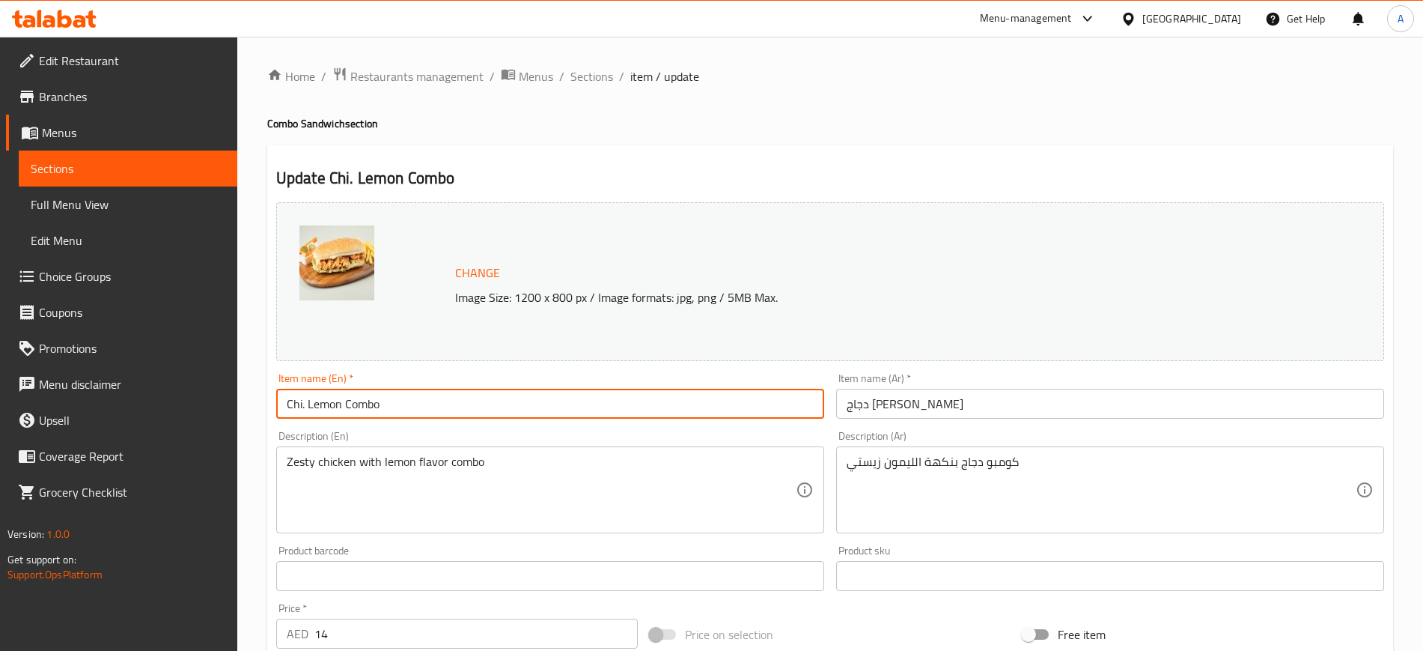
click at [300, 400] on input "Chi. Lemon Combo" at bounding box center [550, 404] width 548 height 30
paste input "cken"
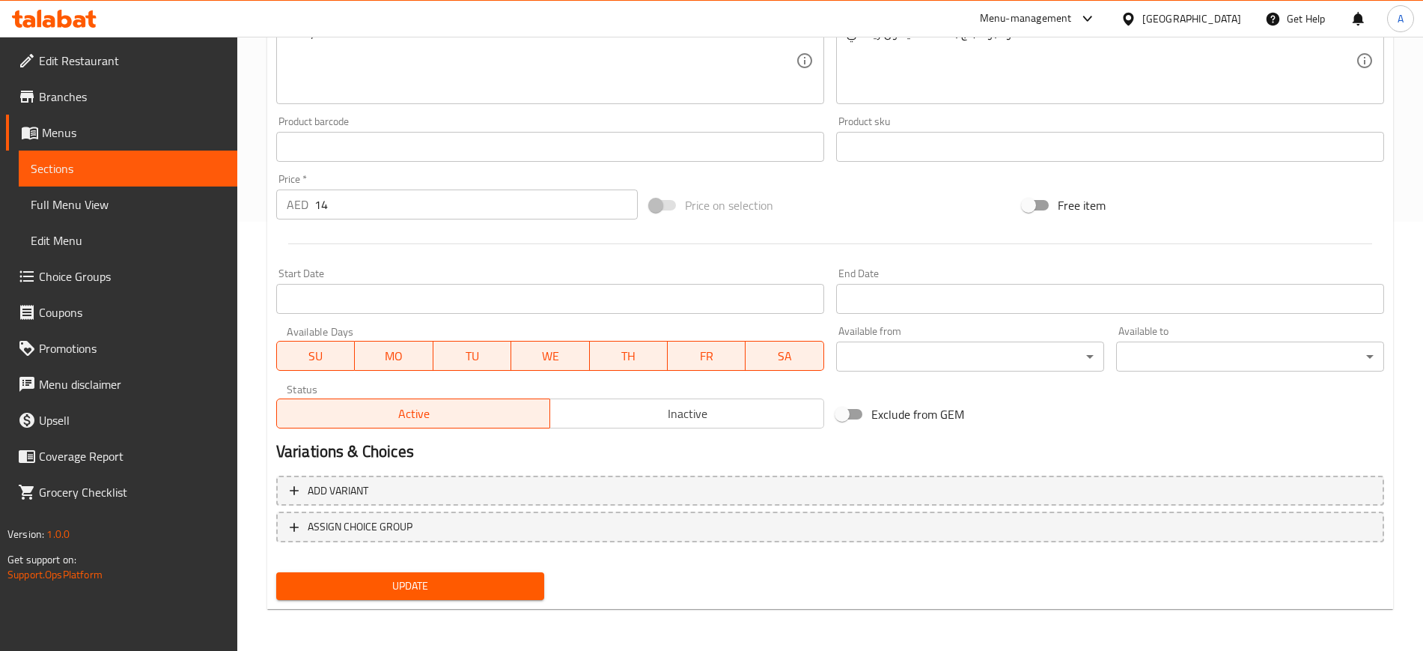
type input "Chicken Lemon Combo"
click at [422, 594] on span "Update" at bounding box center [410, 586] width 244 height 19
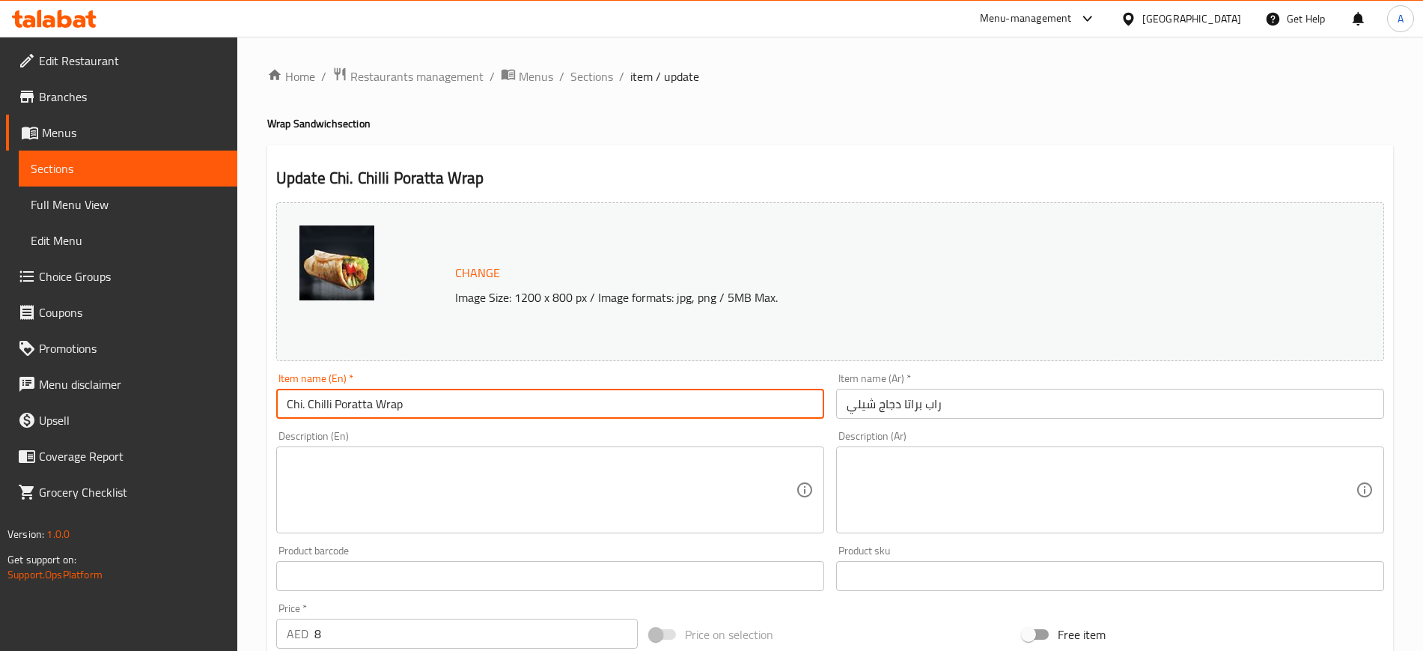
drag, startPoint x: 306, startPoint y: 404, endPoint x: 240, endPoint y: 394, distance: 65.9
click at [240, 394] on div "Home / Restaurants management / Menus / Sections / item / update Wrap Sandwich …" at bounding box center [830, 558] width 1186 height 1043
paste input "cken"
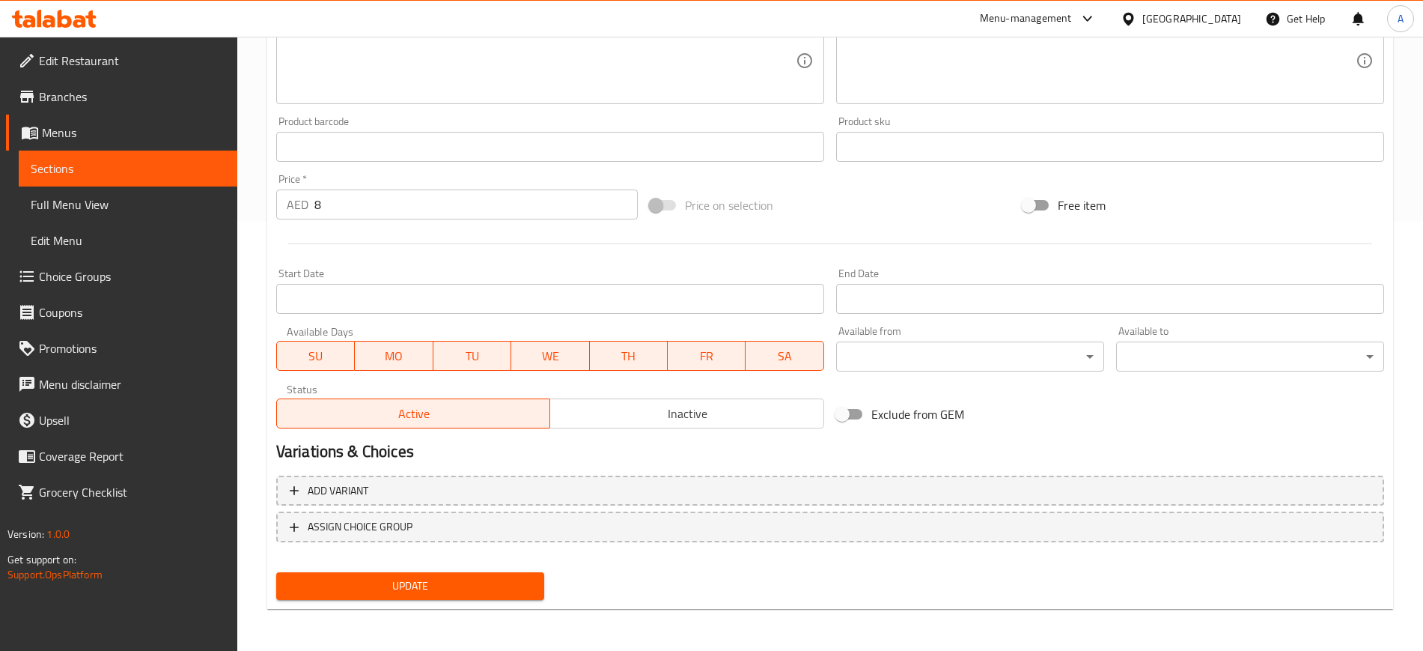
type input "Chicken Chilli Poratta Wrap"
click at [412, 578] on span "Update" at bounding box center [410, 586] width 244 height 19
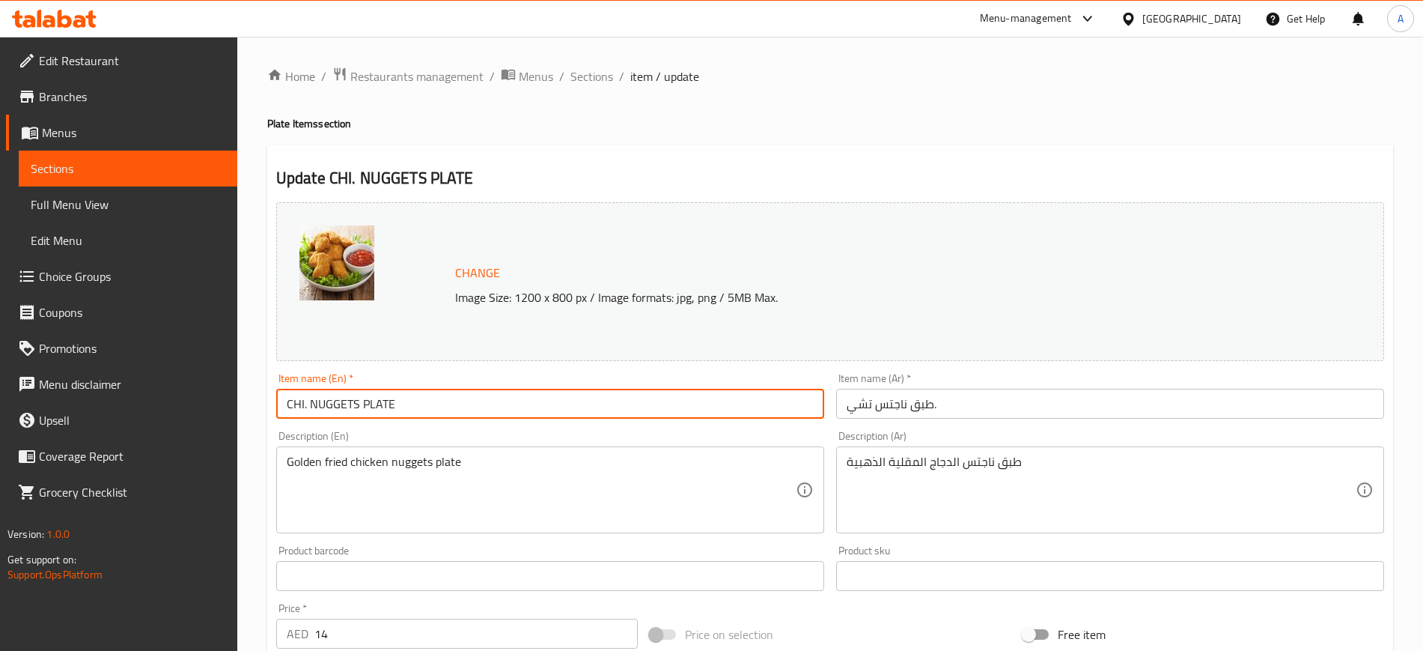
drag, startPoint x: 307, startPoint y: 407, endPoint x: 250, endPoint y: 389, distance: 59.9
click at [250, 389] on div "Home / Restaurants management / Menus / Sections / item / update Plate Items se…" at bounding box center [830, 558] width 1186 height 1043
paste input "hicken"
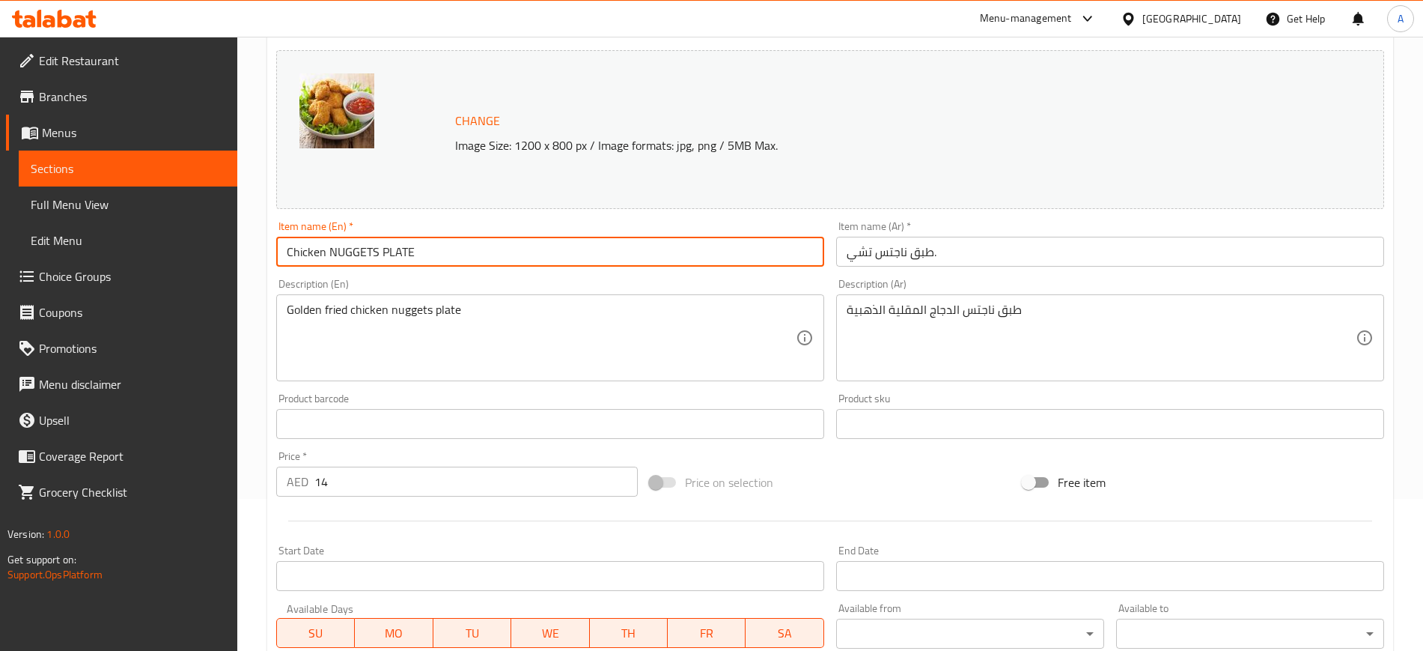
scroll to position [151, 0]
type input "Chicken NUGGETS PLATE"
click at [859, 255] on input "طبق ناجتس تشي." at bounding box center [1110, 253] width 548 height 30
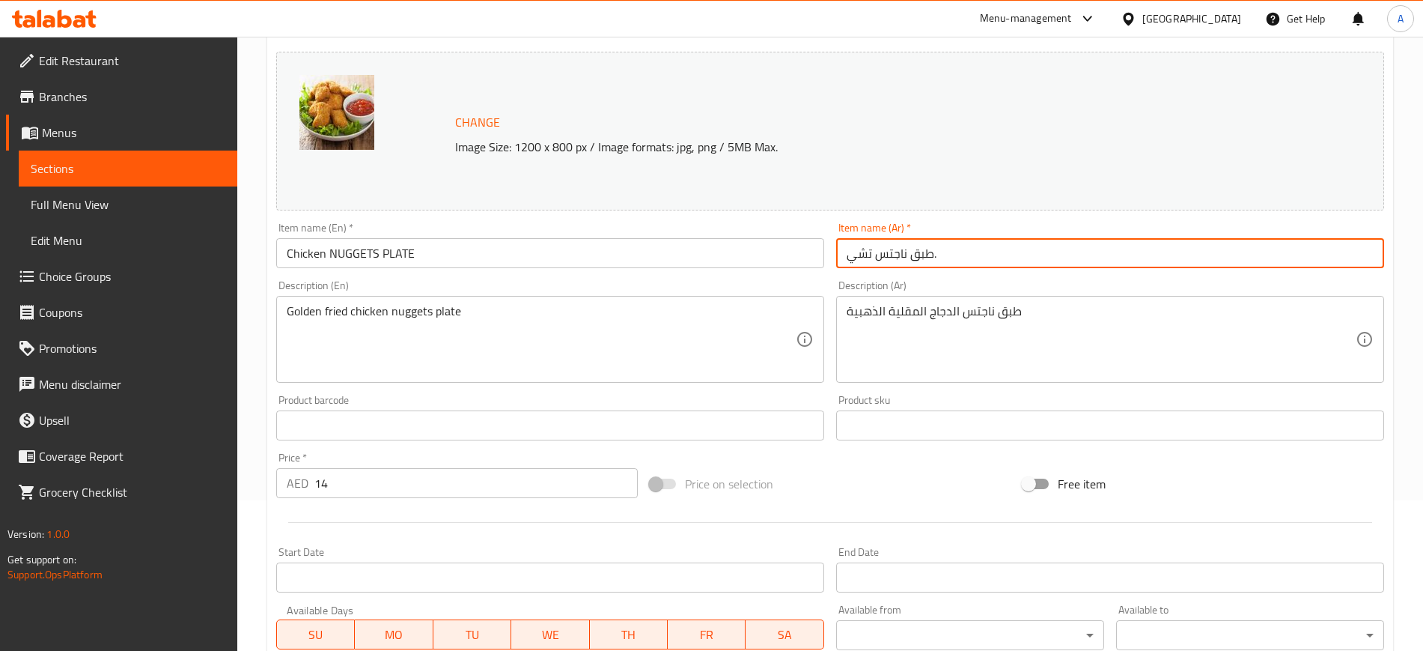
click at [859, 255] on input "طبق ناجتس تشي." at bounding box center [1110, 253] width 548 height 30
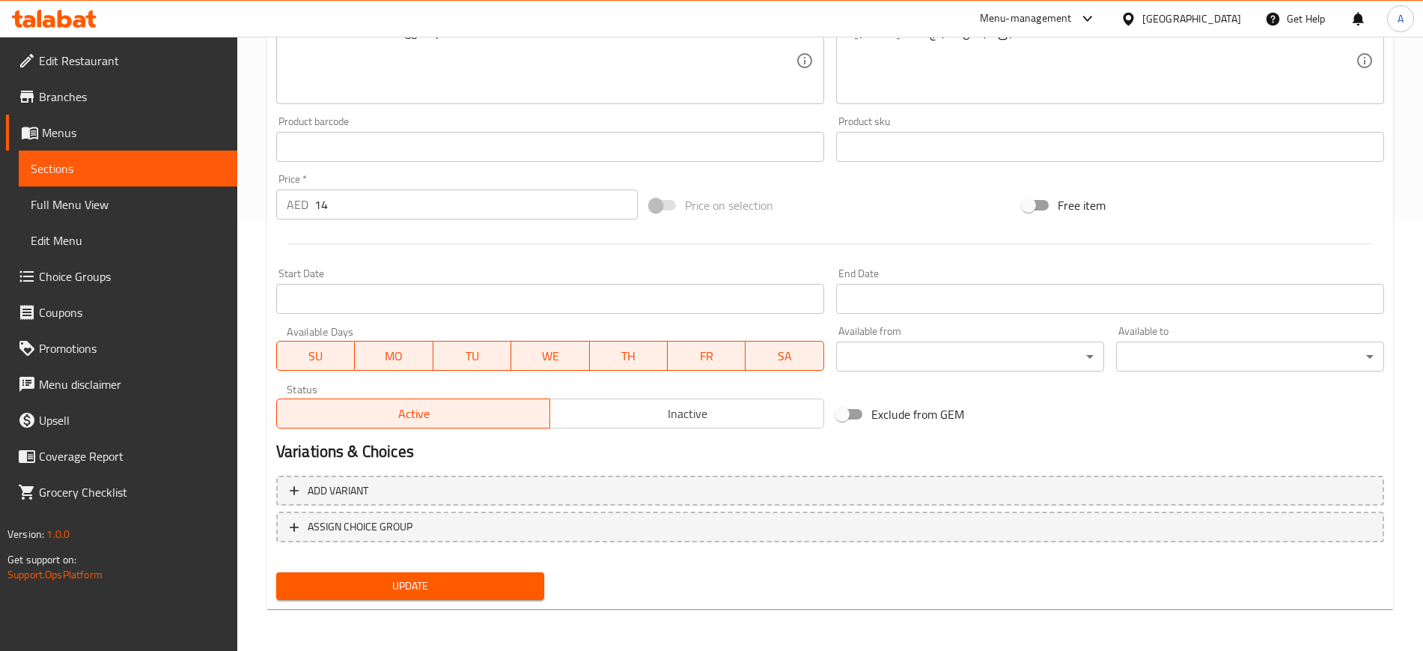
type input "طبق ناجتس دجاج."
click at [424, 592] on span "Update" at bounding box center [410, 586] width 244 height 19
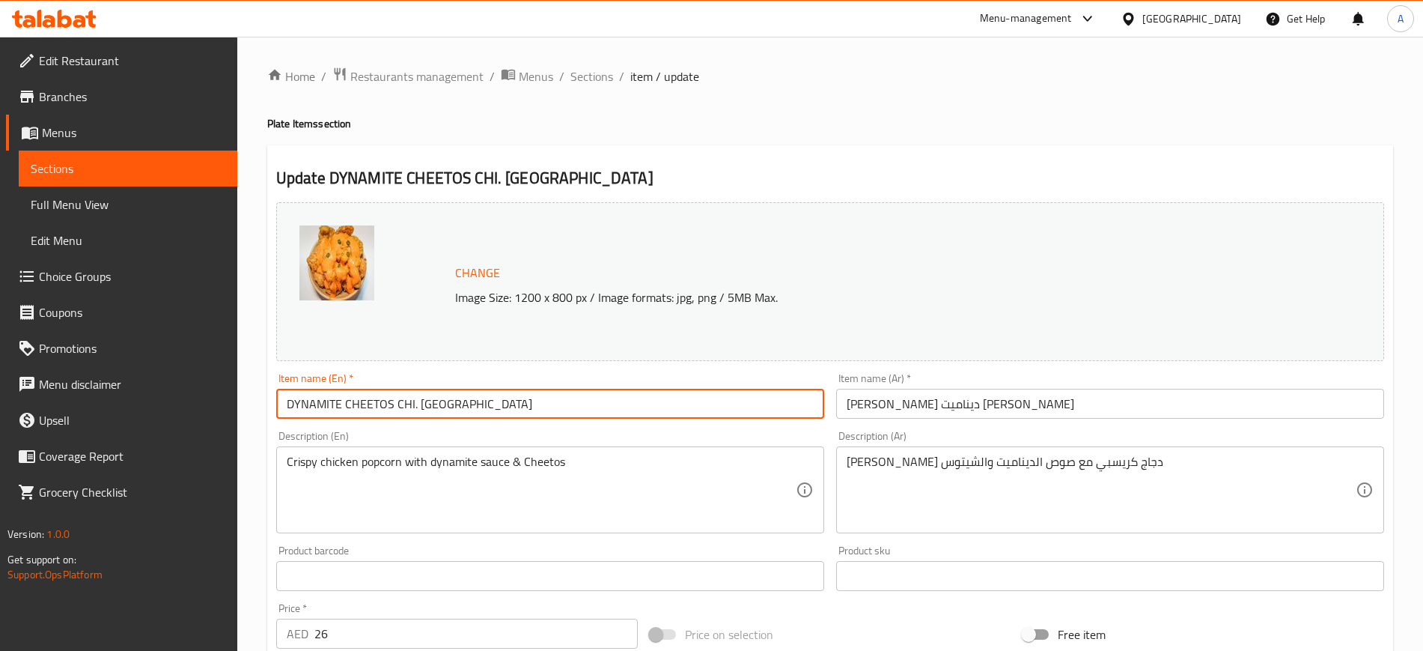
drag, startPoint x: 414, startPoint y: 405, endPoint x: 398, endPoint y: 403, distance: 15.9
click at [398, 403] on input "DYNAMITE CHEETOS CHI. [GEOGRAPHIC_DATA]" at bounding box center [550, 404] width 548 height 30
paste input "hicken"
type input "DYNAMITE CHEETOS Chicken POPCORN"
click at [854, 407] on input "[PERSON_NAME] ديناميت [PERSON_NAME]" at bounding box center [1110, 404] width 548 height 30
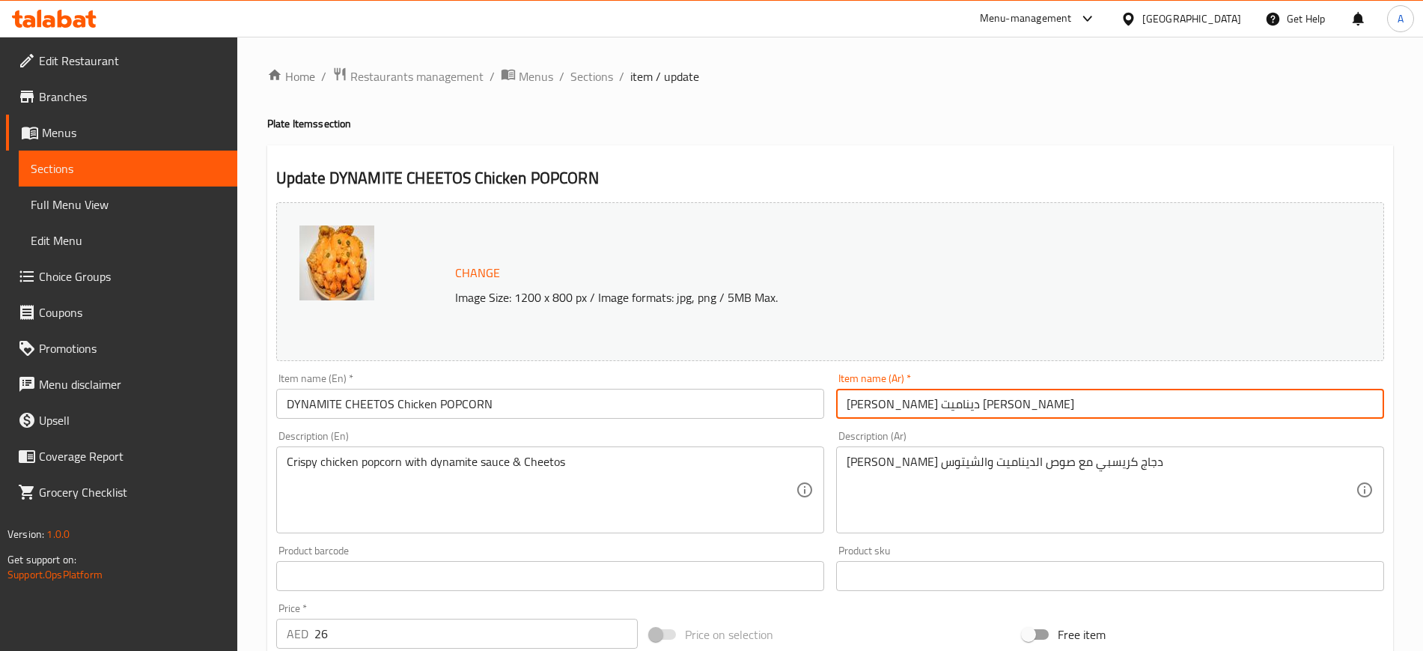
click at [854, 407] on input "[PERSON_NAME] ديناميت [PERSON_NAME]" at bounding box center [1110, 404] width 548 height 30
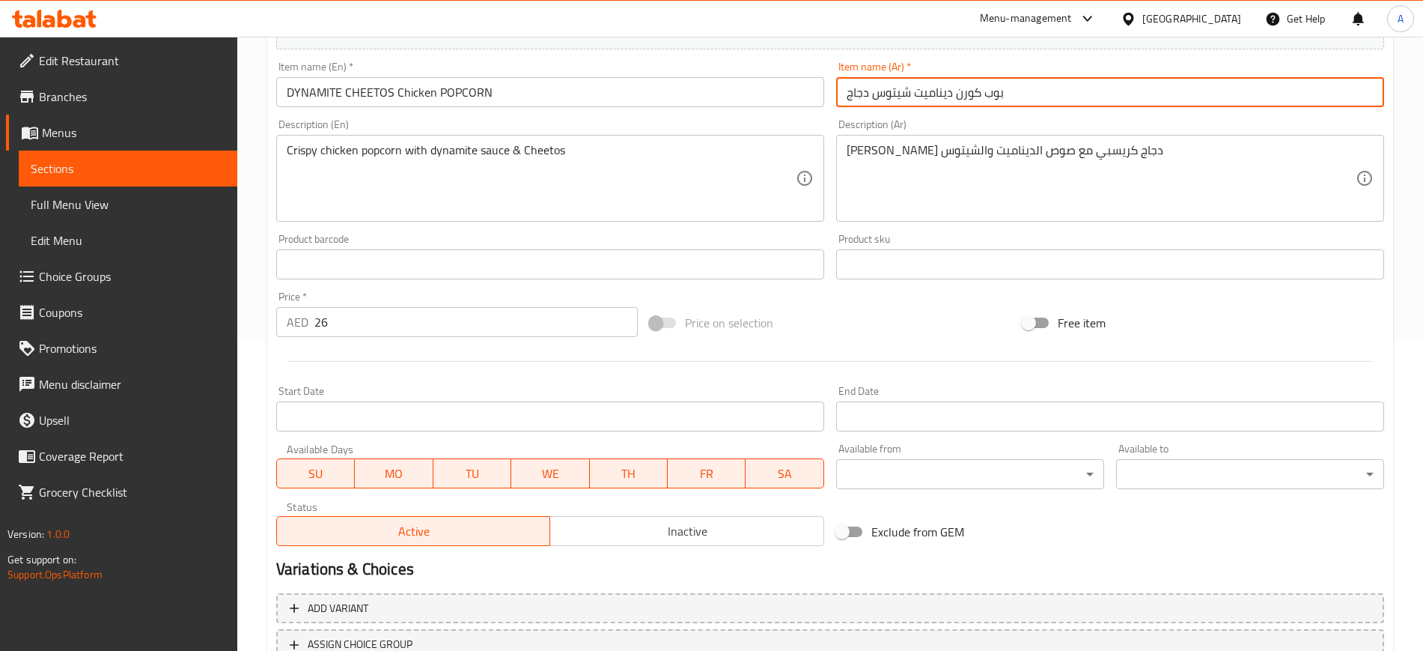
scroll to position [429, 0]
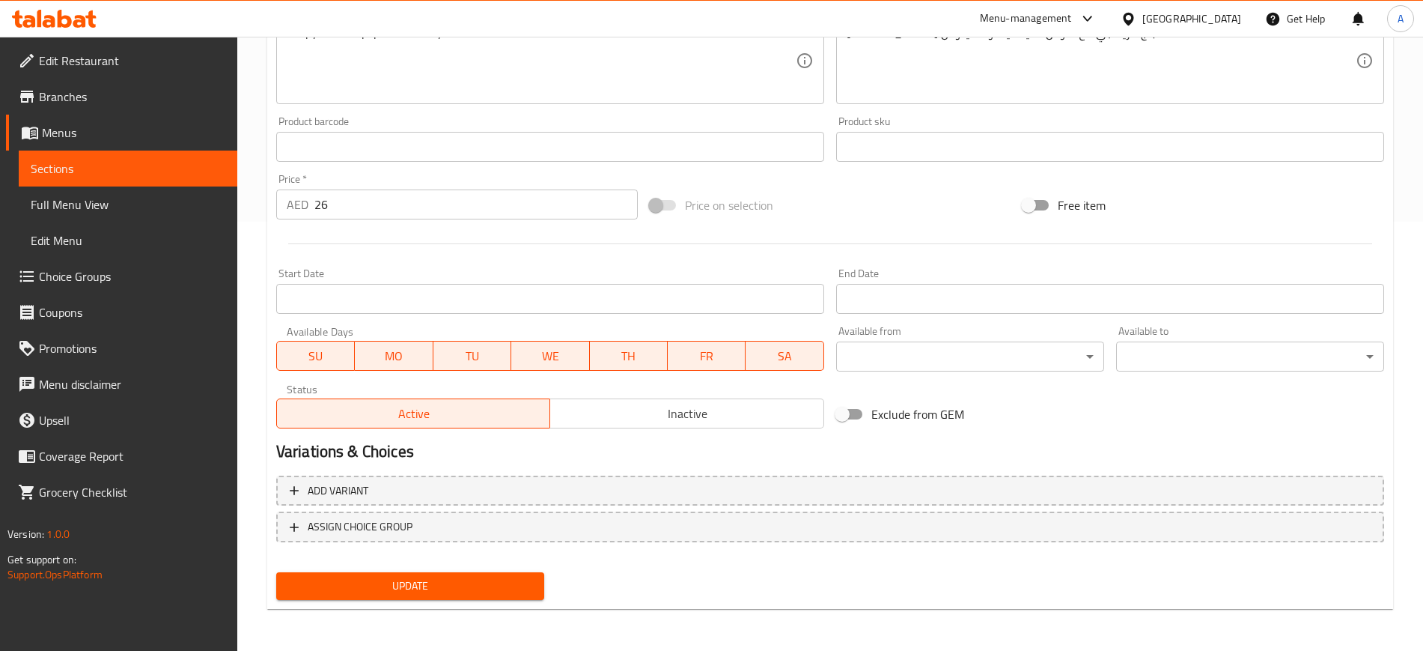
type input "بوب كورن ديناميت شيتوس دجاج"
click at [419, 592] on span "Update" at bounding box center [410, 586] width 244 height 19
